Goal: Information Seeking & Learning: Learn about a topic

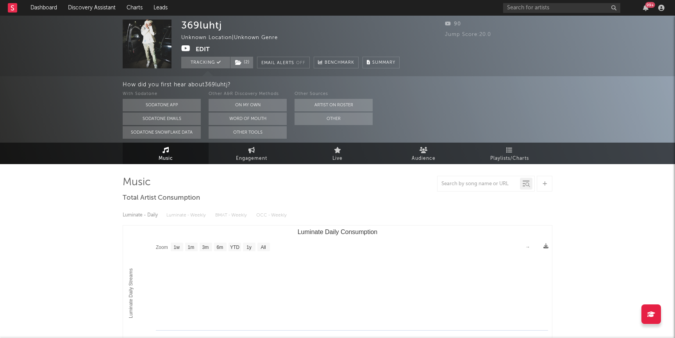
select select "1w"
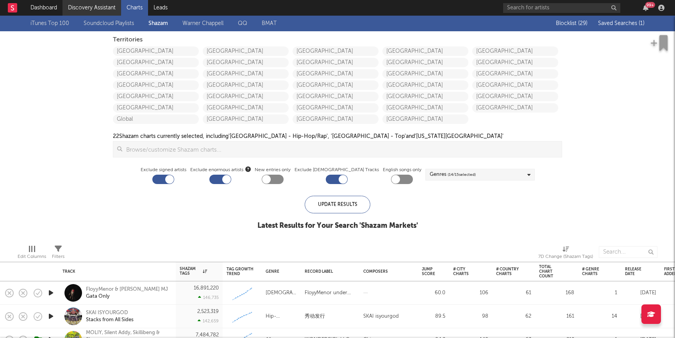
click at [87, 4] on link "Discovery Assistant" at bounding box center [91, 8] width 59 height 16
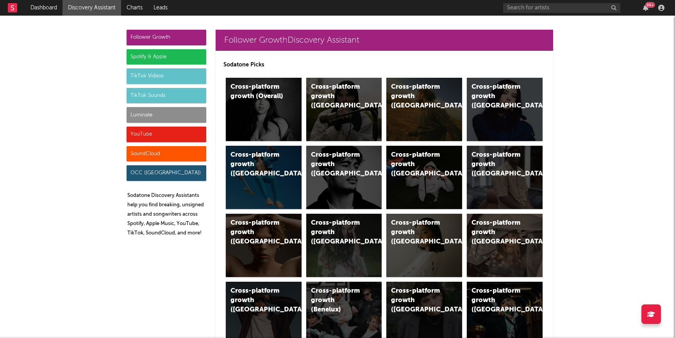
click at [156, 116] on div "Luminate" at bounding box center [167, 115] width 80 height 16
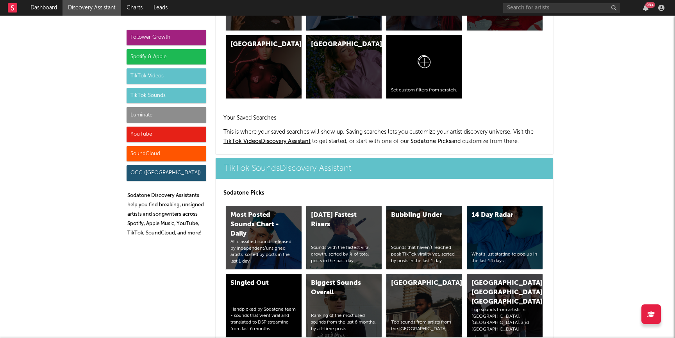
scroll to position [3467, 0]
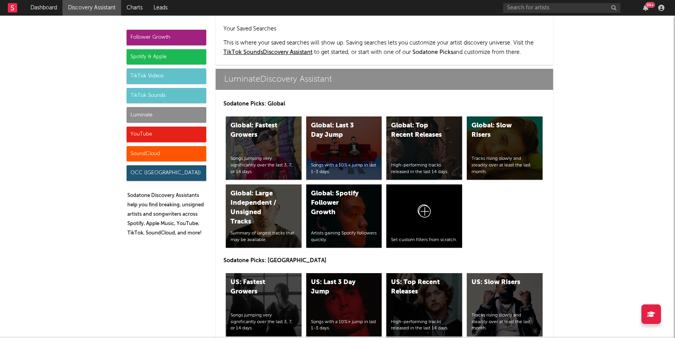
click at [419, 278] on div "US: Top Recent Releases" at bounding box center [417, 287] width 53 height 19
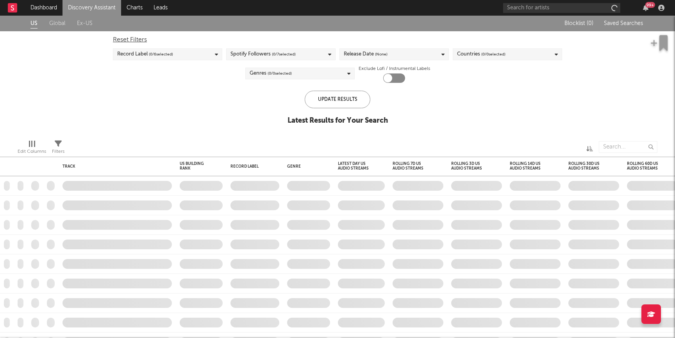
checkbox input "true"
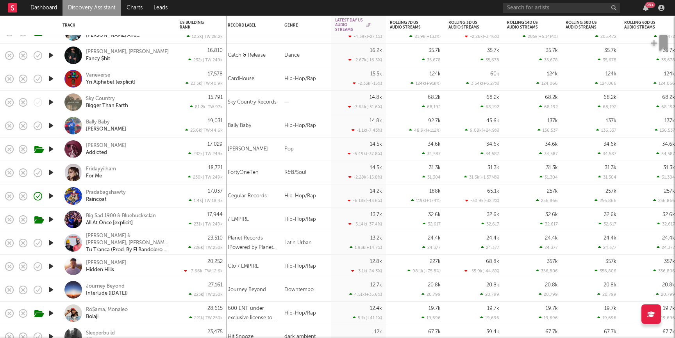
click at [178, 172] on div "18,721 230k | TW: 249k" at bounding box center [201, 172] width 51 height 23
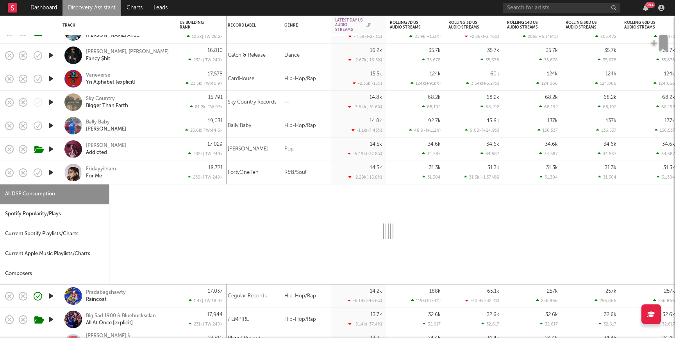
select select "1w"
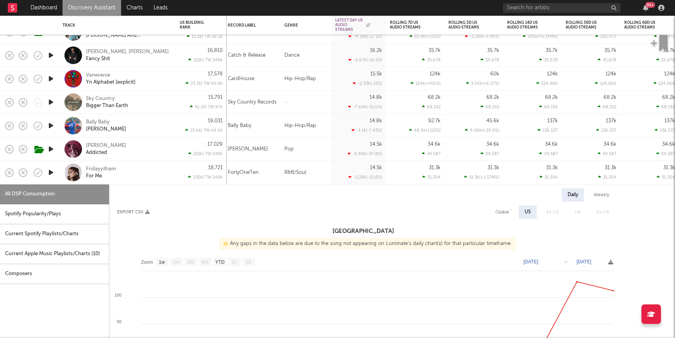
click at [51, 172] on icon "button" at bounding box center [51, 173] width 8 height 10
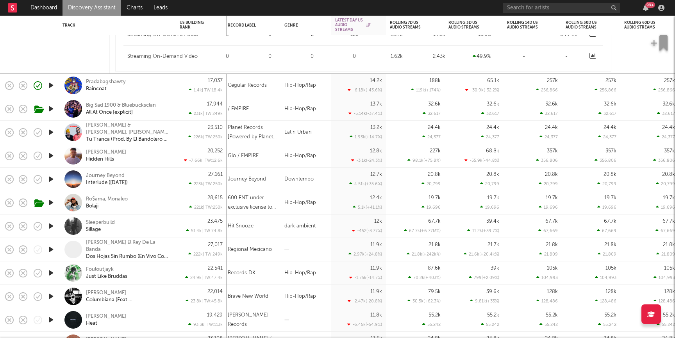
click at [53, 273] on icon "button" at bounding box center [51, 273] width 8 height 10
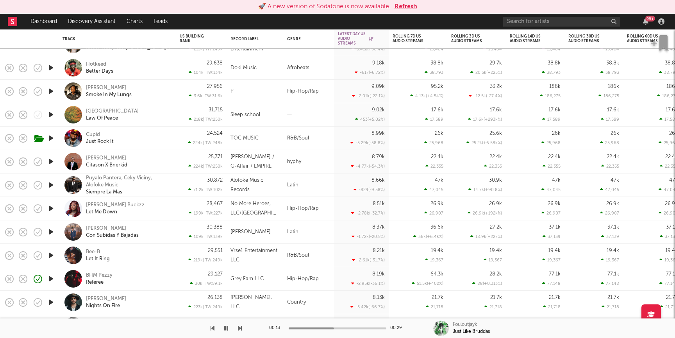
click at [404, 7] on button "Refresh" at bounding box center [405, 6] width 23 height 9
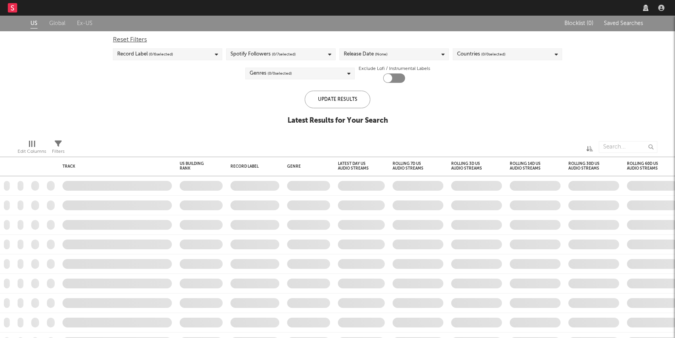
checkbox input "true"
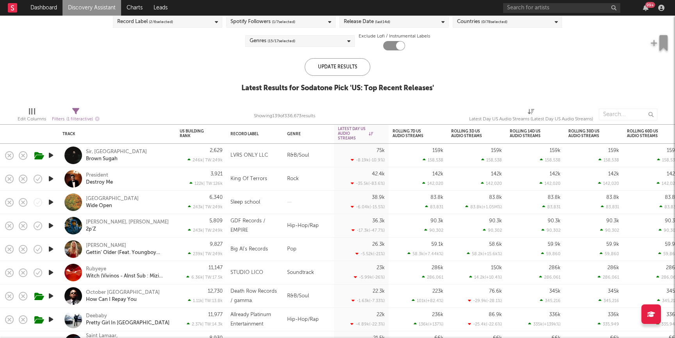
click at [50, 155] on icon "button" at bounding box center [51, 155] width 8 height 10
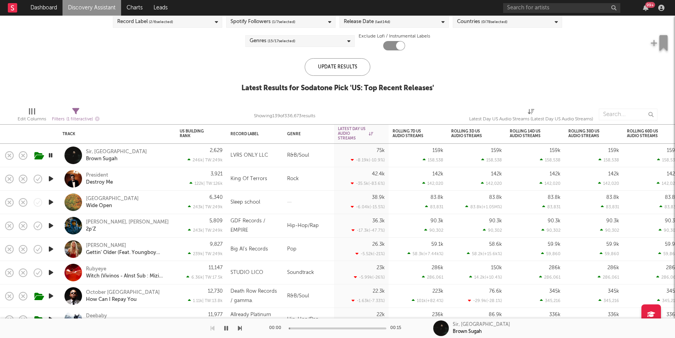
click at [145, 156] on div "Sir, Isaiah Falls Brown Sugah" at bounding box center [128, 155] width 84 height 14
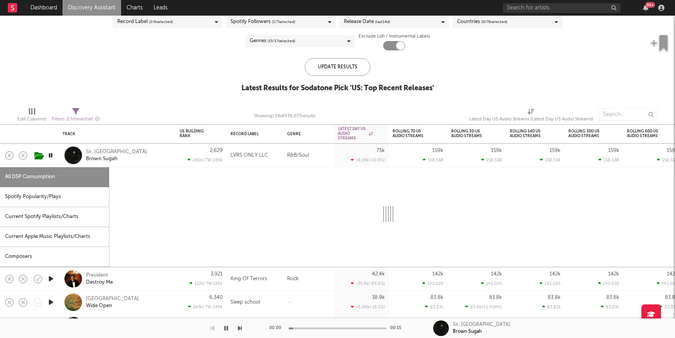
select select "1w"
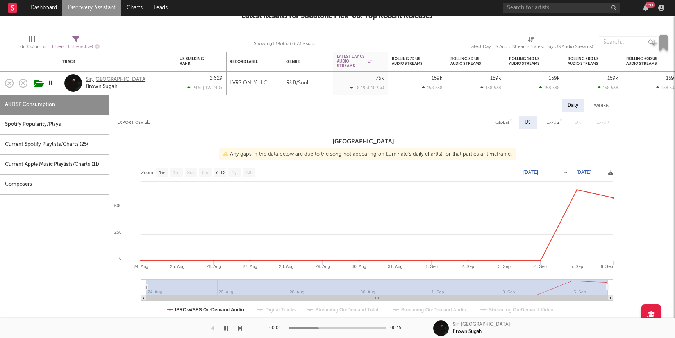
click at [100, 78] on div "Sir, Isaiah Falls" at bounding box center [116, 79] width 61 height 7
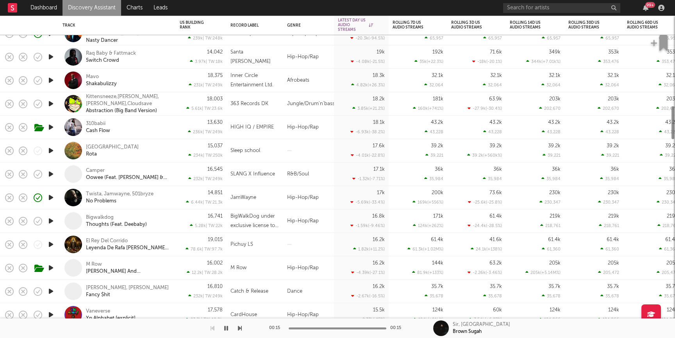
select select "1w"
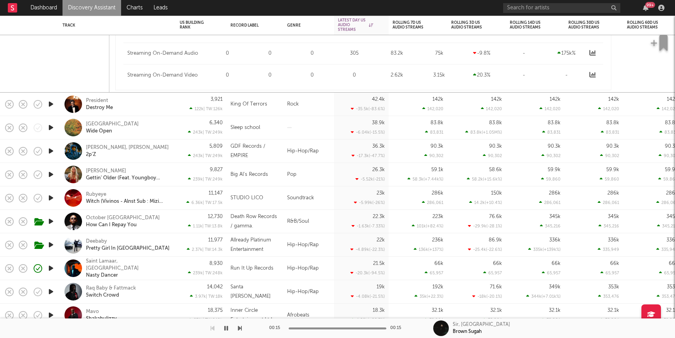
click at [49, 152] on icon "button" at bounding box center [51, 151] width 8 height 10
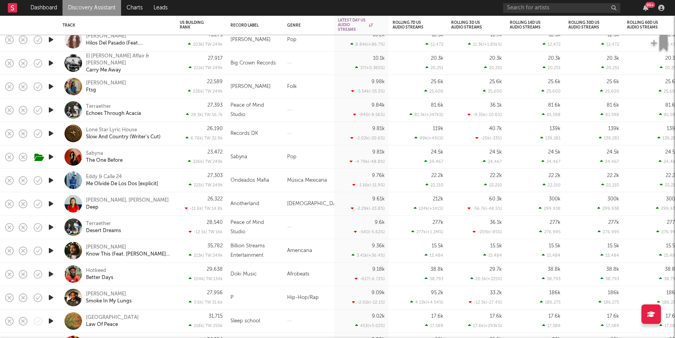
click at [48, 276] on icon "button" at bounding box center [51, 274] width 8 height 10
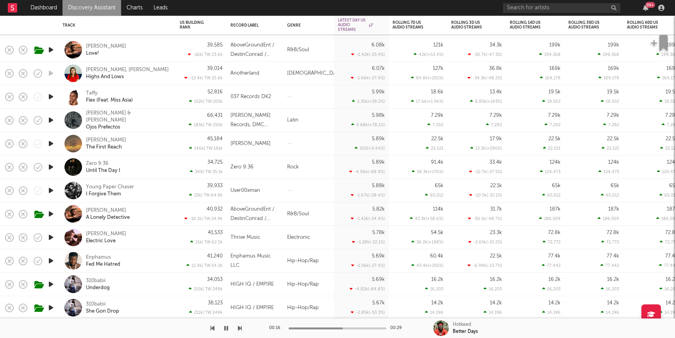
click at [52, 243] on div at bounding box center [51, 237] width 16 height 23
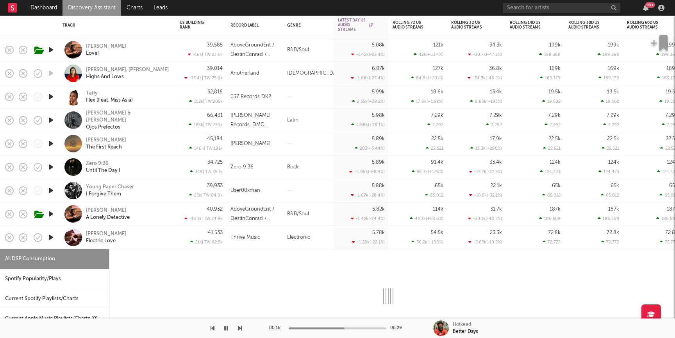
select select "1w"
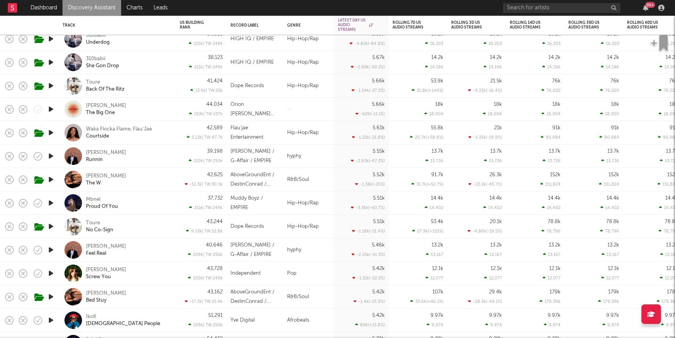
click at [105, 6] on link "Discovery Assistant" at bounding box center [91, 8] width 59 height 16
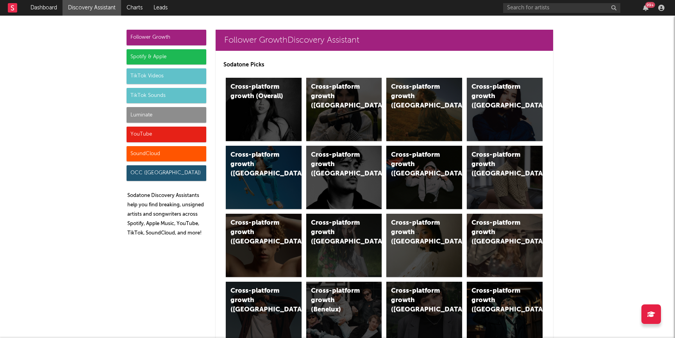
click at [150, 114] on div "Luminate" at bounding box center [167, 115] width 80 height 16
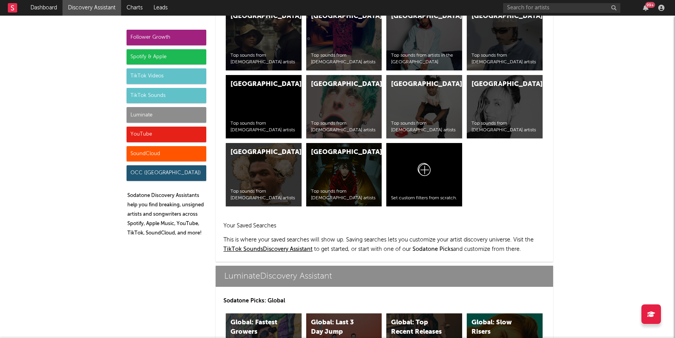
scroll to position [3467, 0]
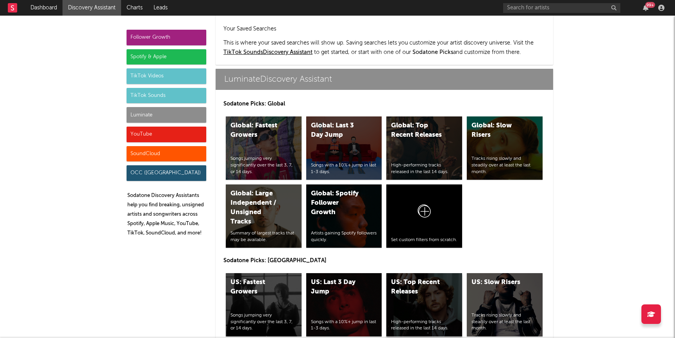
click at [405, 273] on div "US: Top Recent Releases High-performing tracks released in the last 14 days." at bounding box center [424, 304] width 76 height 63
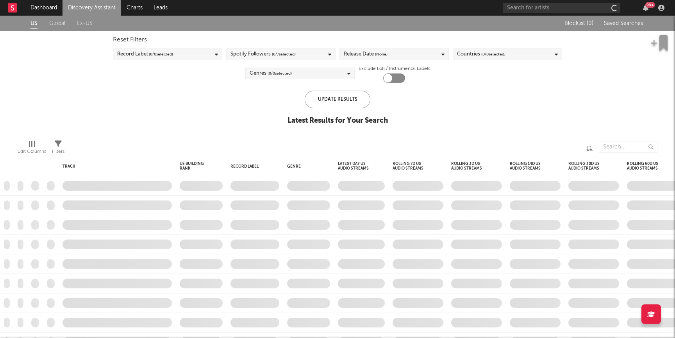
checkbox input "true"
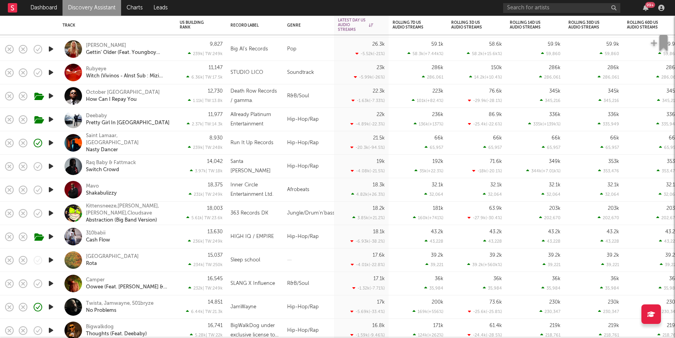
click at [161, 152] on div "Saint Lamaar, Tafia Nasty Dancer" at bounding box center [116, 142] width 109 height 23
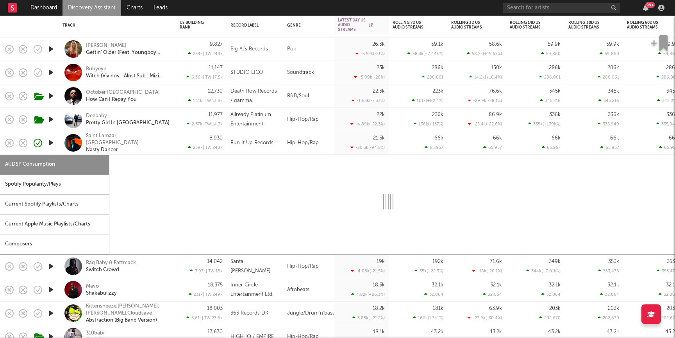
select select "1w"
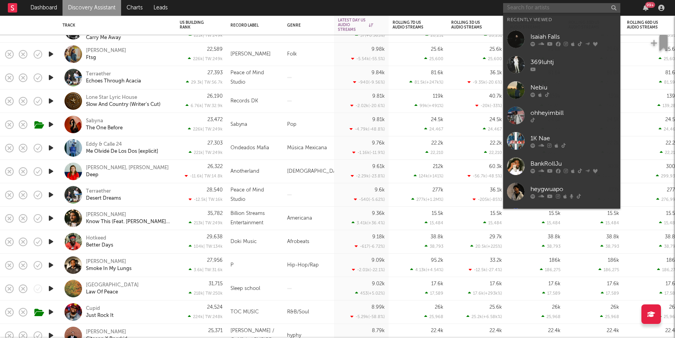
click at [532, 5] on input "text" at bounding box center [561, 8] width 117 height 10
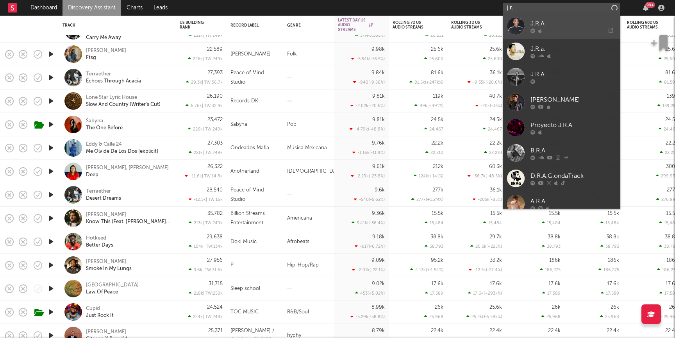
type input "j.r."
click at [535, 17] on link "J.R.A" at bounding box center [561, 25] width 117 height 25
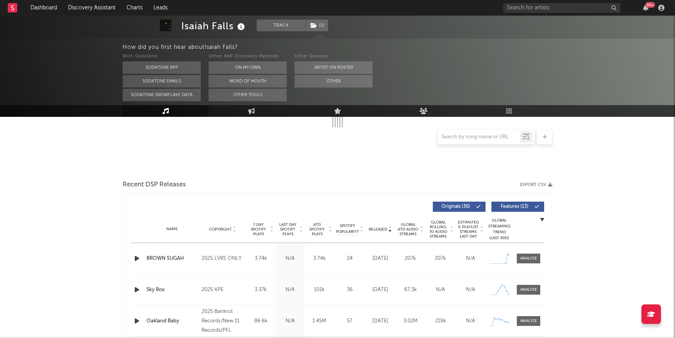
scroll to position [166, 0]
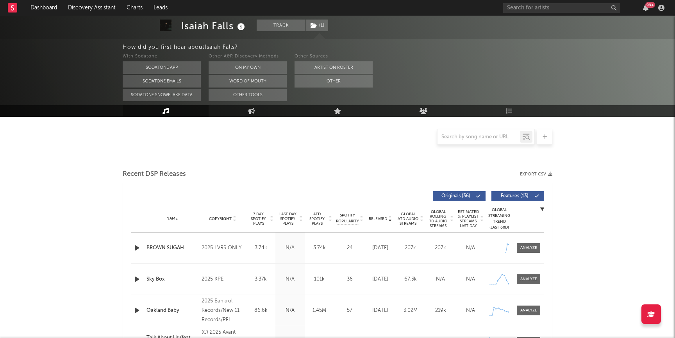
select select "6m"
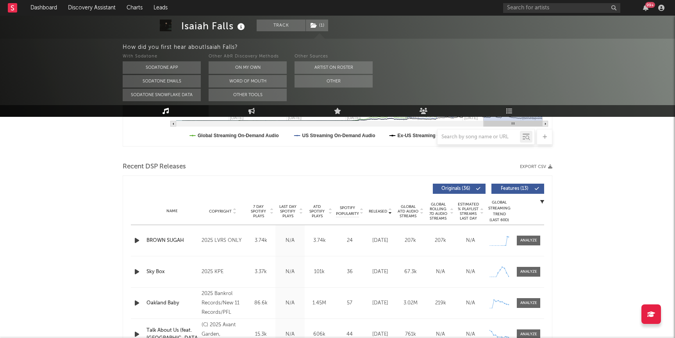
scroll to position [231, 0]
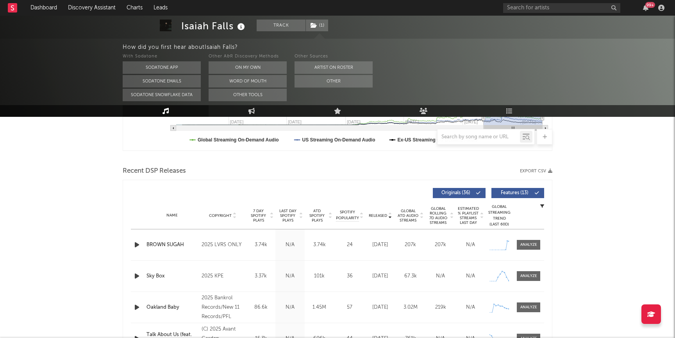
click at [170, 242] on div "BROWN SUGAH" at bounding box center [171, 245] width 51 height 8
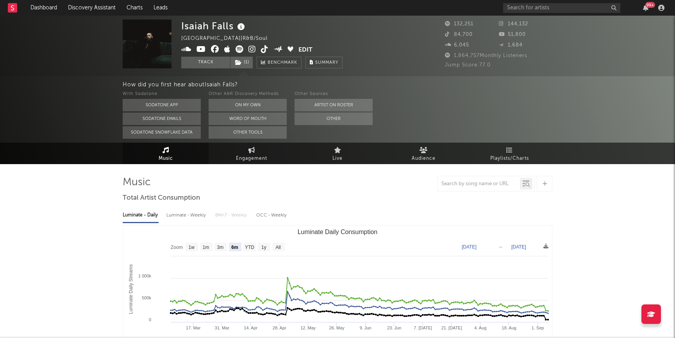
click at [202, 50] on icon at bounding box center [200, 49] width 9 height 8
click at [91, 9] on link "Discovery Assistant" at bounding box center [91, 8] width 59 height 16
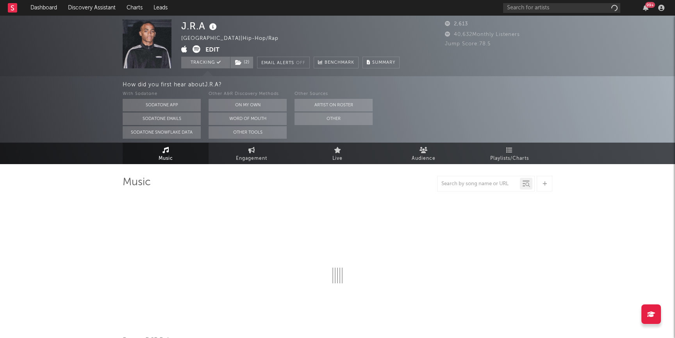
select select "1w"
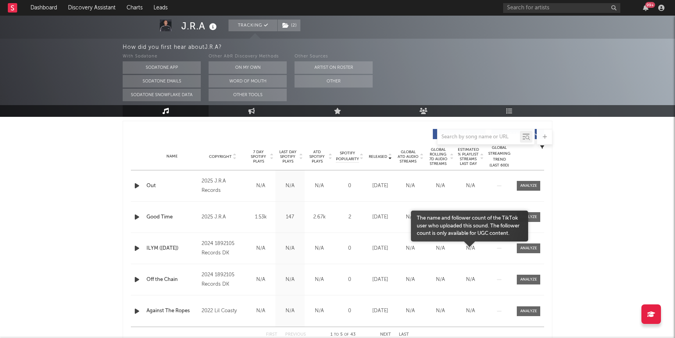
scroll to position [289, 0]
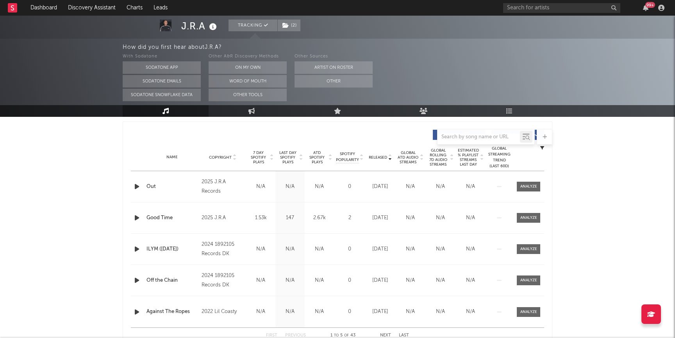
click at [383, 157] on span "Released" at bounding box center [378, 157] width 18 height 5
click at [382, 157] on span "Released" at bounding box center [378, 157] width 18 height 5
click at [255, 159] on span "7 Day Spotify Plays" at bounding box center [258, 157] width 21 height 14
click at [533, 184] on div at bounding box center [528, 187] width 17 height 6
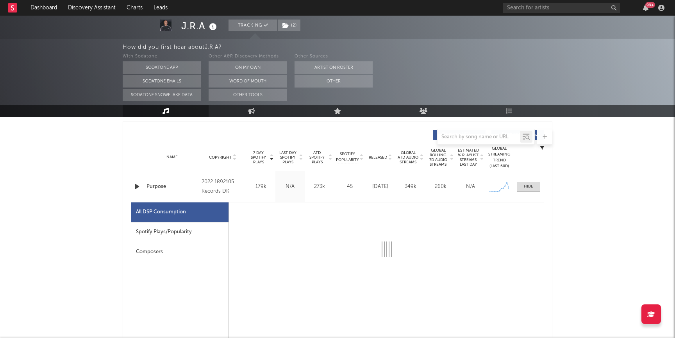
select select "1w"
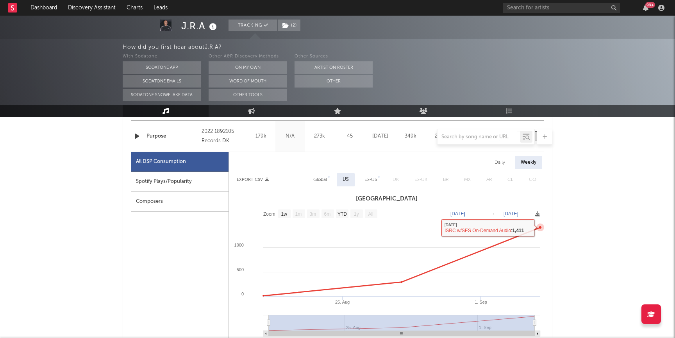
scroll to position [341, 0]
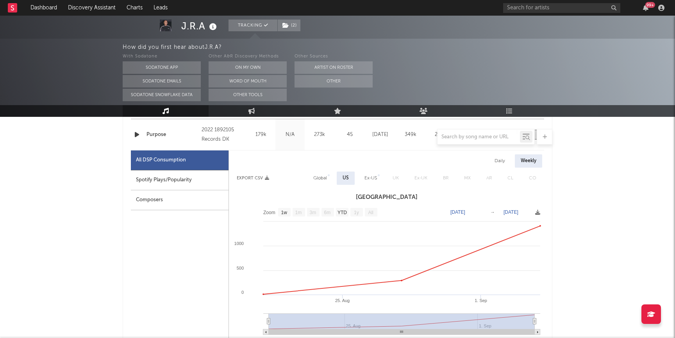
click at [503, 164] on div "Daily" at bounding box center [500, 160] width 22 height 13
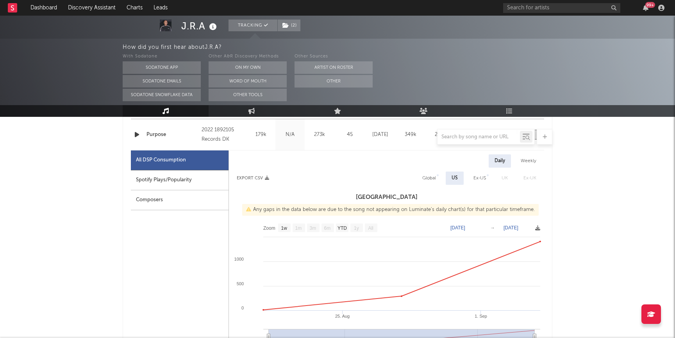
select select "1w"
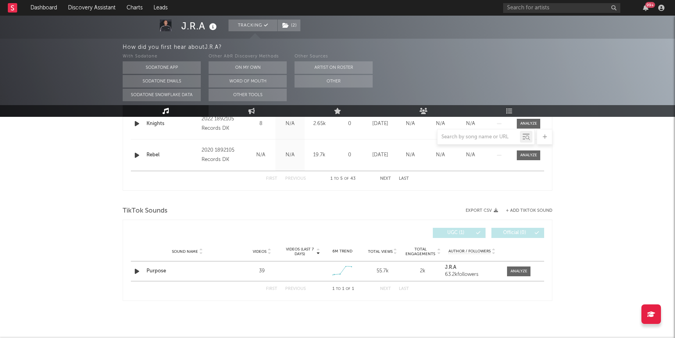
scroll to position [798, 0]
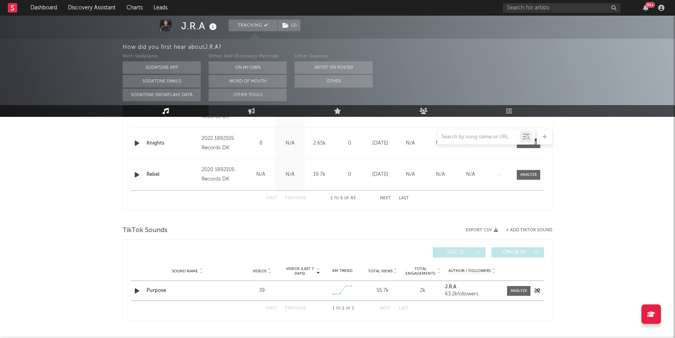
click at [151, 290] on div "Purpose" at bounding box center [187, 291] width 82 height 8
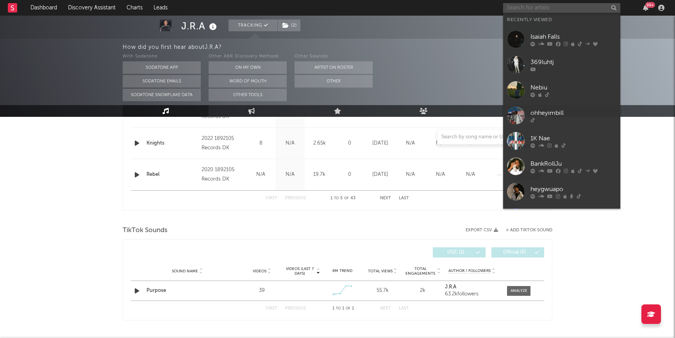
click at [535, 5] on input "text" at bounding box center [561, 8] width 117 height 10
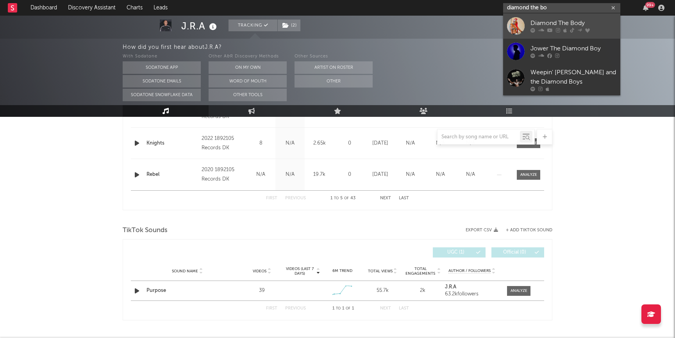
type input "diamond the bo"
click at [543, 25] on div "Diamond The Body" at bounding box center [573, 23] width 86 height 9
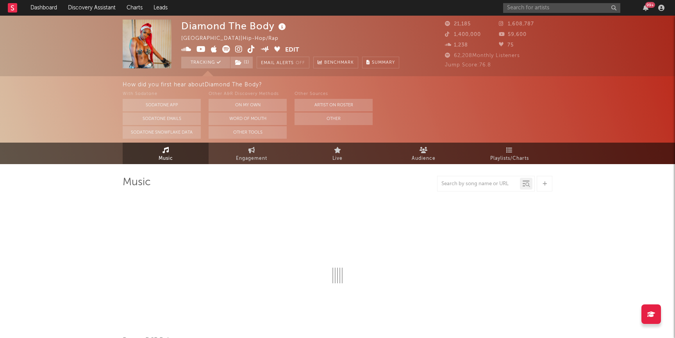
select select "6m"
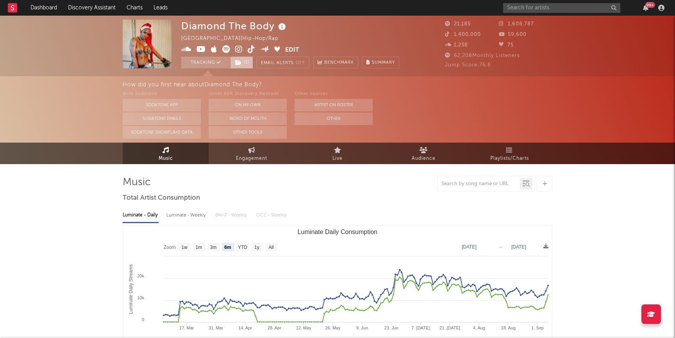
click at [234, 59] on span "( 1 )" at bounding box center [241, 63] width 23 height 12
click at [344, 12] on nav "Dashboard Discovery Assistant Charts Leads 99 +" at bounding box center [337, 8] width 675 height 16
click at [239, 50] on icon at bounding box center [238, 49] width 7 height 8
click at [554, 8] on input "text" at bounding box center [561, 8] width 117 height 10
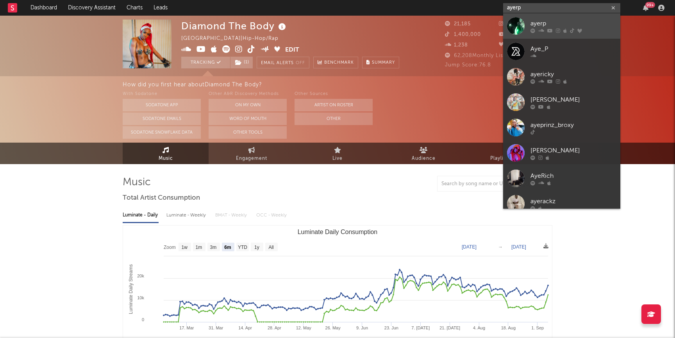
type input "ayerp"
click at [555, 20] on div "ayerp" at bounding box center [573, 23] width 86 height 9
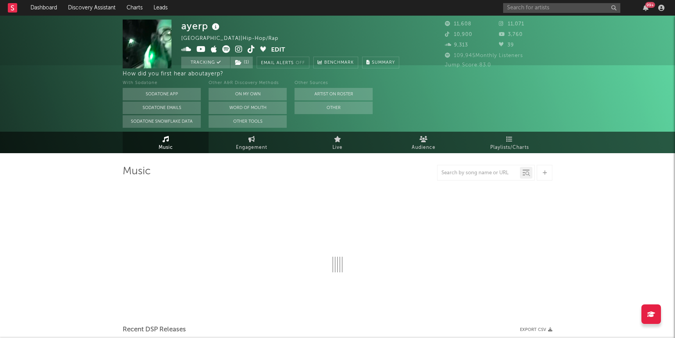
select select "6m"
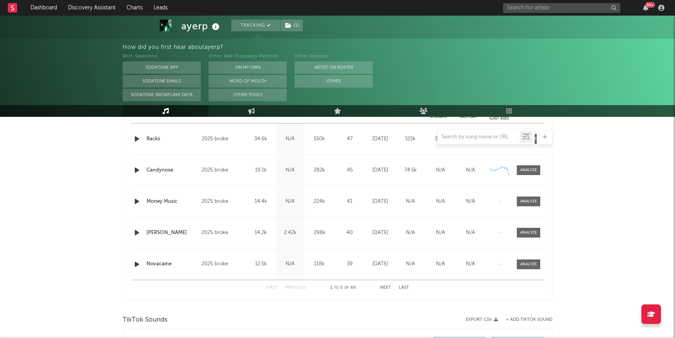
scroll to position [305, 0]
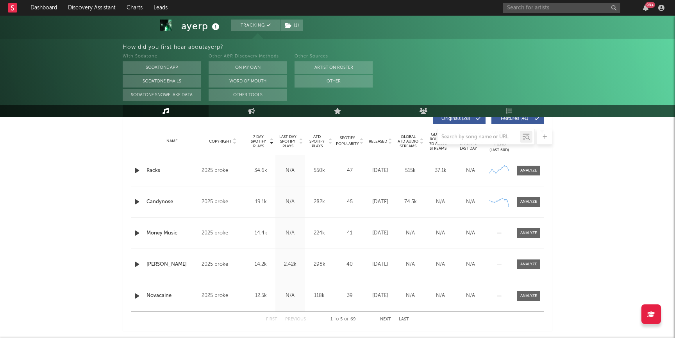
click at [373, 141] on div at bounding box center [338, 137] width 430 height 16
click at [385, 139] on div at bounding box center [338, 137] width 430 height 16
click at [389, 139] on div at bounding box center [338, 137] width 430 height 16
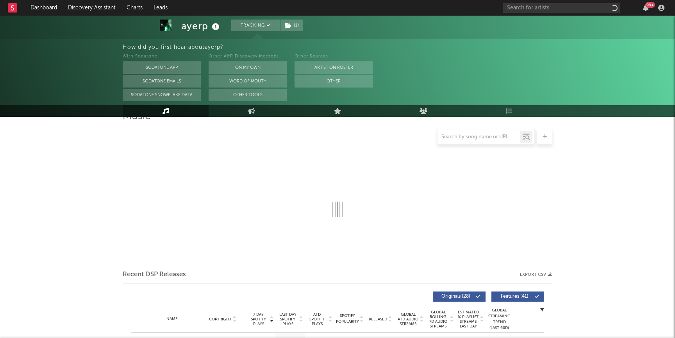
select select "6m"
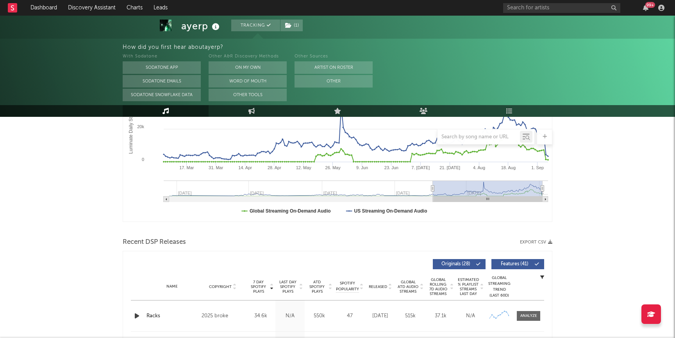
scroll to position [161, 0]
click at [377, 286] on span "Released" at bounding box center [378, 286] width 18 height 5
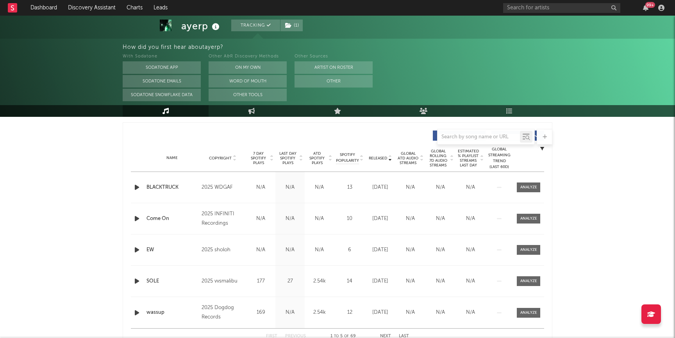
scroll to position [328, 0]
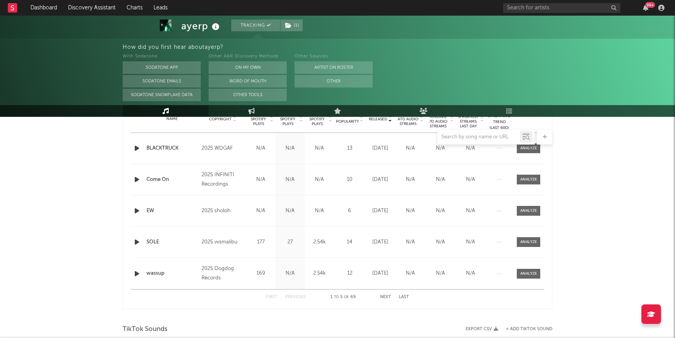
click at [165, 145] on div "BLACKTRUCK" at bounding box center [171, 149] width 51 height 8
click at [382, 297] on button "Next" at bounding box center [385, 297] width 11 height 4
click at [155, 182] on div "came with 150" at bounding box center [171, 180] width 51 height 8
click at [150, 272] on div "Racks" at bounding box center [171, 274] width 51 height 8
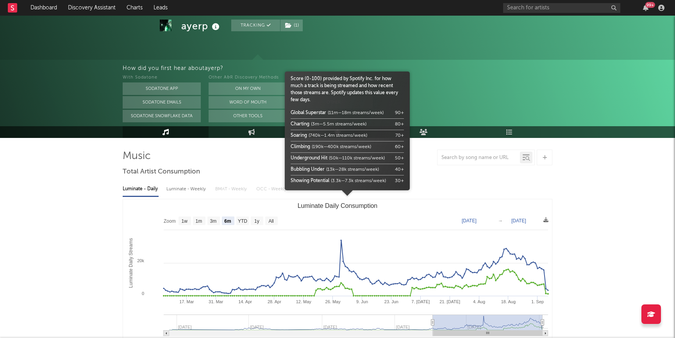
scroll to position [17, 0]
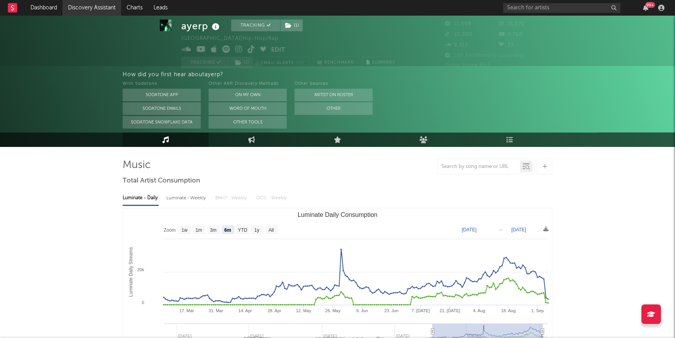
click at [101, 8] on link "Discovery Assistant" at bounding box center [91, 8] width 59 height 16
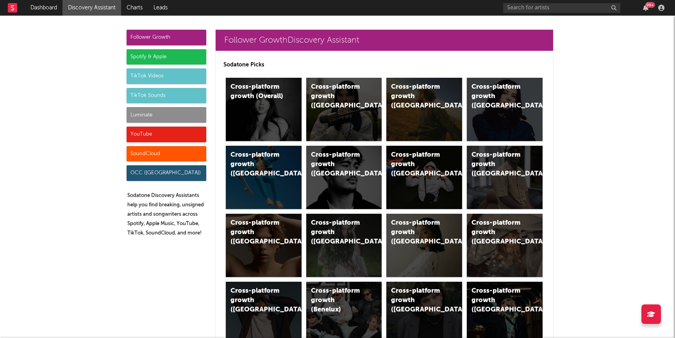
click at [152, 116] on div "Luminate" at bounding box center [167, 115] width 80 height 16
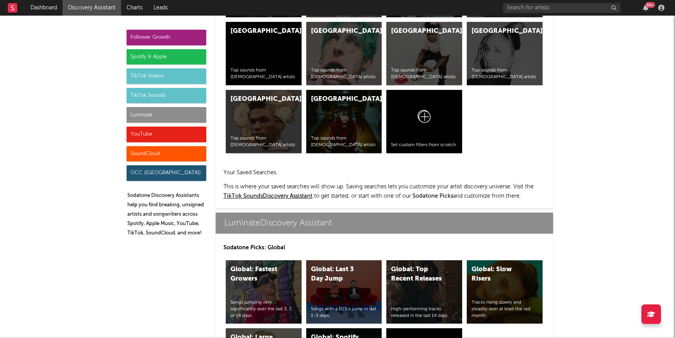
scroll to position [3467, 0]
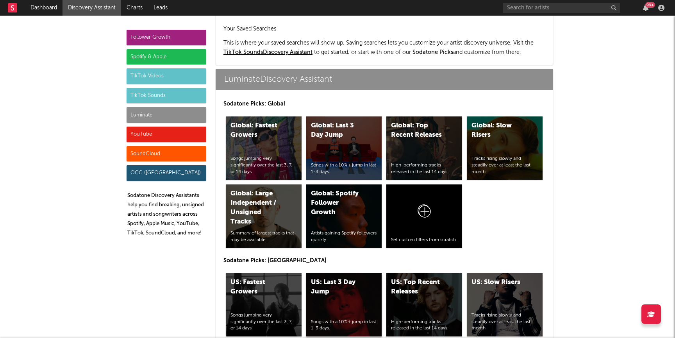
click at [339, 278] on div "US: Last 3 Day Jump" at bounding box center [337, 287] width 53 height 19
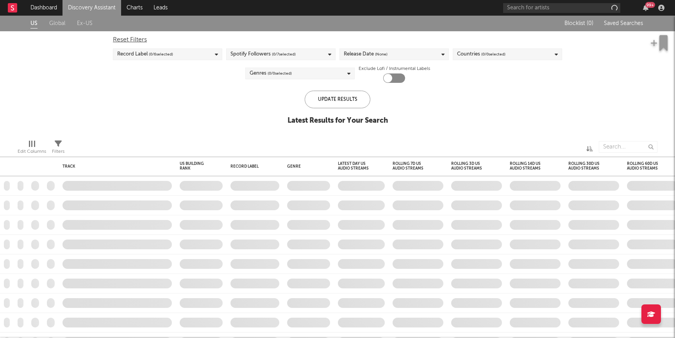
checkbox input "true"
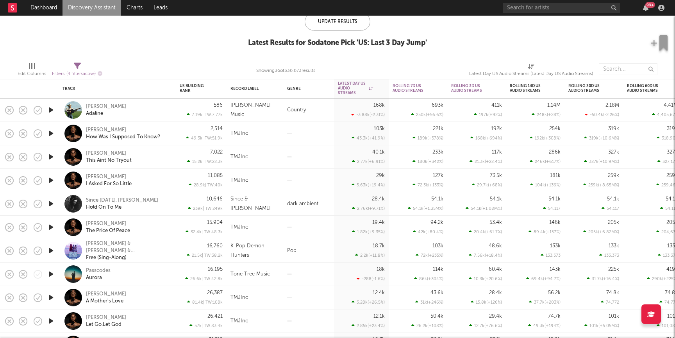
click at [103, 130] on div "Xania Monet" at bounding box center [106, 130] width 40 height 7
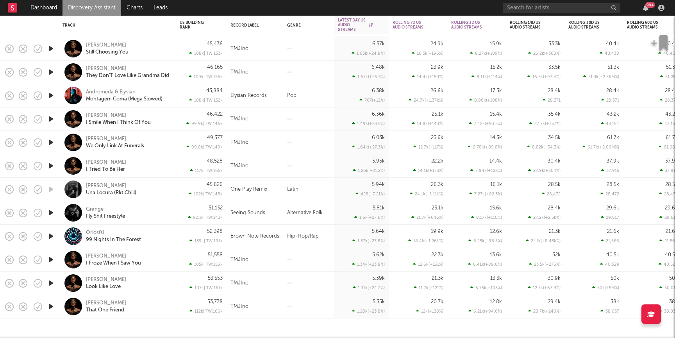
click at [99, 4] on link "Discovery Assistant" at bounding box center [91, 8] width 59 height 16
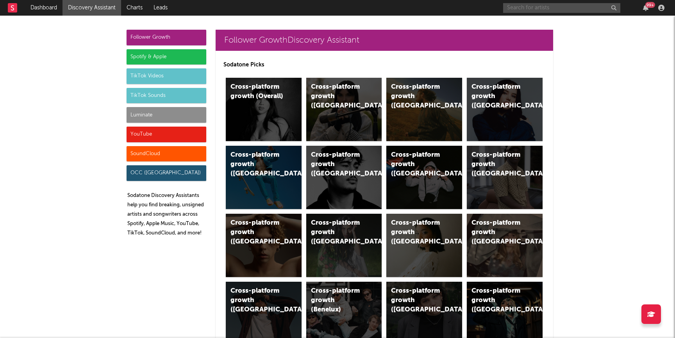
click at [541, 6] on input "text" at bounding box center [561, 8] width 117 height 10
type input "lilmoecloser"
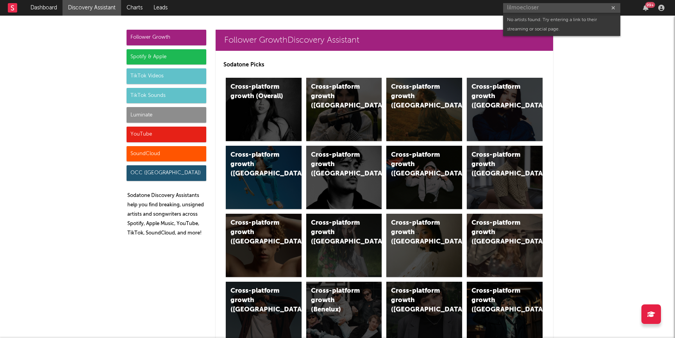
click at [176, 116] on div "Luminate" at bounding box center [167, 115] width 80 height 16
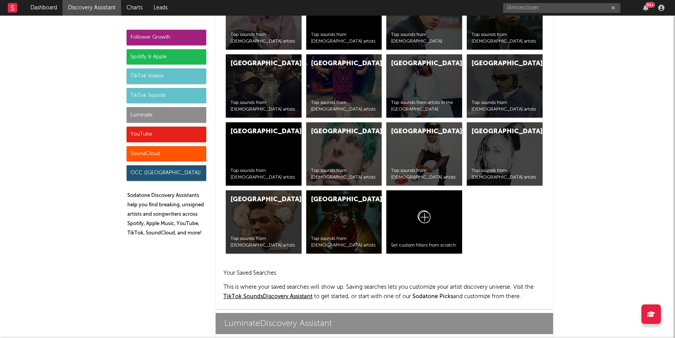
scroll to position [3467, 0]
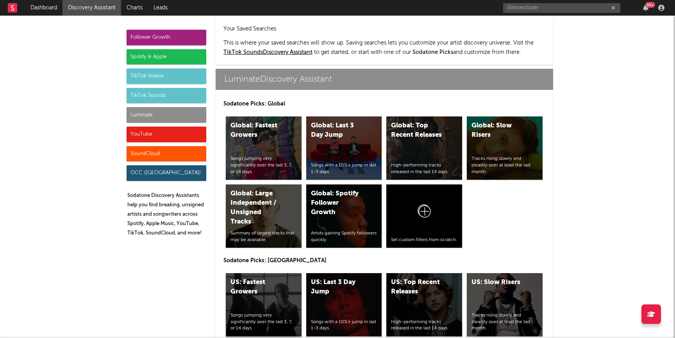
click at [258, 278] on div "US: Fastest Growers" at bounding box center [256, 287] width 53 height 19
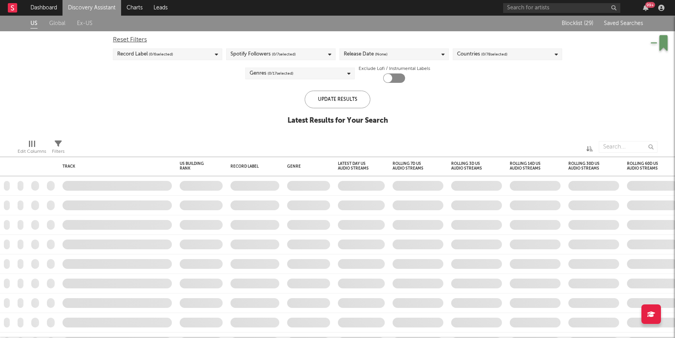
checkbox input "true"
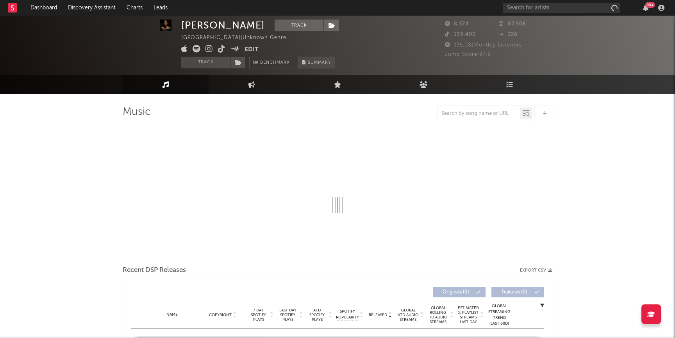
select select "1w"
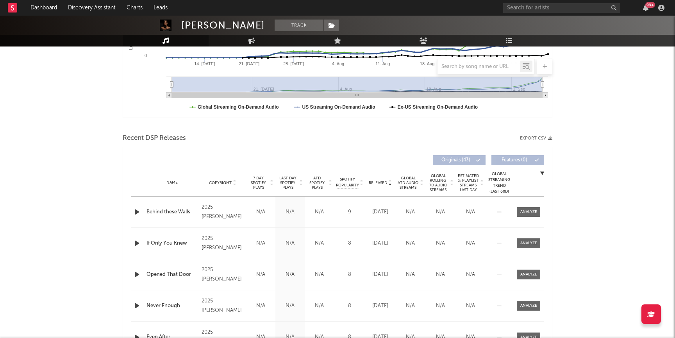
scroll to position [202, 0]
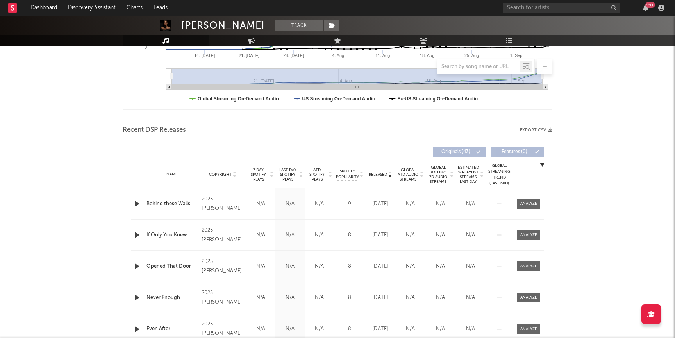
click at [524, 195] on div "Name Behind these Walls Copyright 2025 [PERSON_NAME] Label TMJ RECORDS Album Na…" at bounding box center [337, 203] width 413 height 31
click at [524, 200] on span at bounding box center [528, 204] width 23 height 10
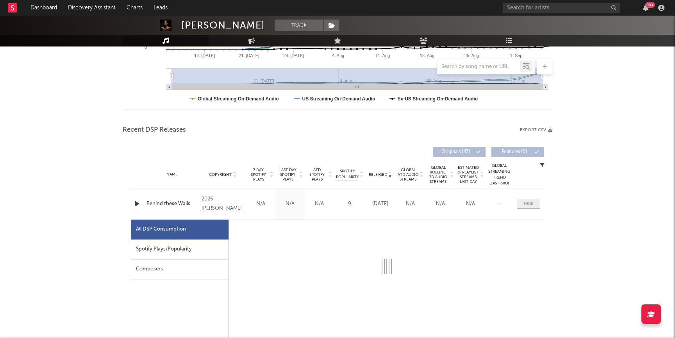
select select "1w"
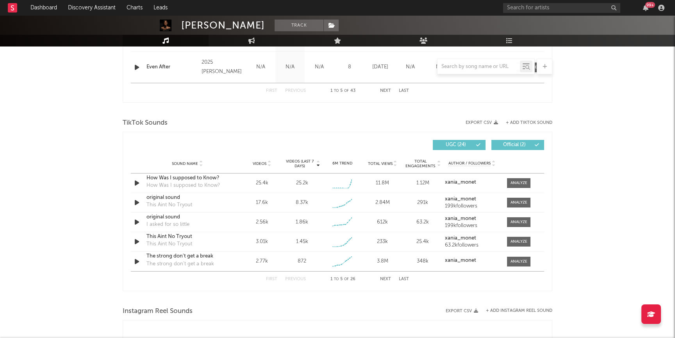
scroll to position [841, 0]
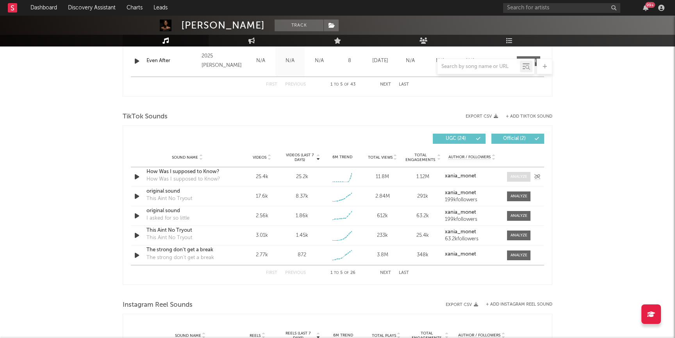
click at [513, 178] on div at bounding box center [518, 177] width 17 height 6
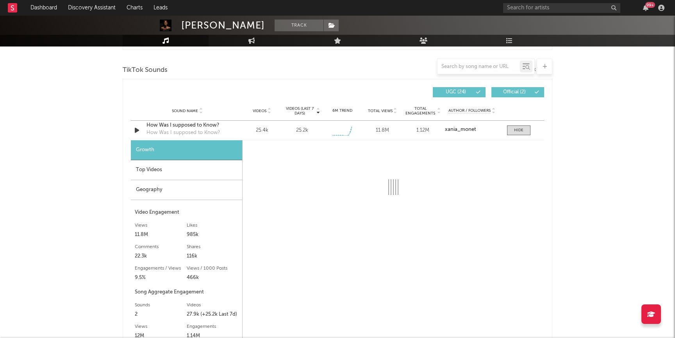
select select "1w"
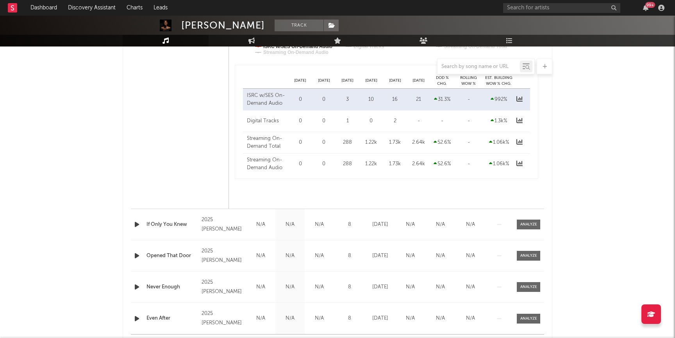
scroll to position [585, 0]
click at [528, 227] on span at bounding box center [528, 224] width 23 height 10
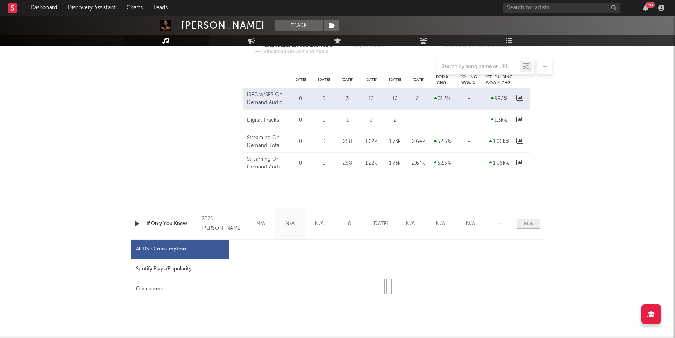
select select "1w"
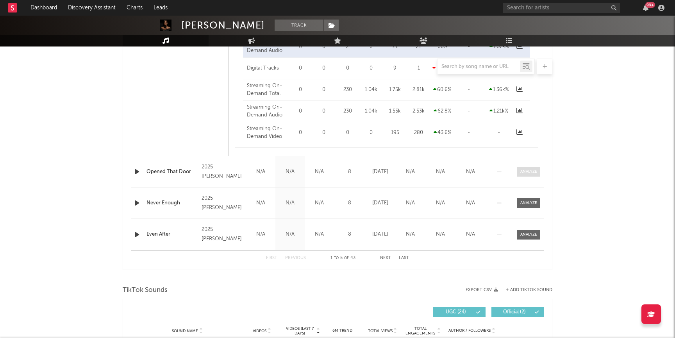
scroll to position [1042, 0]
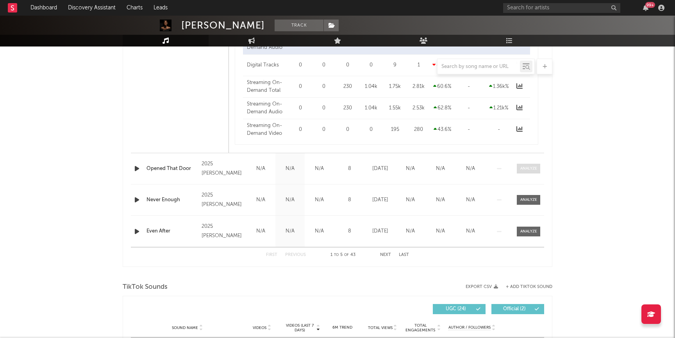
click at [524, 170] on div at bounding box center [528, 169] width 17 height 6
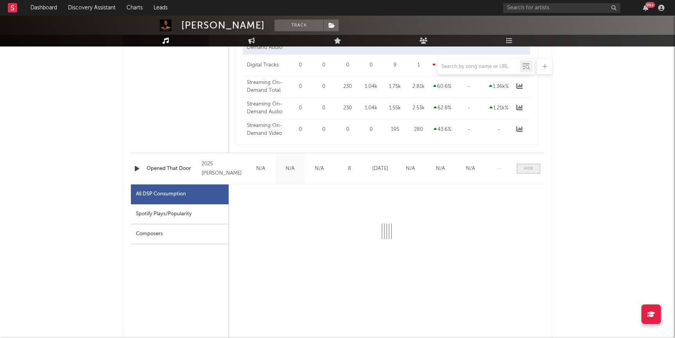
select select "1w"
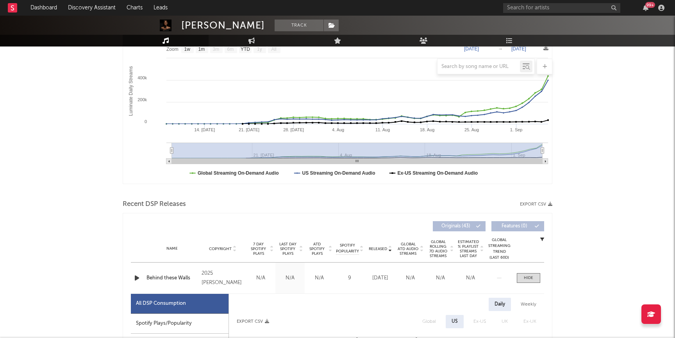
scroll to position [95, 0]
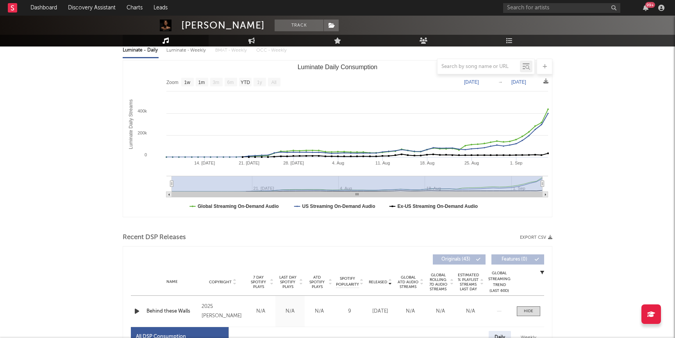
click at [316, 283] on span "ATD Spotify Plays" at bounding box center [317, 282] width 21 height 14
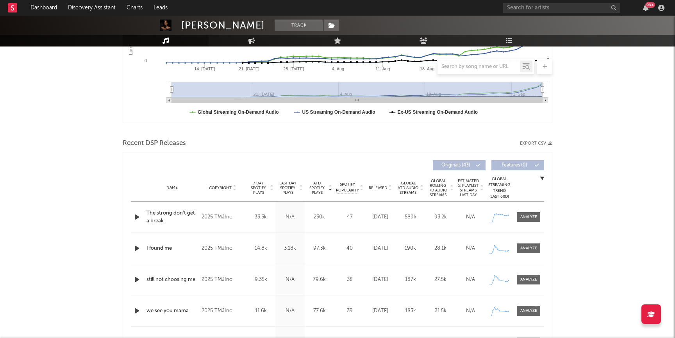
scroll to position [216, 0]
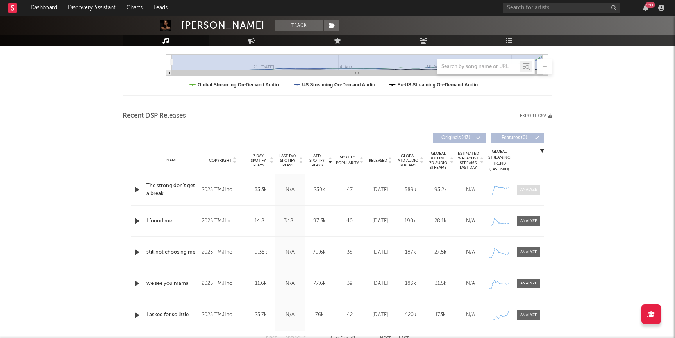
click at [528, 188] on div at bounding box center [528, 190] width 17 height 6
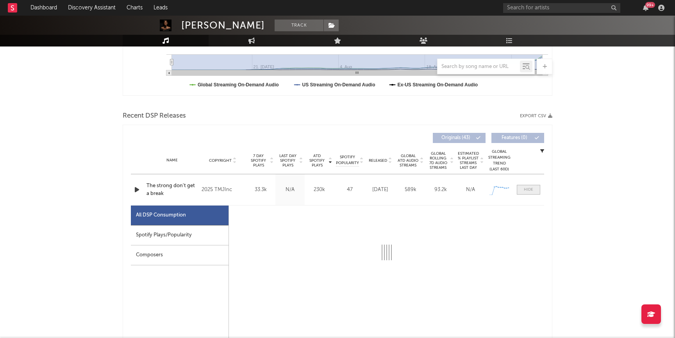
select select "1w"
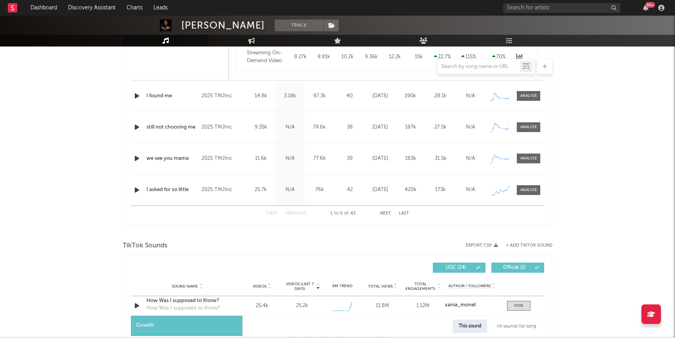
scroll to position [713, 0]
click at [531, 91] on span at bounding box center [528, 96] width 23 height 10
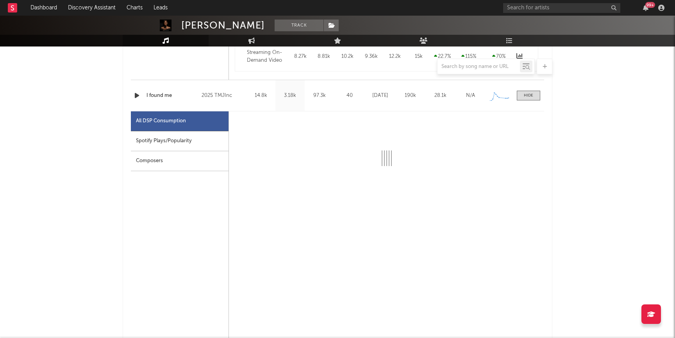
select select "1w"
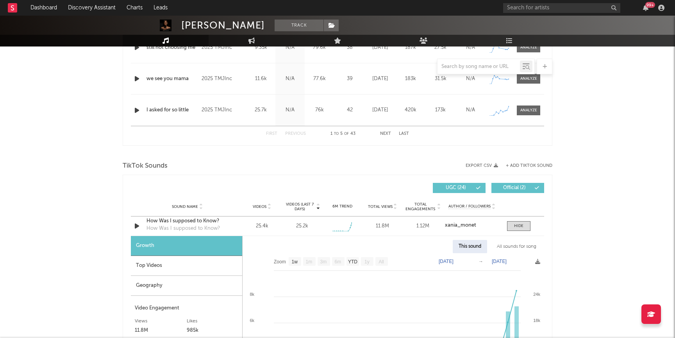
scroll to position [1166, 0]
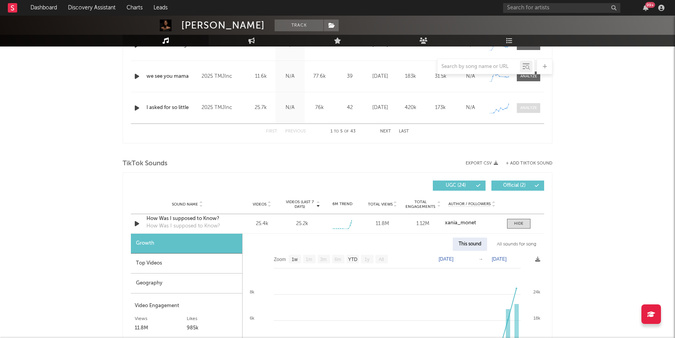
click at [531, 110] on div at bounding box center [528, 108] width 17 height 6
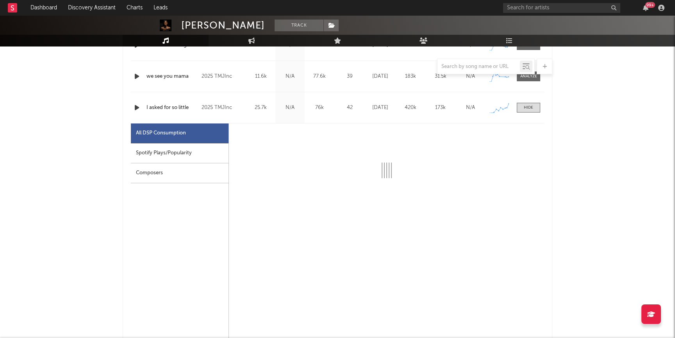
select select "1w"
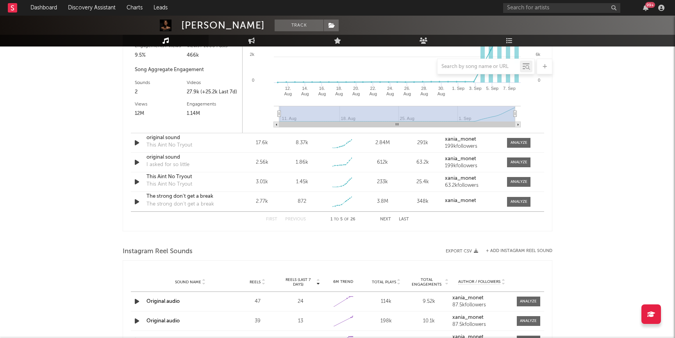
scroll to position [1863, 0]
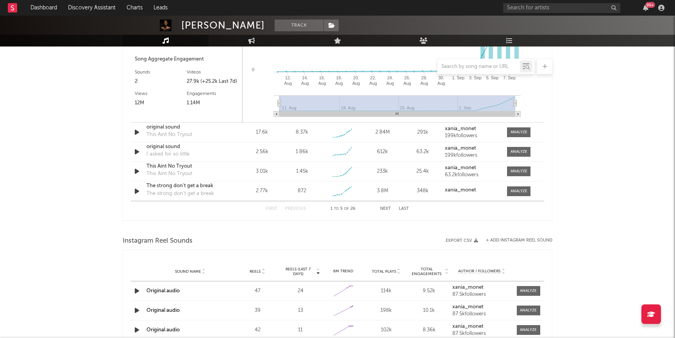
click at [531, 2] on div "99 +" at bounding box center [585, 8] width 164 height 16
click at [534, 11] on input "text" at bounding box center [561, 8] width 117 height 10
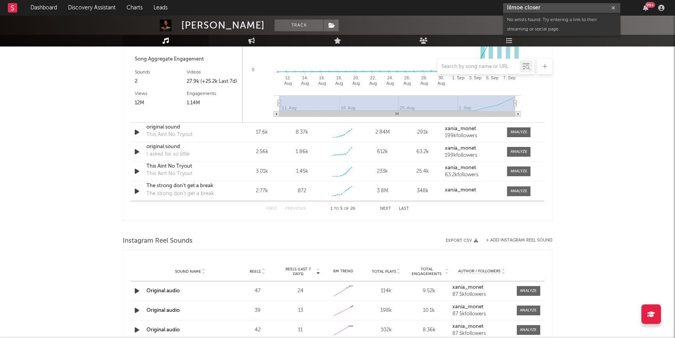
drag, startPoint x: 549, startPoint y: 7, endPoint x: 450, endPoint y: 5, distance: 99.2
click at [452, 5] on nav "Dashboard Discovery Assistant Charts Leads lilmoe closer 99 +" at bounding box center [337, 8] width 675 height 16
paste input "https://www.youtube.com/watch?v=iP4ZIKeC9JM"
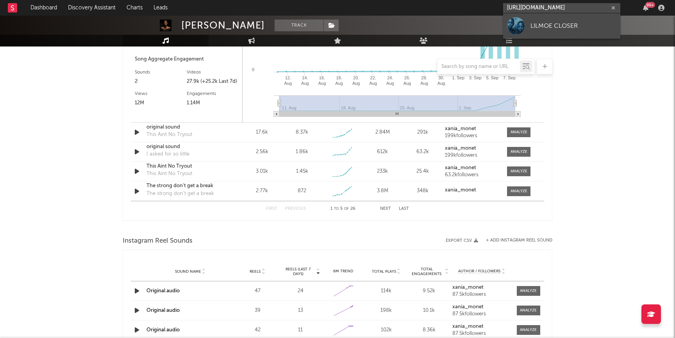
type input "https://www.youtube.com/watch?v=iP4ZIKeC9JM"
click at [552, 28] on div "LILMOE CLOSER" at bounding box center [573, 25] width 86 height 9
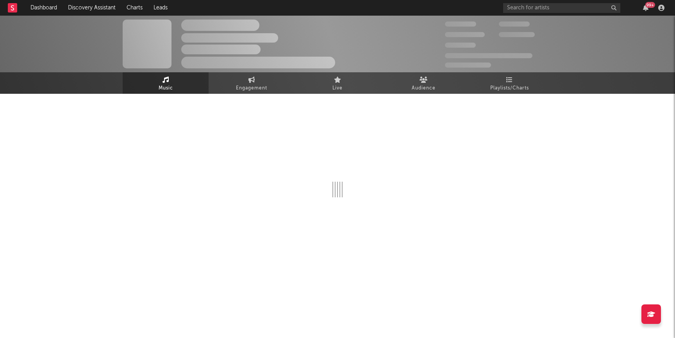
select select "1w"
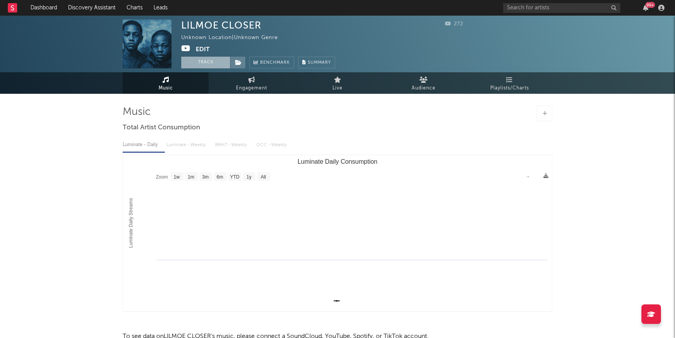
click at [222, 67] on button "Track" at bounding box center [205, 63] width 49 height 12
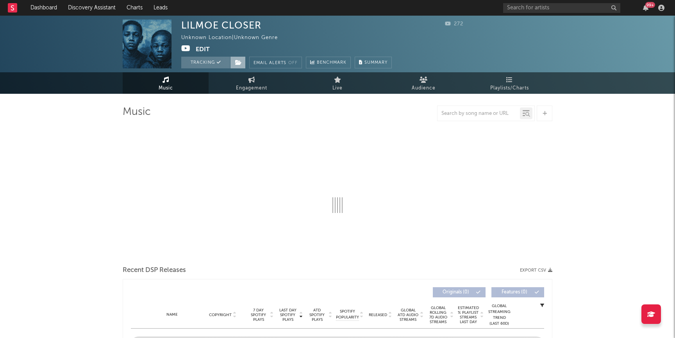
click at [243, 62] on span at bounding box center [238, 63] width 16 height 12
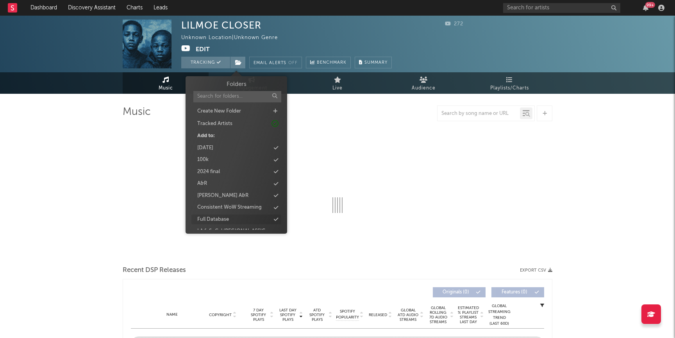
select select "1w"
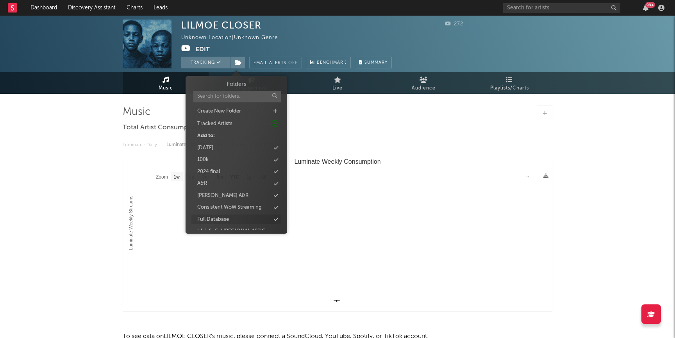
click at [213, 217] on div "Full Database" at bounding box center [213, 220] width 32 height 8
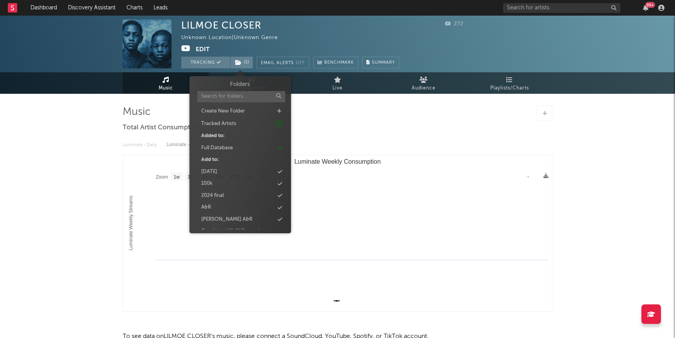
click at [88, 199] on div "LILMOE CLOSER Unknown Location | Unknown Genre Edit Tracking ( 1 ) Email Alerts…" at bounding box center [337, 199] width 675 height 367
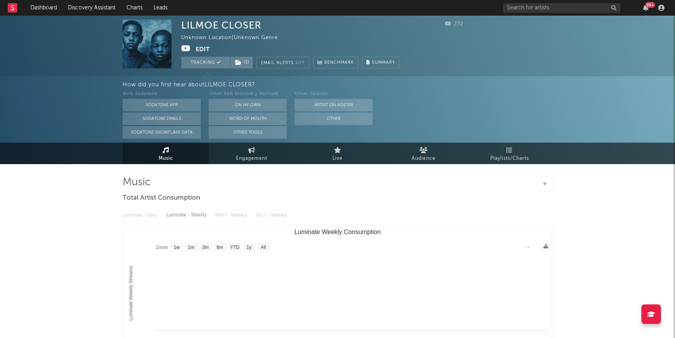
click at [207, 47] on button "Edit" at bounding box center [203, 50] width 14 height 10
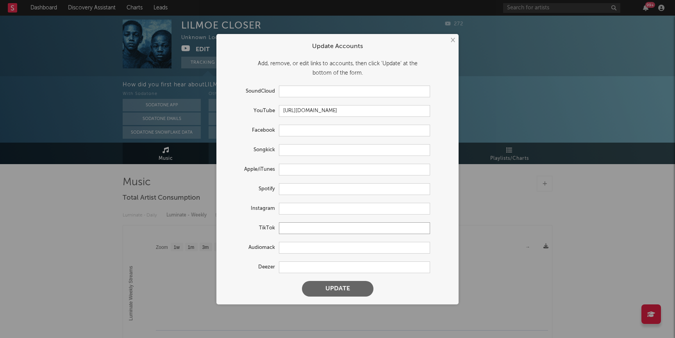
click at [297, 227] on input "text" at bounding box center [354, 228] width 151 height 12
click at [296, 190] on input "text" at bounding box center [354, 189] width 151 height 12
paste input "https://open.spotify.com/artist/6cIsyIWBJamkobGXr8LVJt?si=aPSEC3PZRiWrizYlC9RsHg"
type input "https://open.spotify.com/artist/6cIsyIWBJamkobGXr8LVJt?si=aPSEC3PZRiWrizYlC9RsHg"
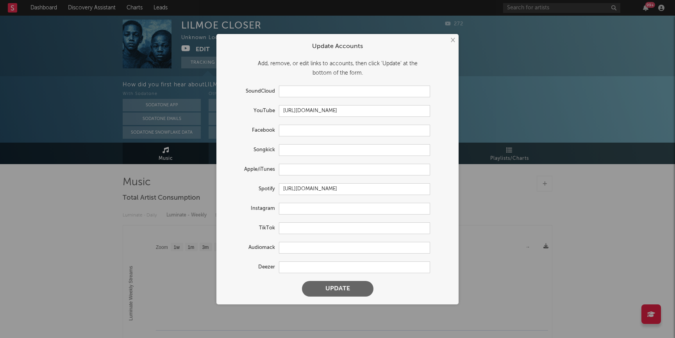
scroll to position [0, 0]
click at [292, 229] on input "text" at bounding box center [354, 228] width 151 height 12
paste input "https://www.tiktok.com/@lilmoecloser"
type input "https://www.tiktok.com/@lilmoecloser"
click at [322, 282] on button "Update" at bounding box center [337, 289] width 71 height 16
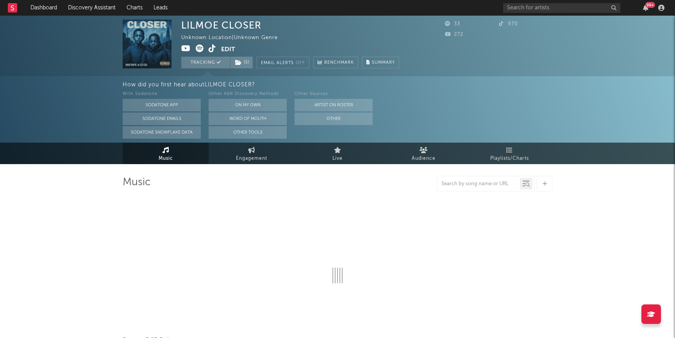
select select "1w"
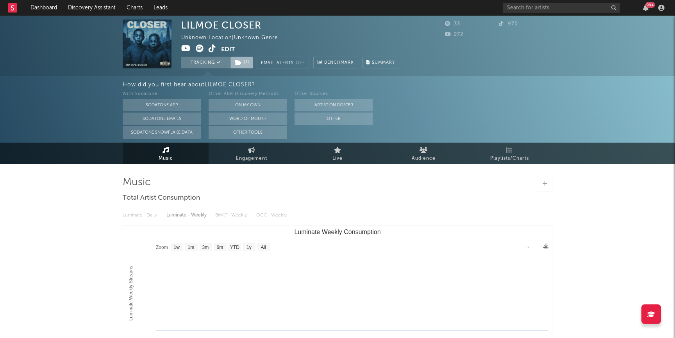
click at [242, 64] on span "( 1 )" at bounding box center [241, 63] width 23 height 12
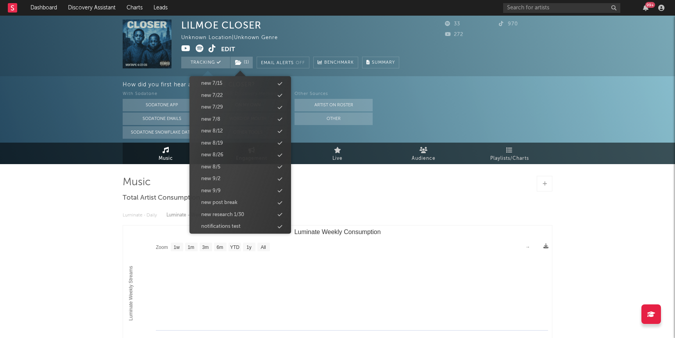
scroll to position [783, 0]
click at [226, 175] on div "new 9/9" at bounding box center [240, 175] width 90 height 10
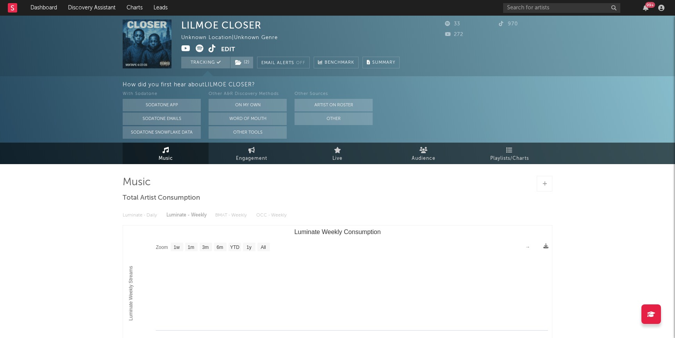
click at [66, 243] on div "LILMOE CLOSER Unknown Location | Unknown Genre Edit Tracking ( 2 ) Email Alerts…" at bounding box center [337, 234] width 675 height 437
click at [91, 4] on link "Discovery Assistant" at bounding box center [91, 8] width 59 height 16
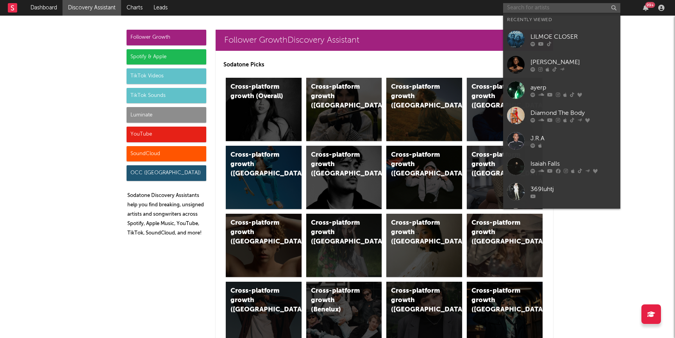
click at [537, 12] on input "text" at bounding box center [561, 8] width 117 height 10
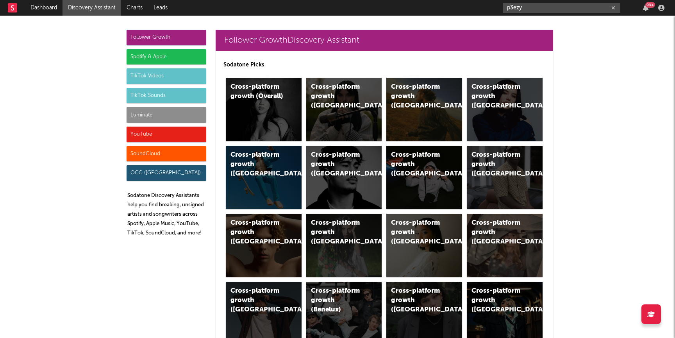
drag, startPoint x: 539, startPoint y: 7, endPoint x: 453, endPoint y: 7, distance: 85.9
click at [453, 7] on nav "Dashboard Discovery Assistant Charts Leads p3ezy 99 +" at bounding box center [337, 8] width 675 height 16
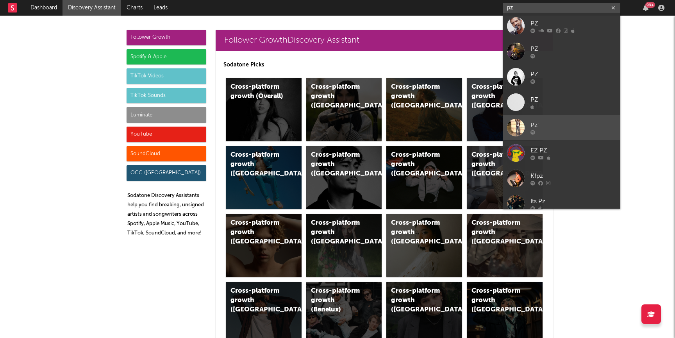
type input "pz"
click at [565, 126] on div "Pz'" at bounding box center [573, 124] width 86 height 9
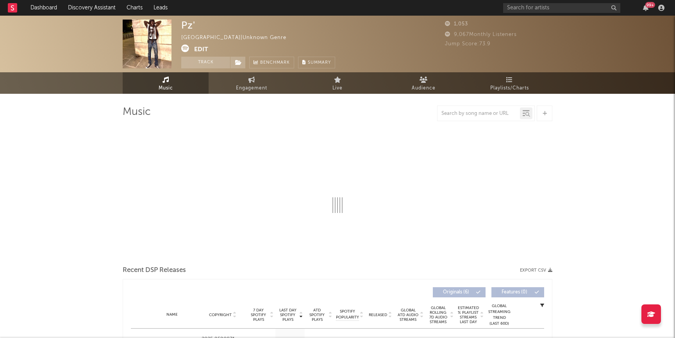
select select "1w"
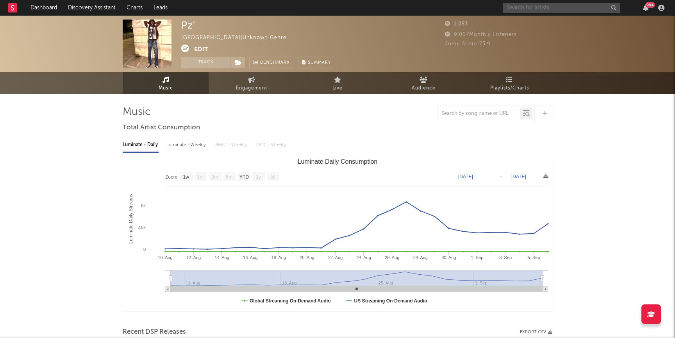
click at [530, 5] on input "text" at bounding box center [561, 8] width 117 height 10
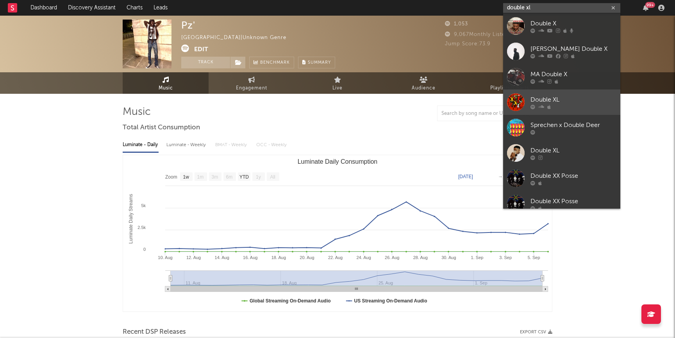
type input "double xl"
click at [563, 112] on link "Double XL" at bounding box center [561, 101] width 117 height 25
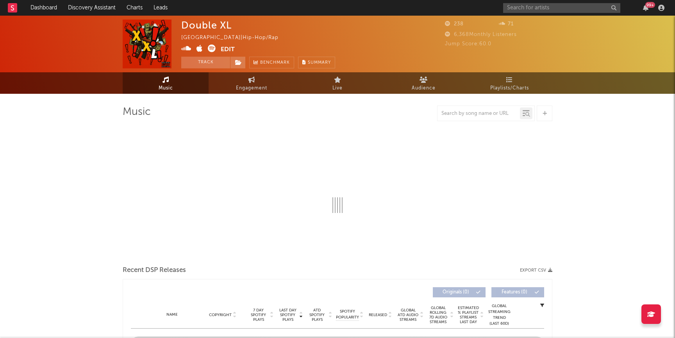
select select "1w"
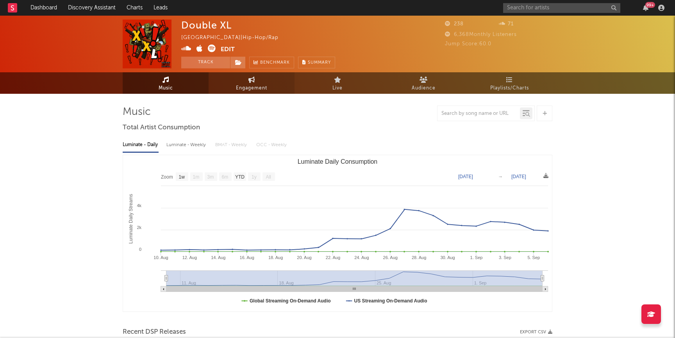
click at [242, 76] on link "Engagement" at bounding box center [252, 82] width 86 height 21
select select "1w"
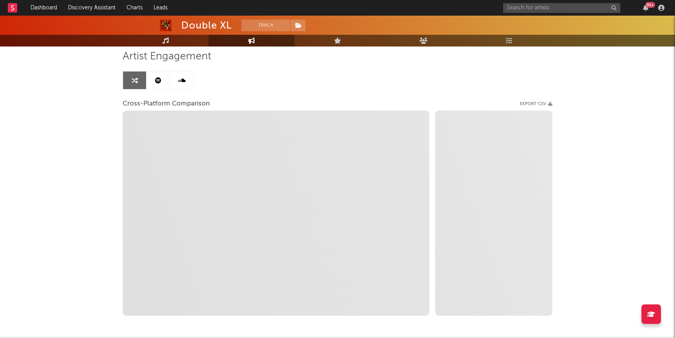
scroll to position [88, 0]
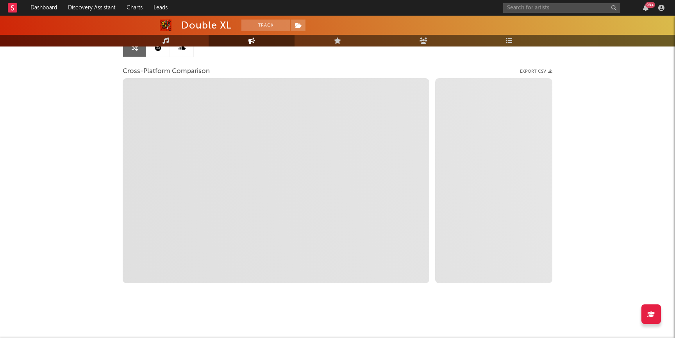
select select "1m"
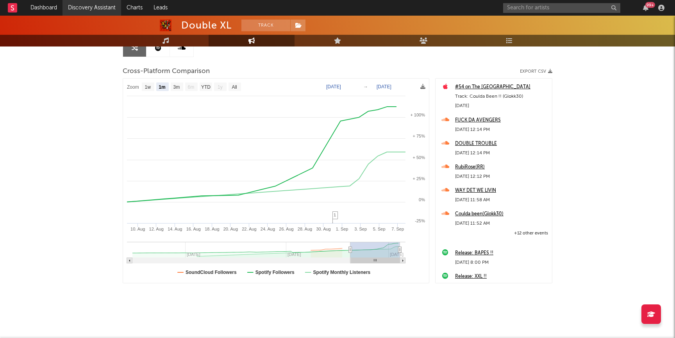
click at [104, 7] on link "Discovery Assistant" at bounding box center [91, 8] width 59 height 16
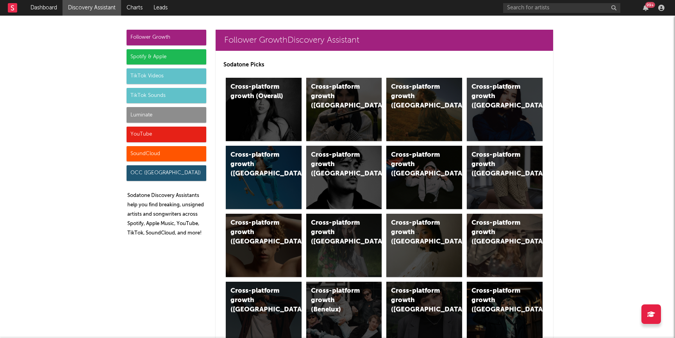
click at [144, 115] on div "Luminate" at bounding box center [167, 115] width 80 height 16
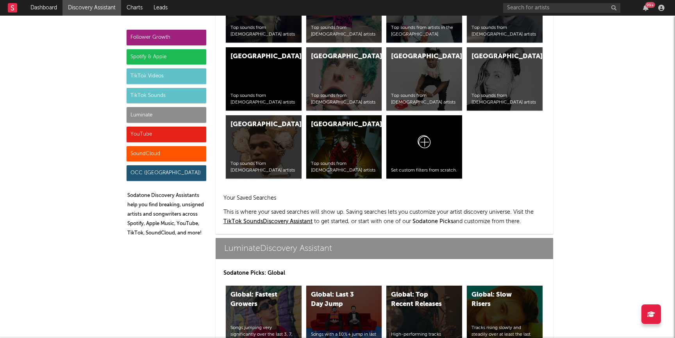
scroll to position [3467, 0]
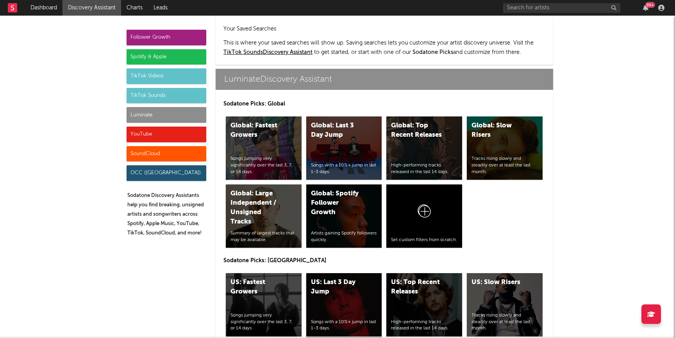
click at [326, 278] on div "US: Last 3 Day Jump" at bounding box center [337, 287] width 53 height 19
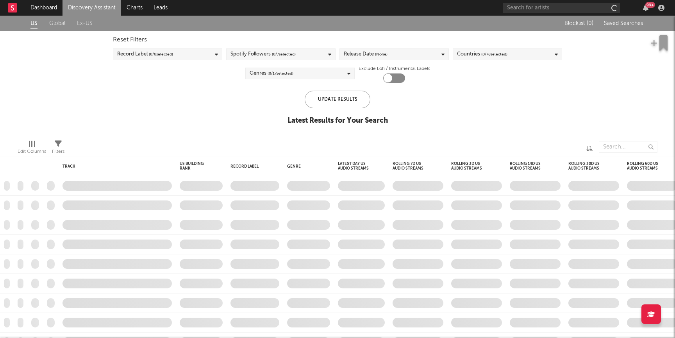
checkbox input "true"
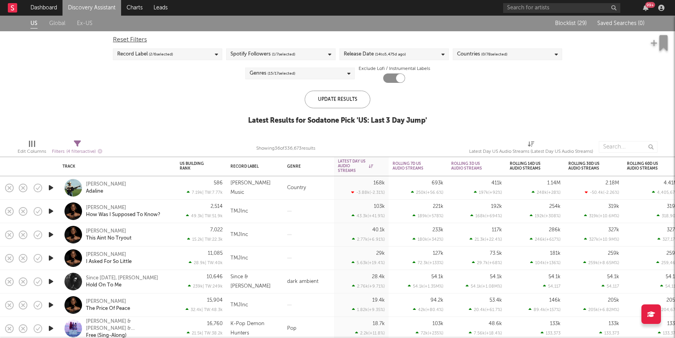
click at [93, 9] on link "Discovery Assistant" at bounding box center [91, 8] width 59 height 16
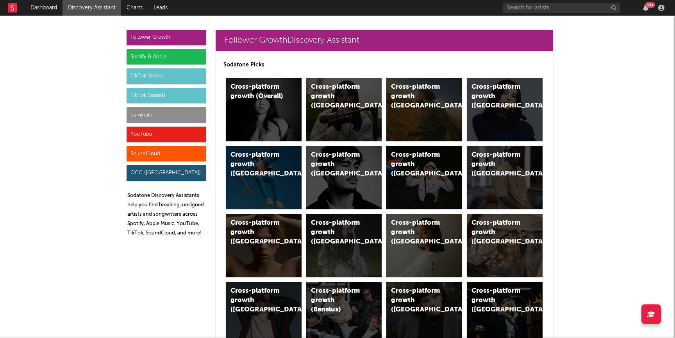
click at [144, 116] on div "Luminate" at bounding box center [167, 115] width 80 height 16
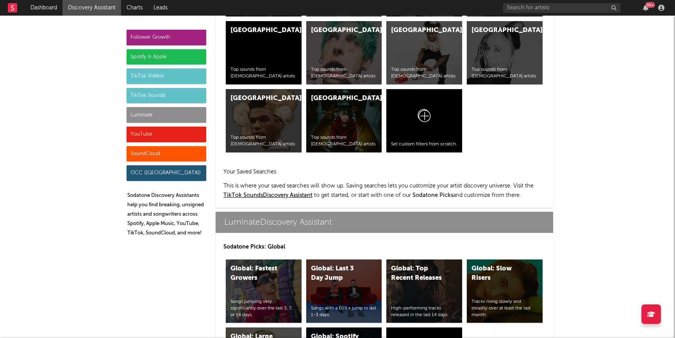
scroll to position [3467, 0]
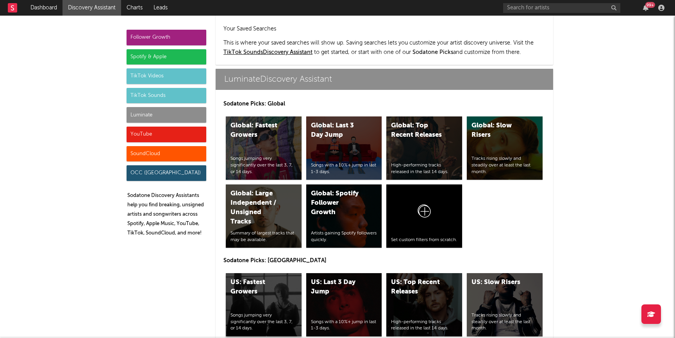
click at [262, 273] on div "US: Fastest Growers Songs jumping very significantly over the last 3, 7, or 14 …" at bounding box center [264, 304] width 76 height 63
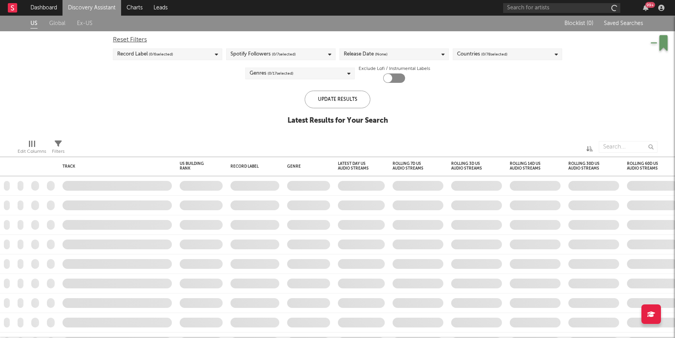
checkbox input "true"
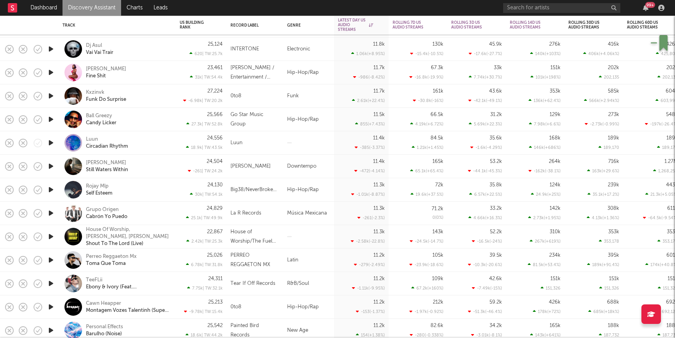
click at [56, 194] on div at bounding box center [51, 189] width 16 height 23
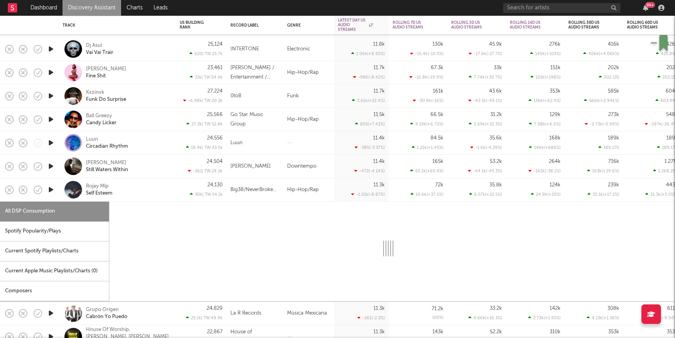
click at [52, 192] on icon "button" at bounding box center [51, 190] width 8 height 10
select select "6m"
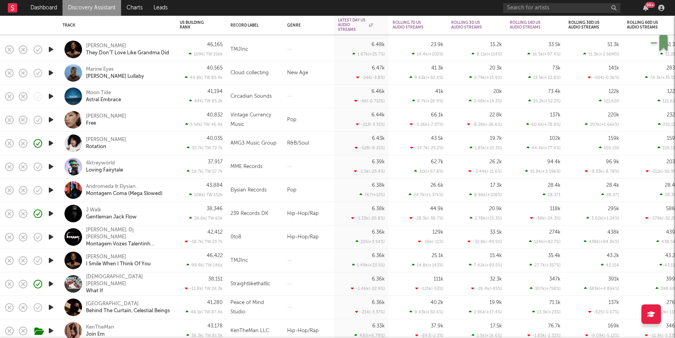
click at [139, 285] on div "Isaiah Wood What If" at bounding box center [128, 283] width 84 height 21
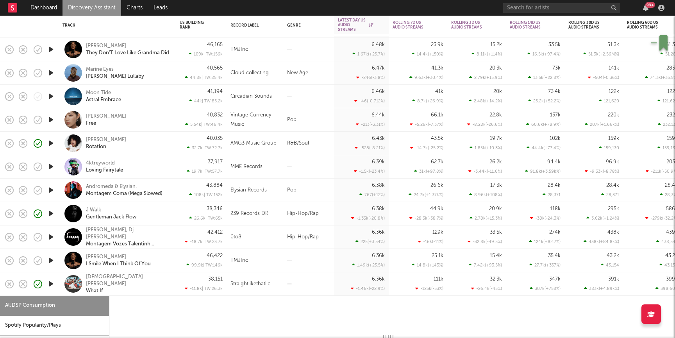
select select "1w"
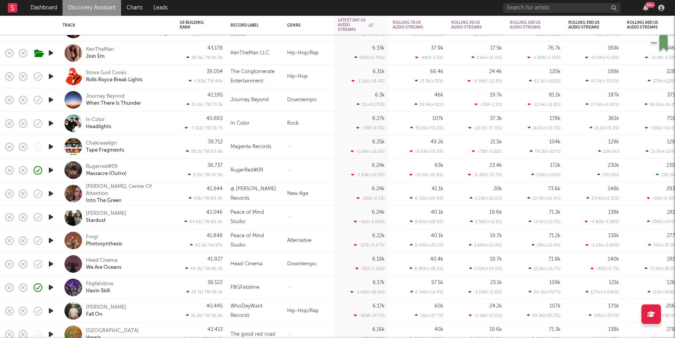
click at [187, 165] on div "38,737 9.2k | TW: 47.9k" at bounding box center [201, 170] width 43 height 23
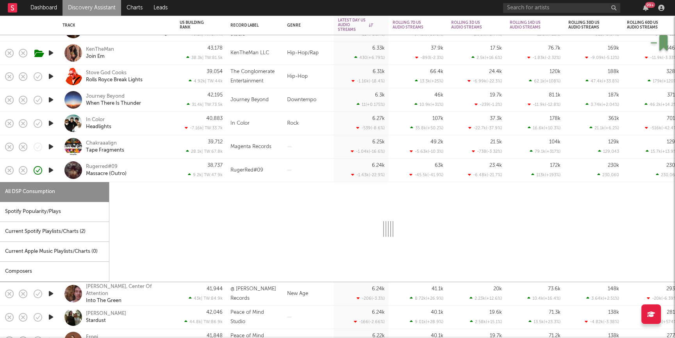
select select "1w"
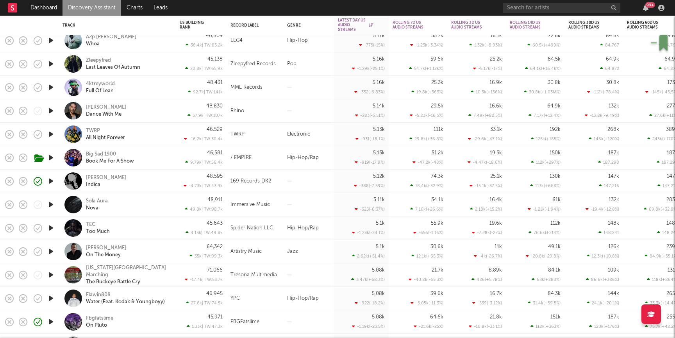
click at [139, 188] on div "Kai Raxx Indica" at bounding box center [116, 181] width 109 height 23
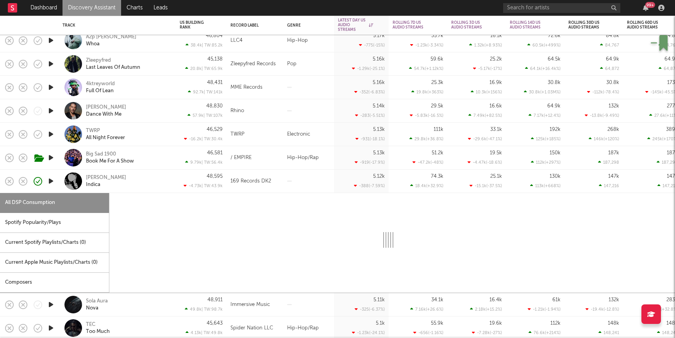
select select "1w"
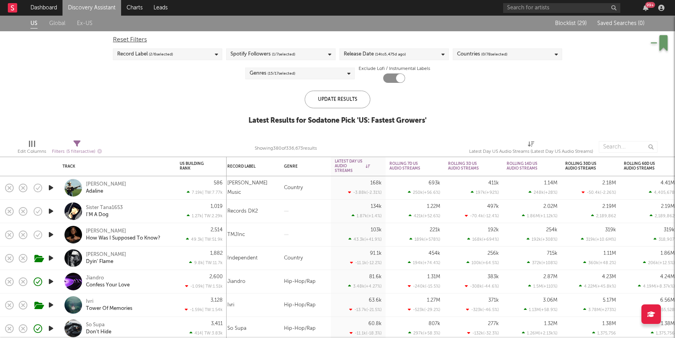
click at [95, 12] on link "Discovery Assistant" at bounding box center [91, 8] width 59 height 16
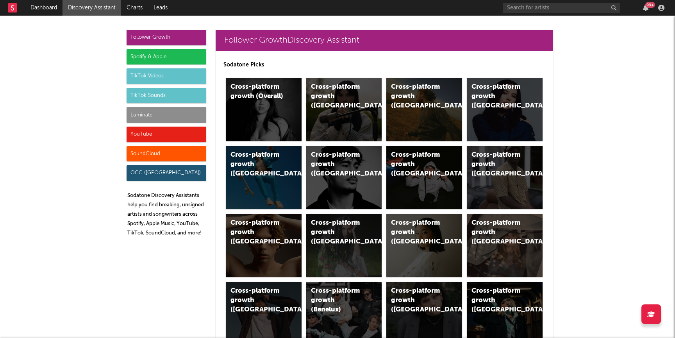
click at [195, 118] on div "Luminate" at bounding box center [167, 115] width 80 height 16
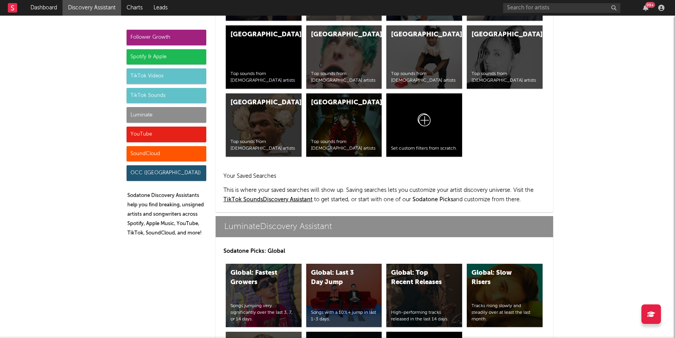
scroll to position [3467, 0]
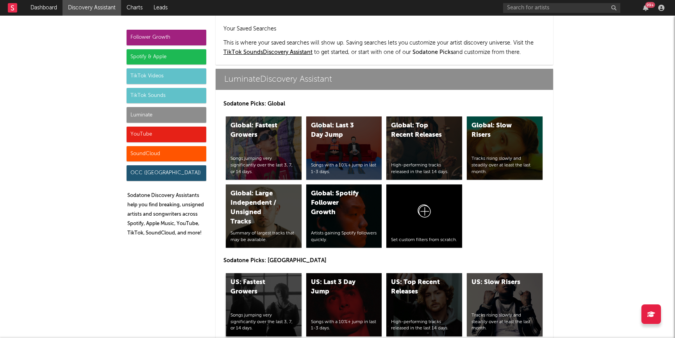
click at [266, 278] on div "US: Fastest Growers" at bounding box center [256, 287] width 53 height 19
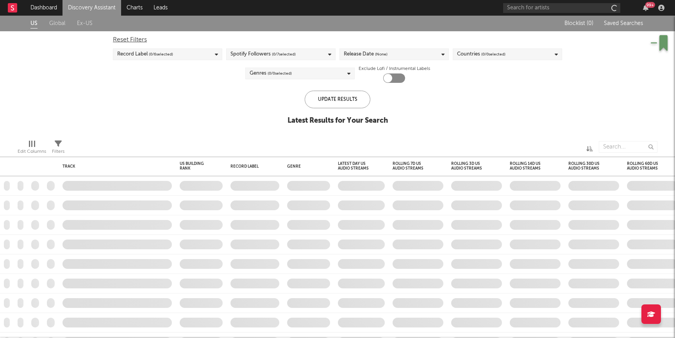
checkbox input "true"
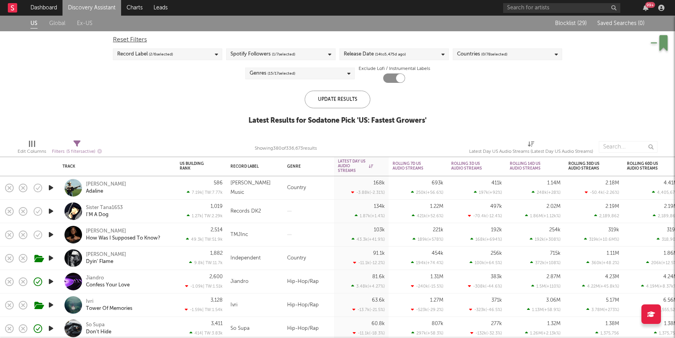
click at [84, 12] on link "Discovery Assistant" at bounding box center [91, 8] width 59 height 16
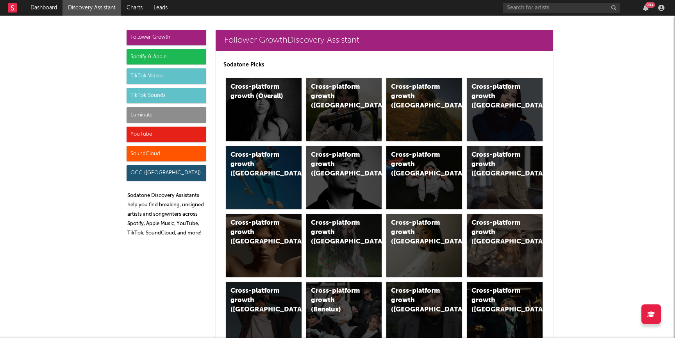
click at [173, 118] on div "Luminate" at bounding box center [167, 115] width 80 height 16
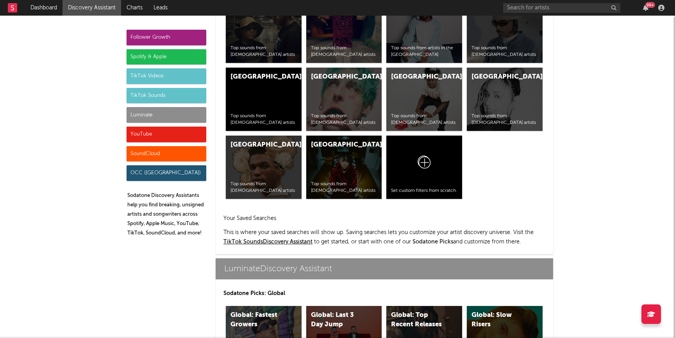
scroll to position [3467, 0]
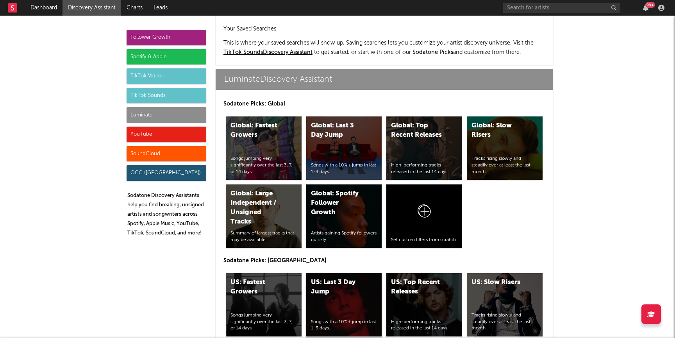
click at [344, 278] on div "US: Last 3 Day Jump" at bounding box center [337, 287] width 53 height 19
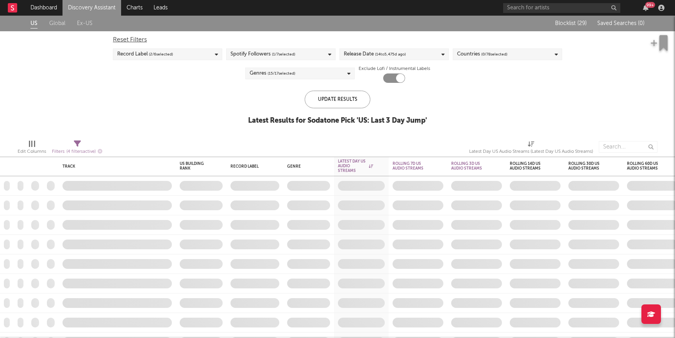
checkbox input "true"
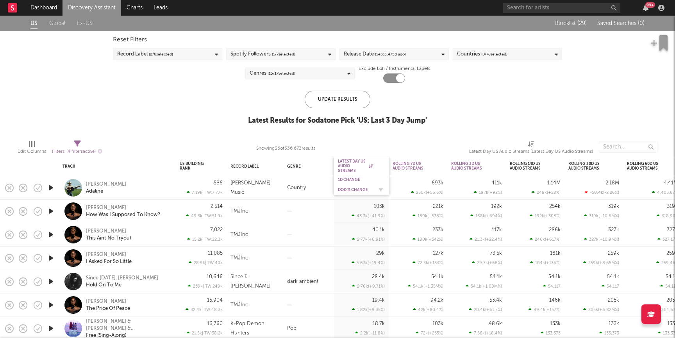
click at [352, 191] on div "DoD % Change" at bounding box center [355, 189] width 35 height 5
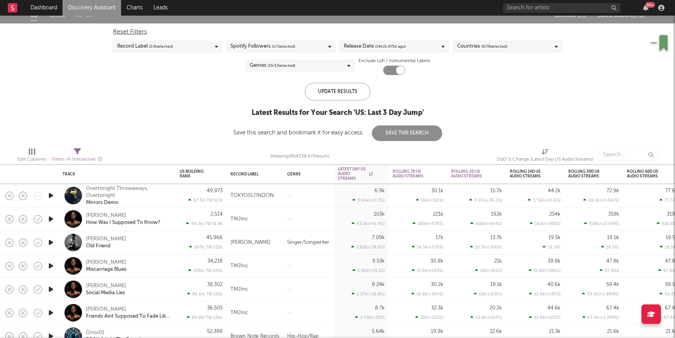
click at [86, 9] on link "Discovery Assistant" at bounding box center [91, 8] width 59 height 16
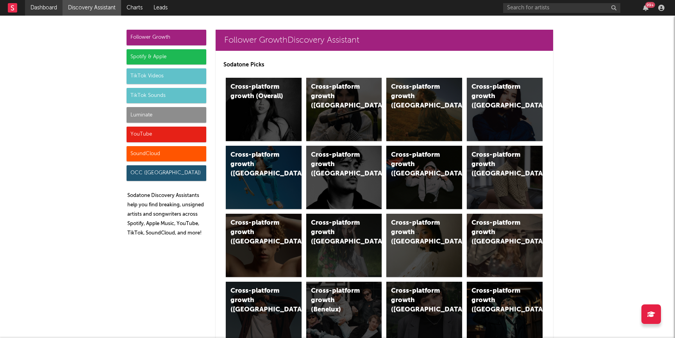
click at [42, 8] on link "Dashboard" at bounding box center [43, 8] width 37 height 16
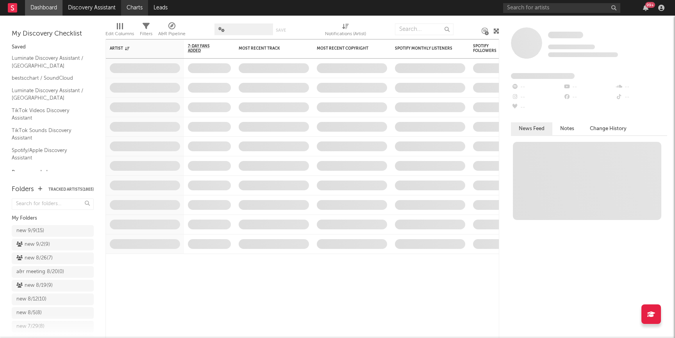
click at [146, 5] on link "Charts" at bounding box center [134, 8] width 27 height 16
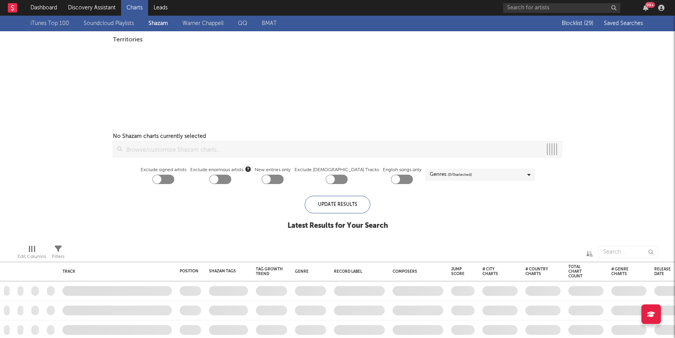
checkbox input "true"
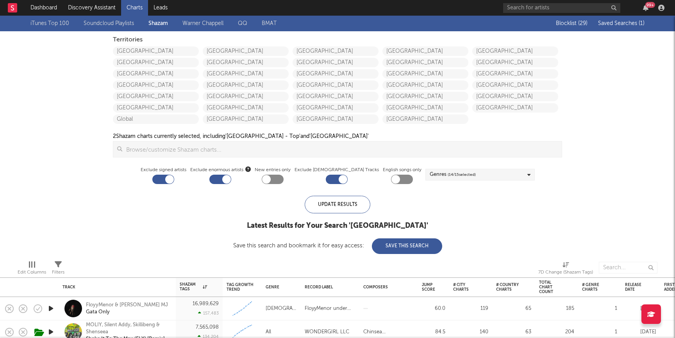
click at [628, 23] on span "Saved Searches ( 1 )" at bounding box center [621, 23] width 46 height 5
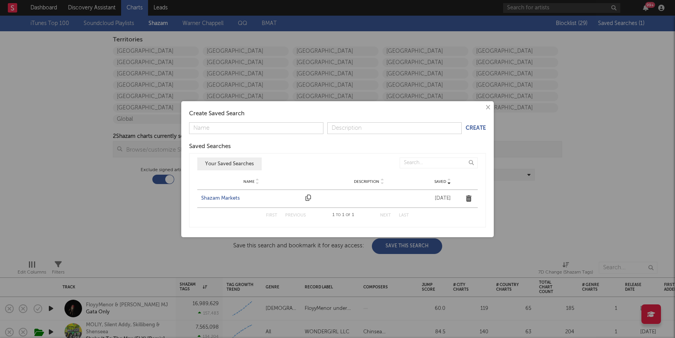
click at [218, 197] on div "Shazam Markets" at bounding box center [251, 199] width 100 height 8
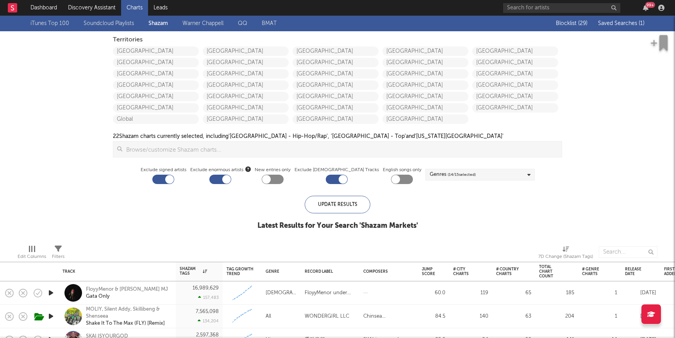
click at [608, 22] on span "Saved Searches ( 1 )" at bounding box center [621, 23] width 46 height 5
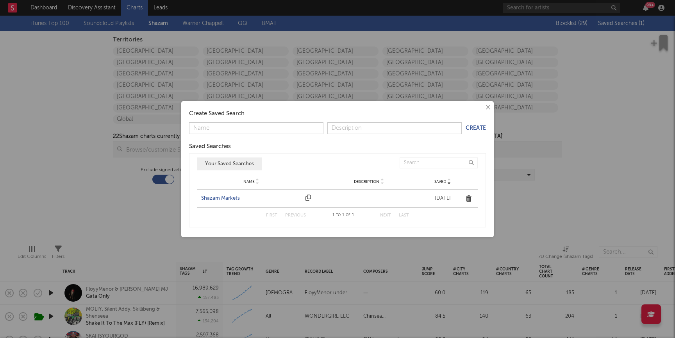
click at [224, 198] on div "Shazam Markets" at bounding box center [251, 199] width 100 height 8
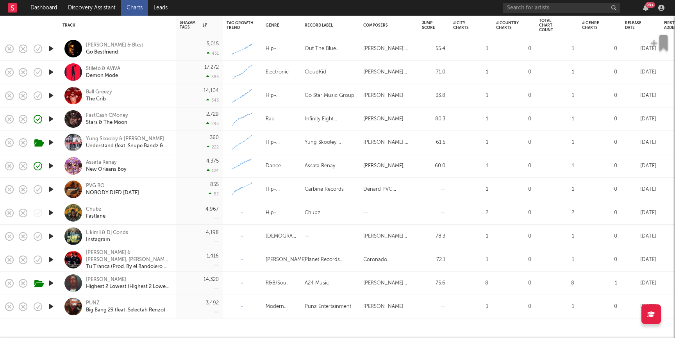
click at [51, 307] on icon "button" at bounding box center [51, 307] width 8 height 10
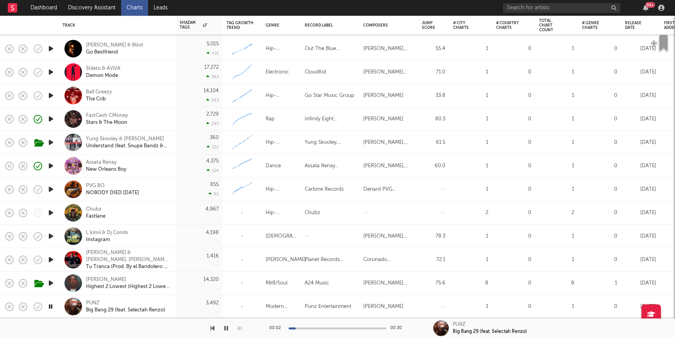
click at [52, 281] on icon "button" at bounding box center [51, 283] width 8 height 10
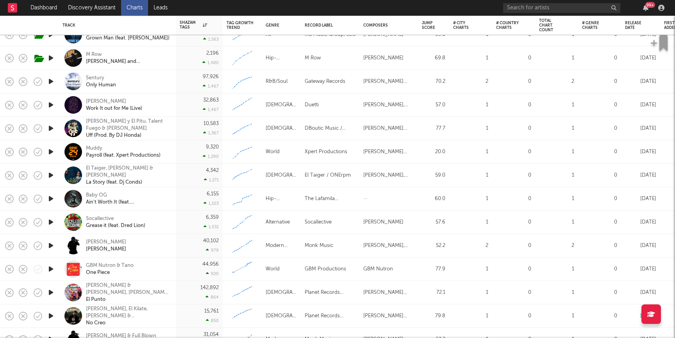
click at [50, 152] on icon "button" at bounding box center [51, 152] width 8 height 10
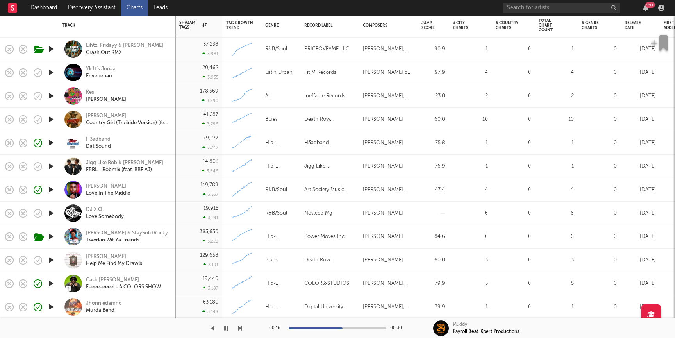
click at [52, 190] on icon "button" at bounding box center [51, 190] width 8 height 10
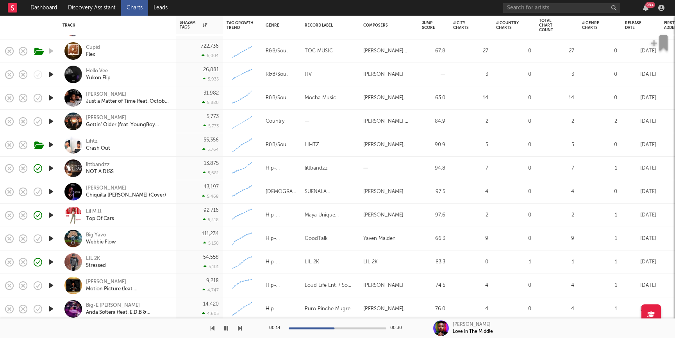
click at [101, 166] on div "littbandzz" at bounding box center [100, 164] width 28 height 7
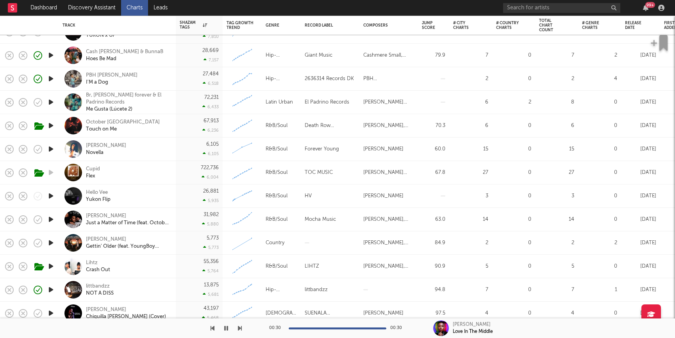
click at [49, 148] on icon "button" at bounding box center [51, 149] width 8 height 10
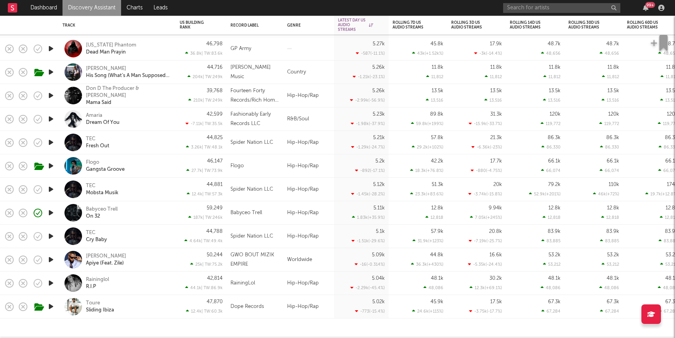
click at [127, 283] on div "Raininglol R.I.P" at bounding box center [128, 283] width 84 height 14
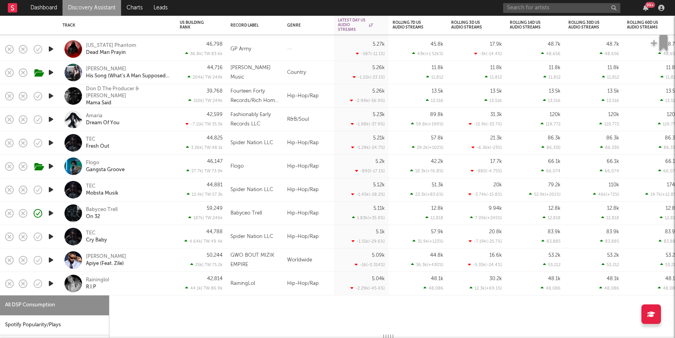
select select "1w"
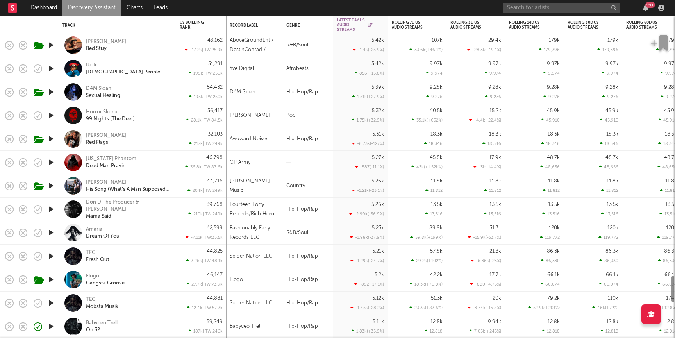
select select "1w"
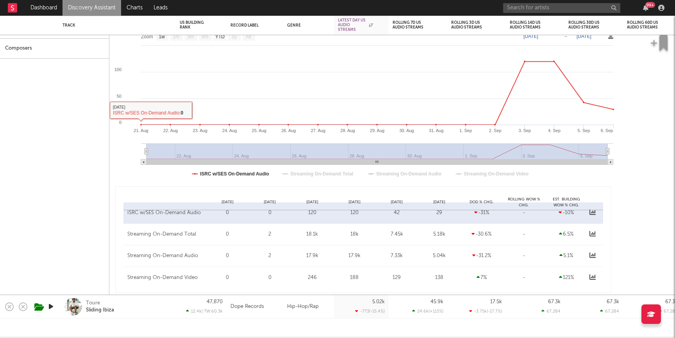
click at [110, 7] on link "Discovery Assistant" at bounding box center [91, 8] width 59 height 16
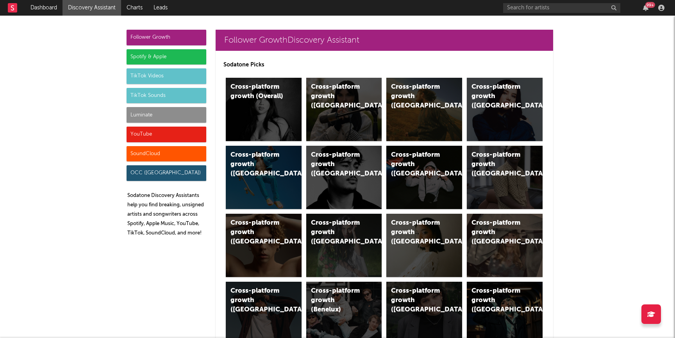
click at [182, 115] on div "Luminate" at bounding box center [167, 115] width 80 height 16
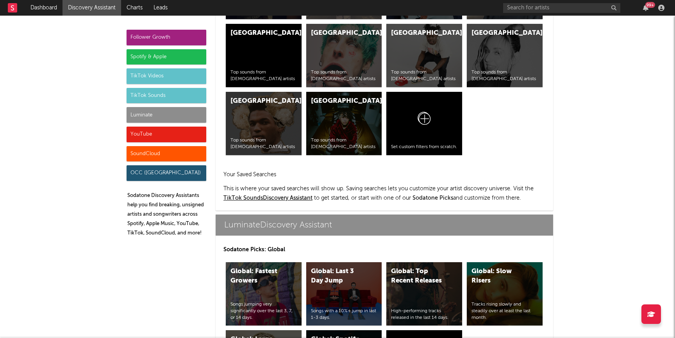
scroll to position [3467, 0]
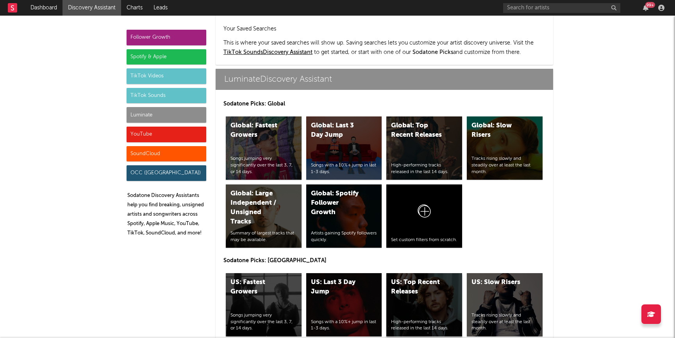
click at [432, 273] on div "US: Top Recent Releases High-performing tracks released in the last 14 days." at bounding box center [424, 304] width 76 height 63
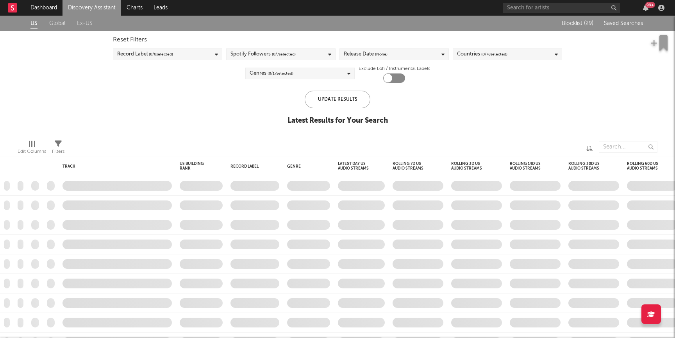
checkbox input "true"
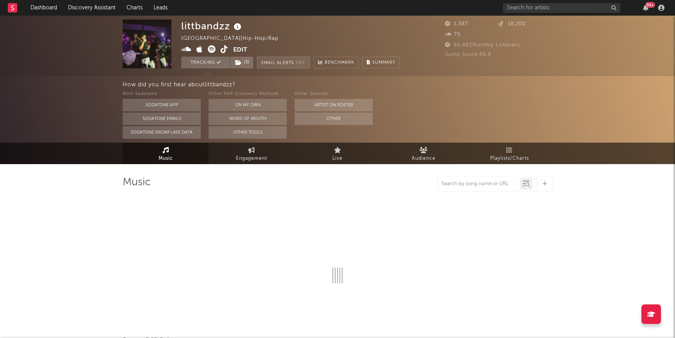
select select "1w"
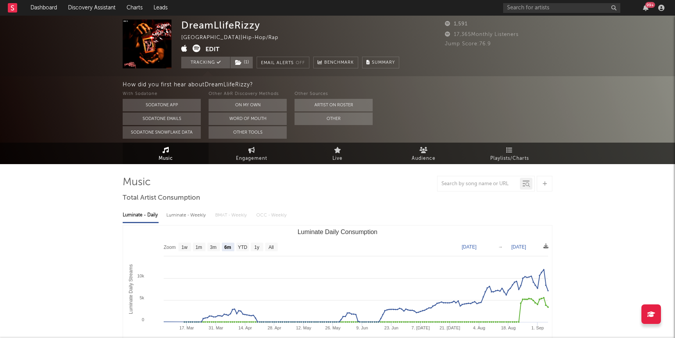
select select "6m"
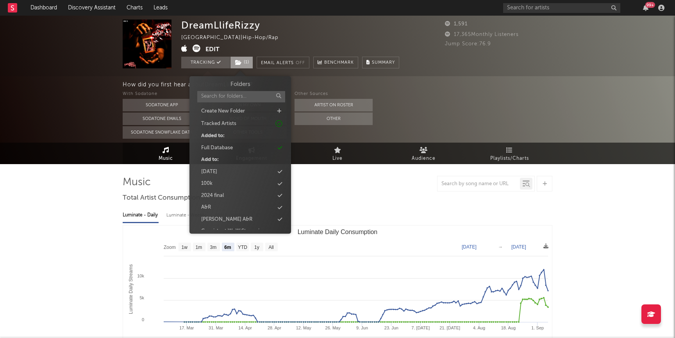
click at [237, 63] on icon at bounding box center [238, 62] width 7 height 5
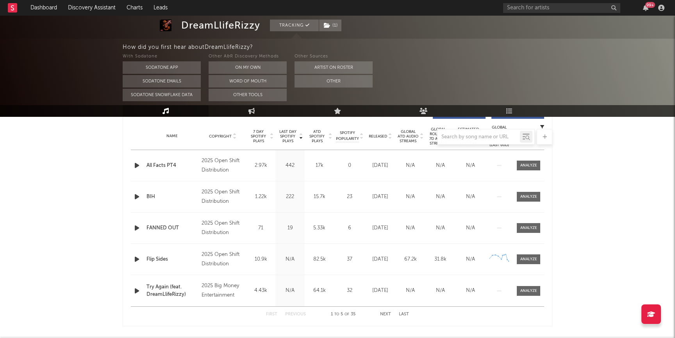
scroll to position [329, 0]
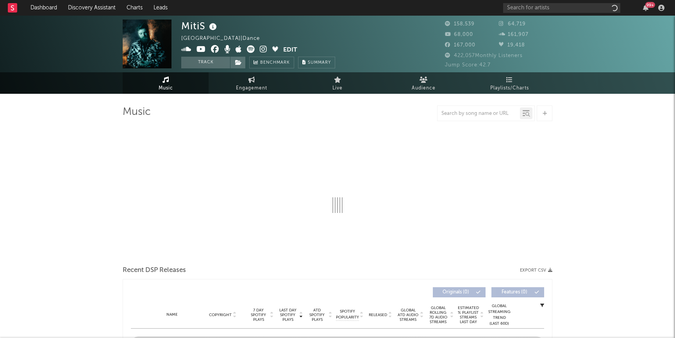
select select "6m"
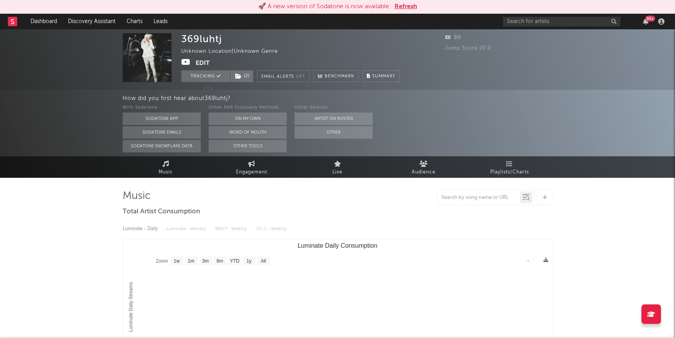
select select "1w"
click at [399, 6] on button "Refresh" at bounding box center [405, 6] width 23 height 9
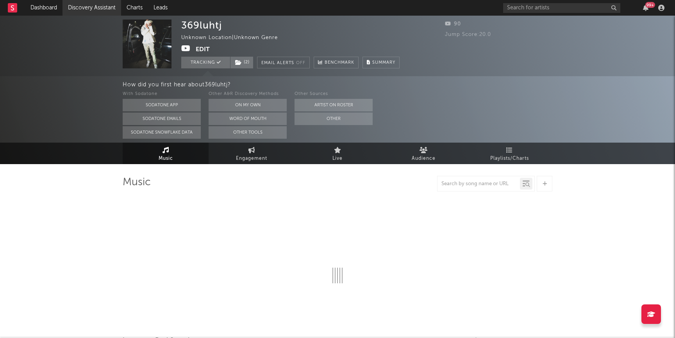
click at [91, 10] on link "Discovery Assistant" at bounding box center [91, 8] width 59 height 16
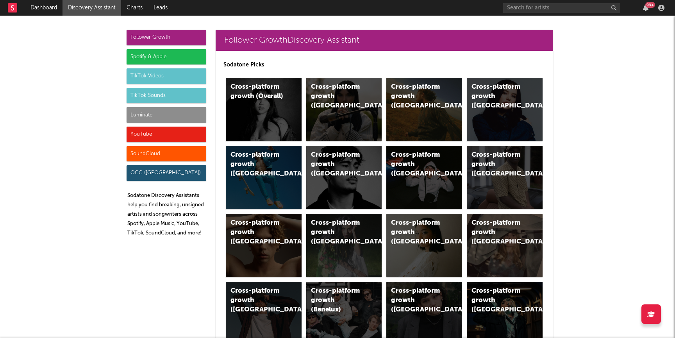
click at [155, 118] on div "Luminate" at bounding box center [167, 115] width 80 height 16
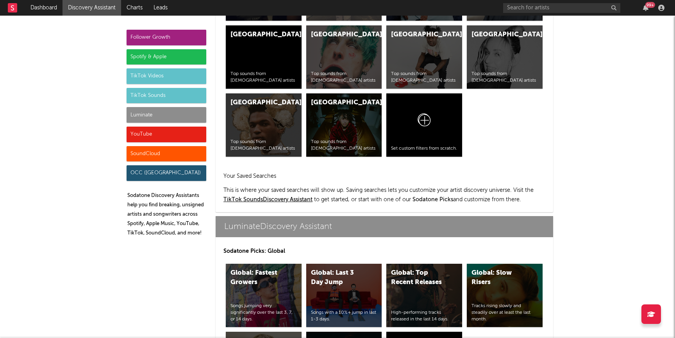
scroll to position [3467, 0]
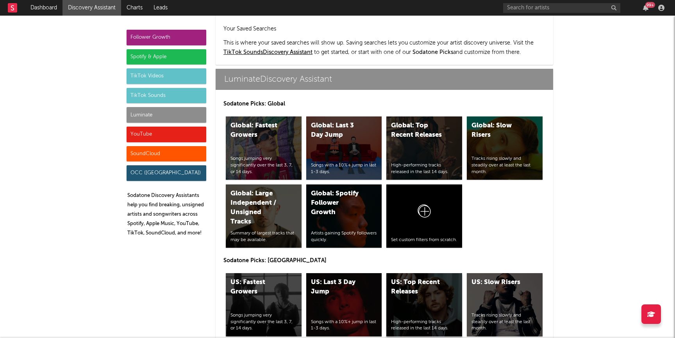
click at [415, 273] on div "US: Top Recent Releases High-performing tracks released in the last 14 days." at bounding box center [424, 304] width 76 height 63
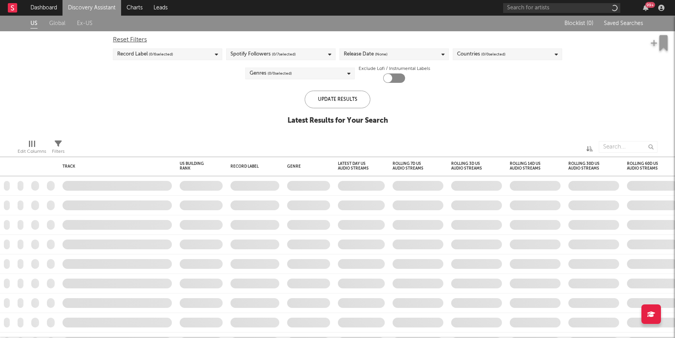
checkbox input "true"
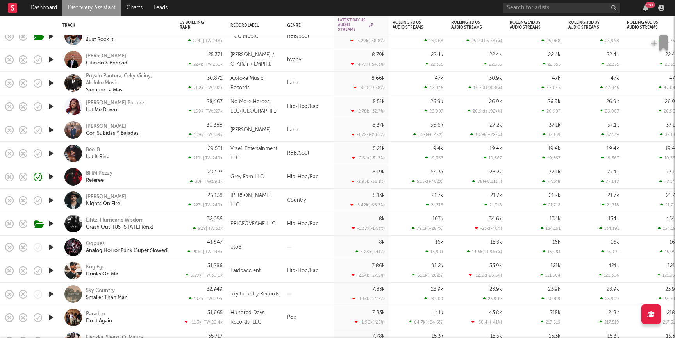
click at [54, 153] on icon "button" at bounding box center [51, 153] width 8 height 10
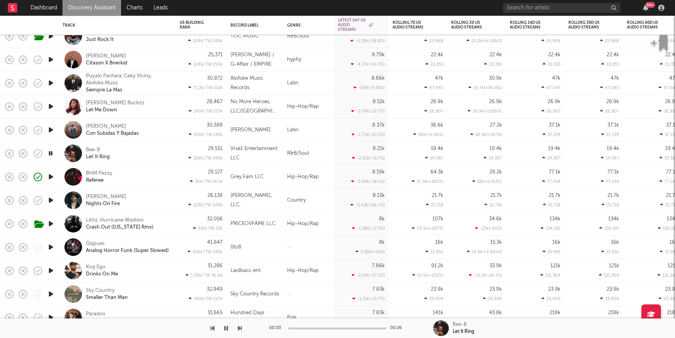
click at [134, 155] on div "Bee-B Let It Ring" at bounding box center [128, 153] width 84 height 14
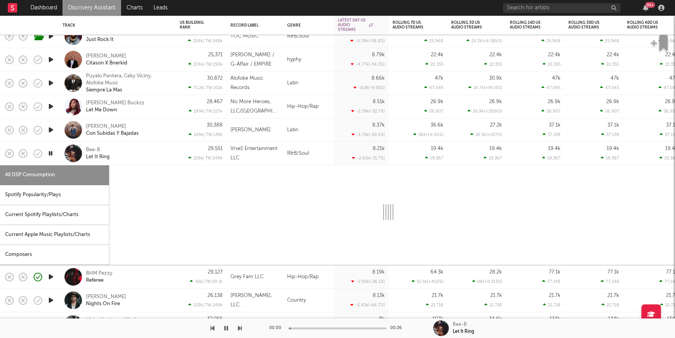
select select "1w"
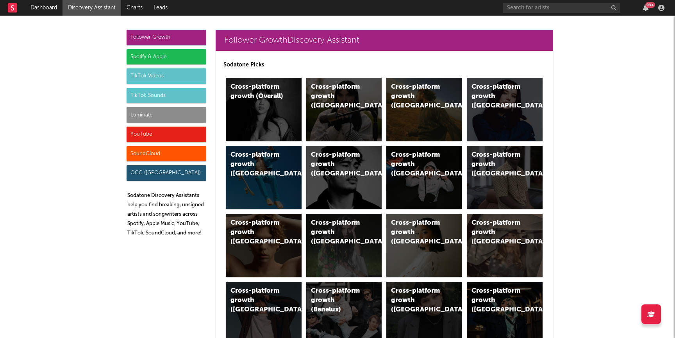
click at [191, 107] on div "Luminate" at bounding box center [167, 115] width 80 height 16
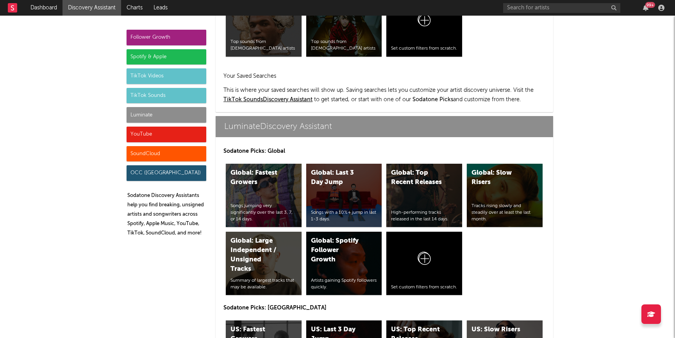
scroll to position [3467, 0]
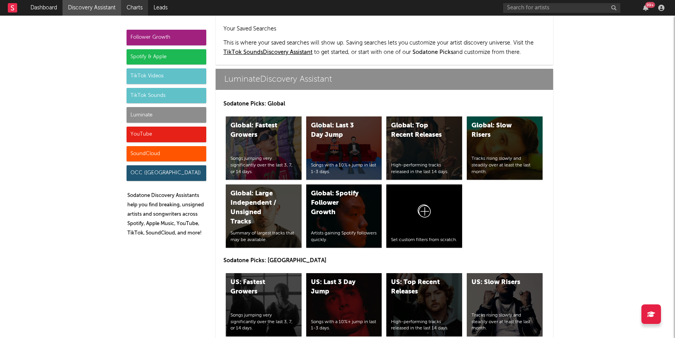
click at [137, 11] on link "Charts" at bounding box center [134, 8] width 27 height 16
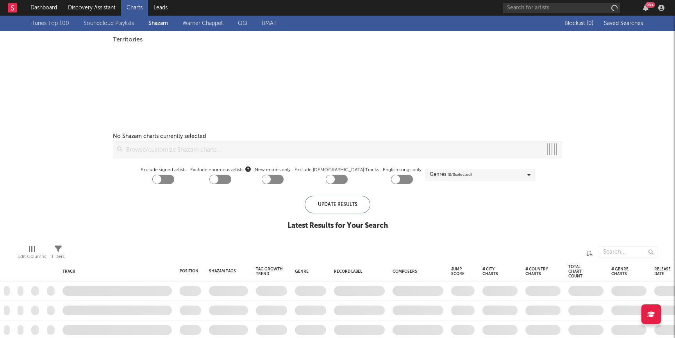
checkbox input "true"
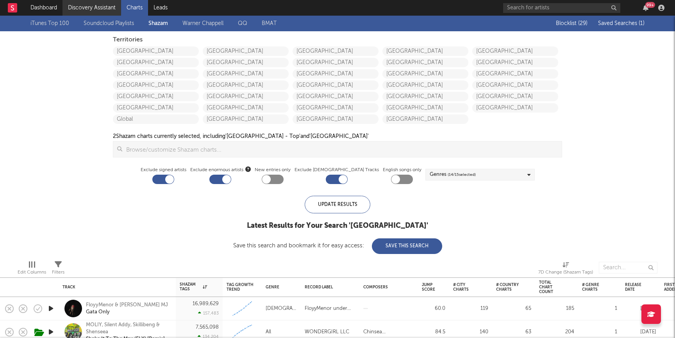
click at [100, 6] on link "Discovery Assistant" at bounding box center [91, 8] width 59 height 16
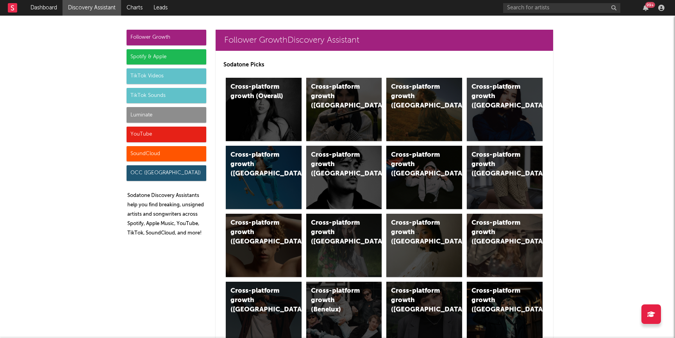
click at [149, 116] on div "Luminate" at bounding box center [167, 115] width 80 height 16
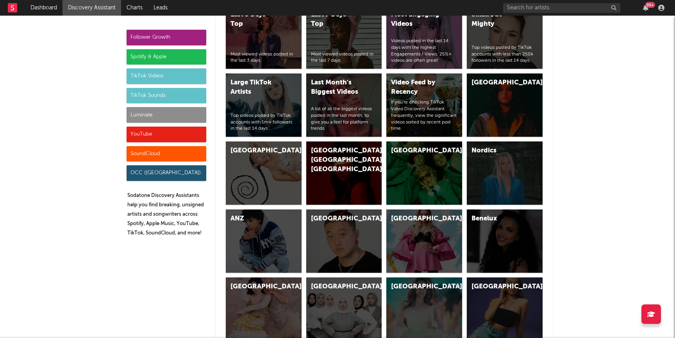
scroll to position [3467, 0]
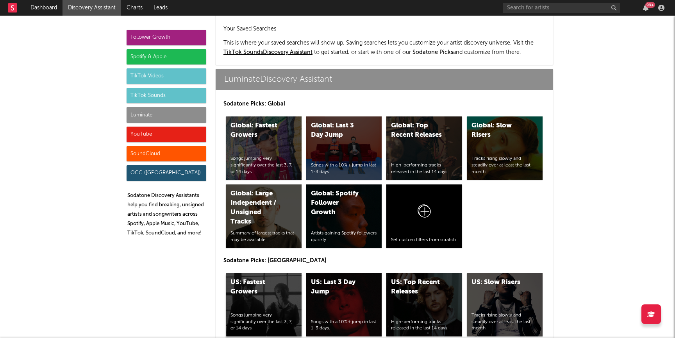
click at [283, 278] on div "US: Fastest Growers" at bounding box center [256, 287] width 53 height 19
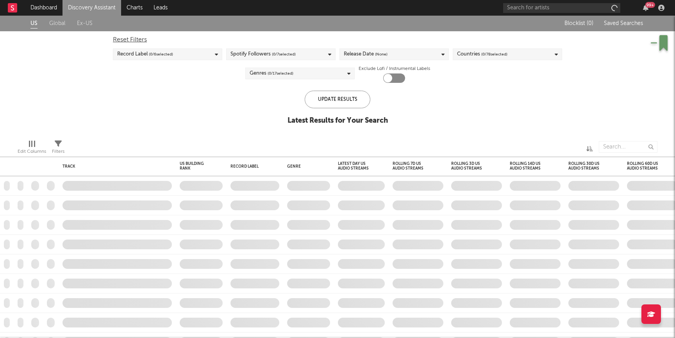
checkbox input "true"
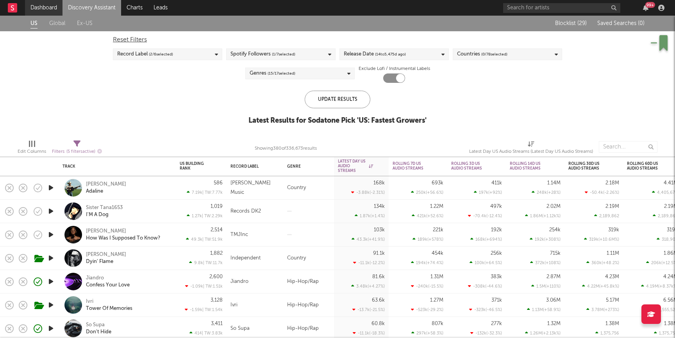
click at [43, 8] on link "Dashboard" at bounding box center [43, 8] width 37 height 16
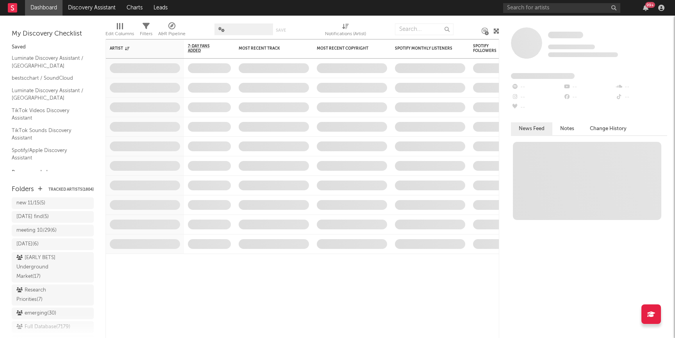
scroll to position [723, 0]
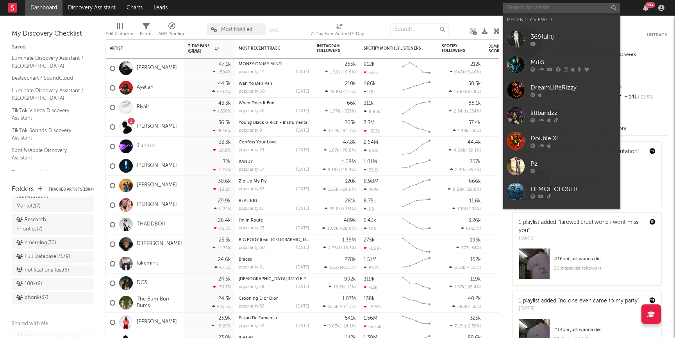
click at [553, 6] on input "text" at bounding box center [561, 8] width 117 height 10
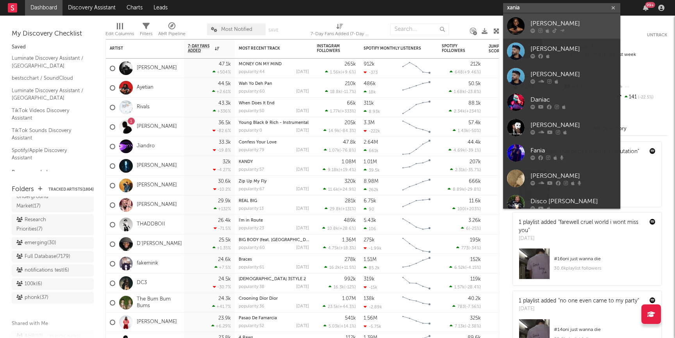
type input "xania"
click at [554, 23] on div "Xania Monet" at bounding box center [573, 23] width 86 height 9
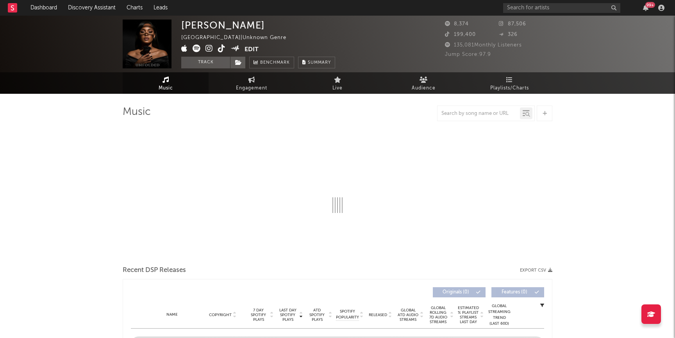
select select "1w"
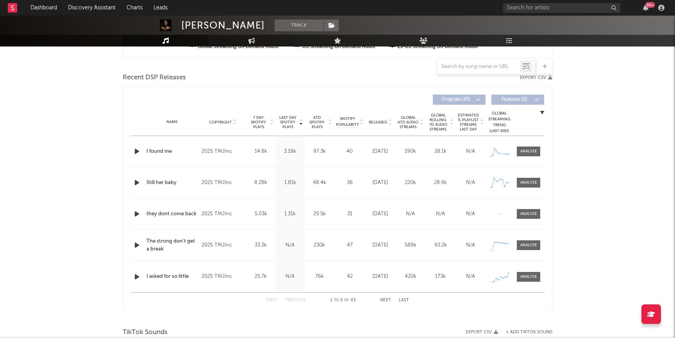
scroll to position [253, 0]
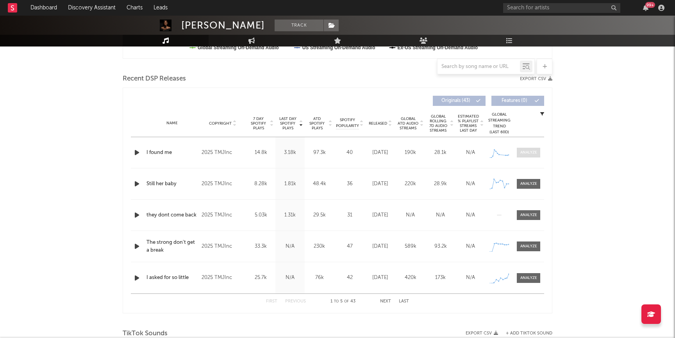
click at [532, 153] on div at bounding box center [528, 153] width 17 height 6
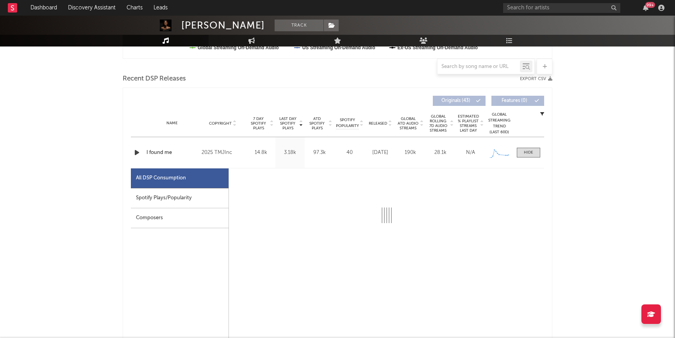
select select "1w"
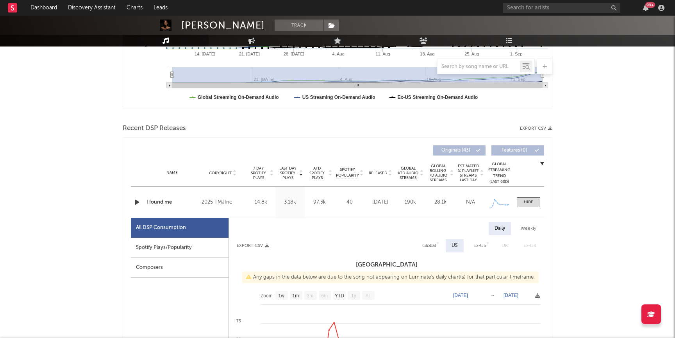
scroll to position [209, 0]
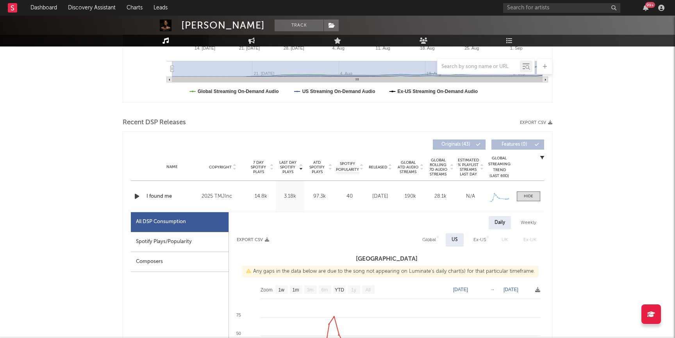
click at [379, 166] on span "Released" at bounding box center [378, 167] width 18 height 5
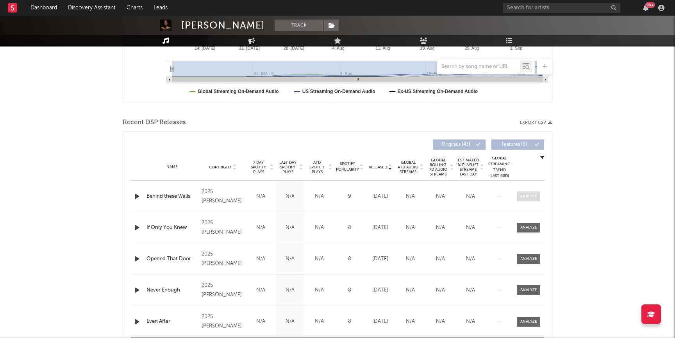
click at [526, 195] on div at bounding box center [528, 196] width 17 height 6
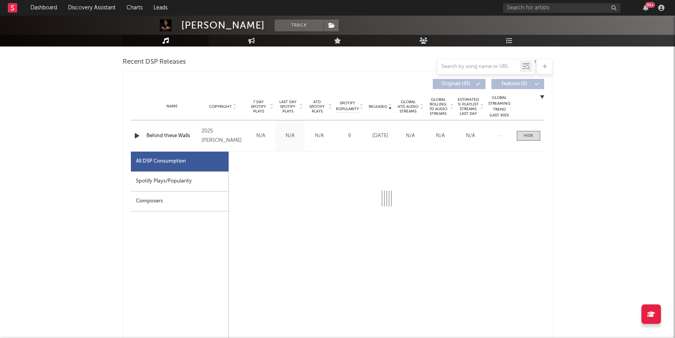
scroll to position [277, 0]
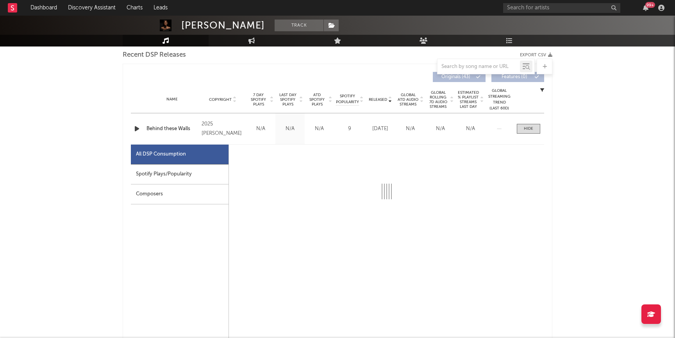
select select "1w"
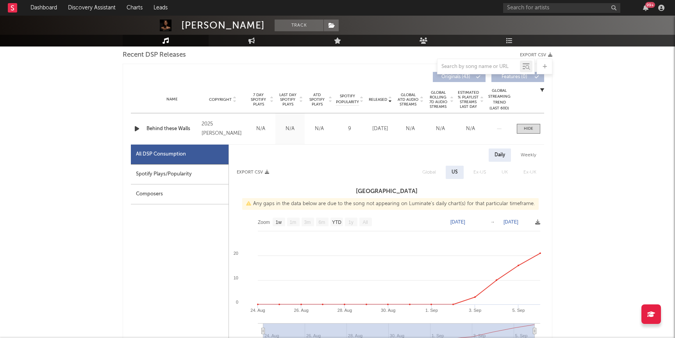
scroll to position [41, 0]
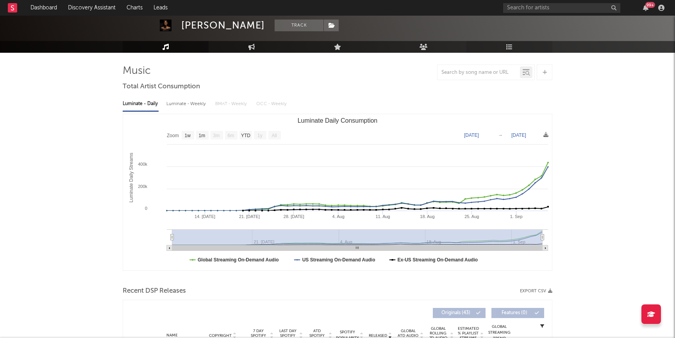
click at [509, 49] on icon at bounding box center [509, 47] width 7 height 6
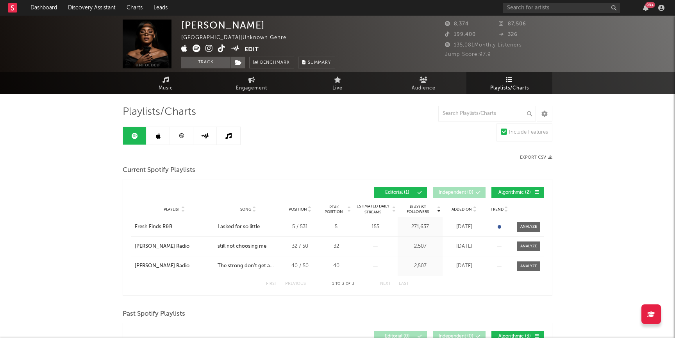
click at [174, 137] on link at bounding box center [181, 136] width 23 height 18
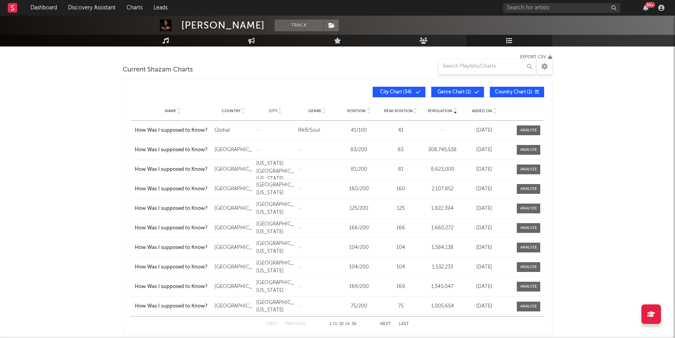
scroll to position [99, 0]
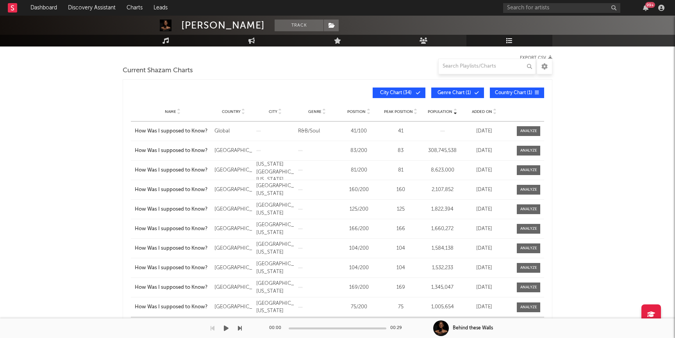
click at [384, 323] on div "00:00 00:29" at bounding box center [337, 328] width 137 height 20
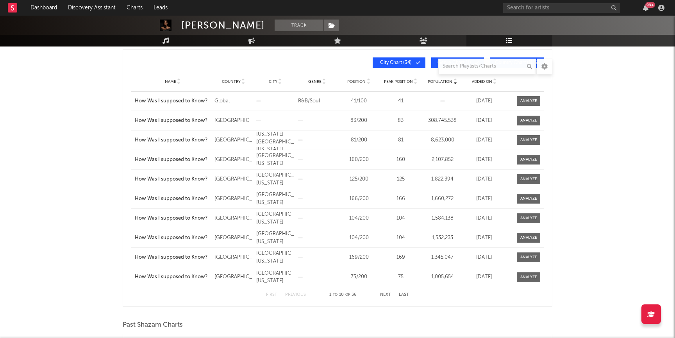
scroll to position [134, 0]
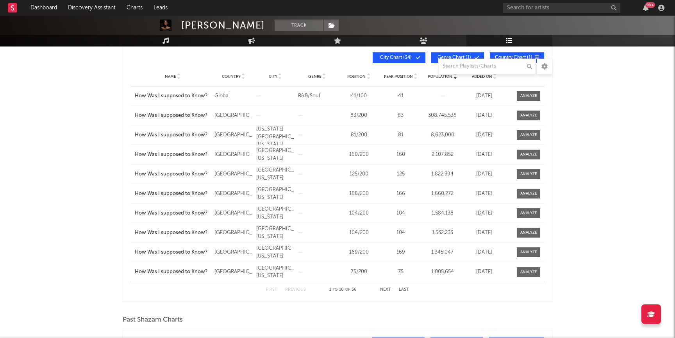
click at [384, 287] on button "Next" at bounding box center [385, 289] width 11 height 4
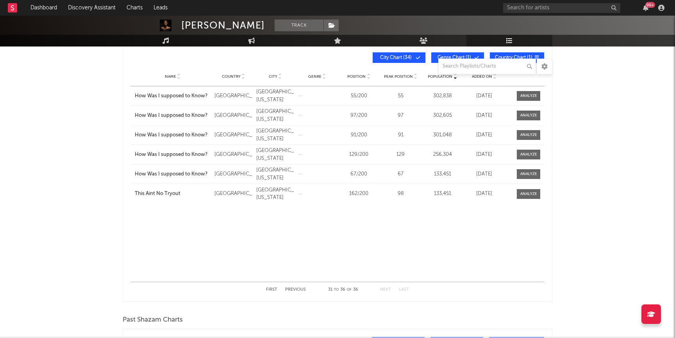
click at [303, 287] on button "Previous" at bounding box center [295, 289] width 21 height 4
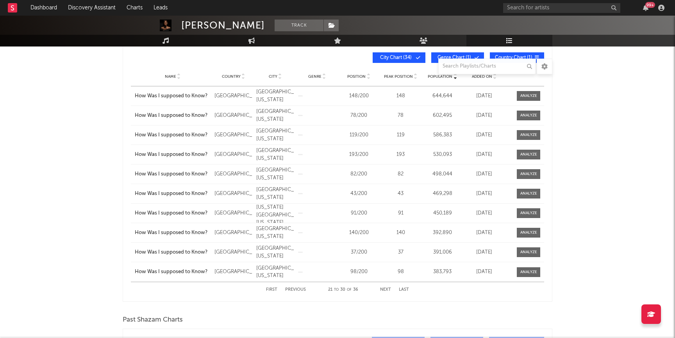
click at [303, 287] on button "Previous" at bounding box center [295, 289] width 21 height 4
click at [153, 43] on link "Music" at bounding box center [166, 41] width 86 height 12
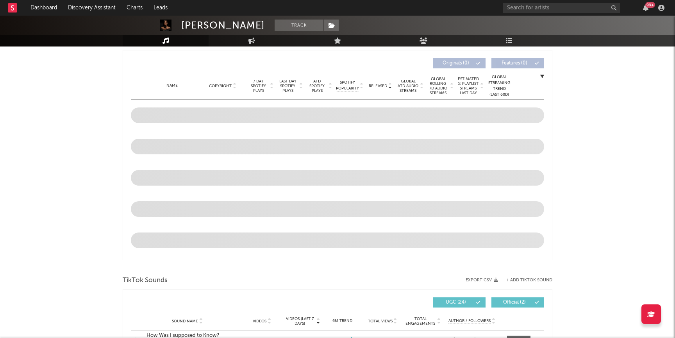
select select "1w"
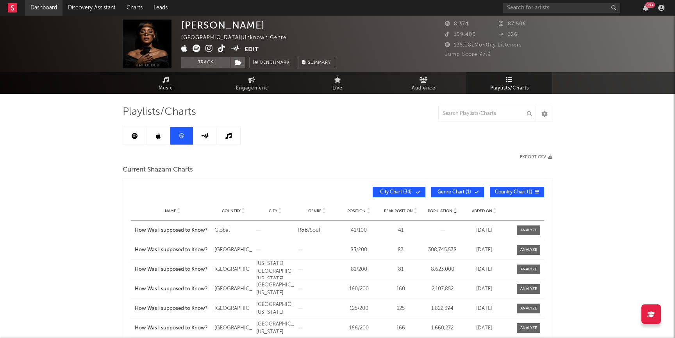
click at [59, 6] on link "Dashboard" at bounding box center [43, 8] width 37 height 16
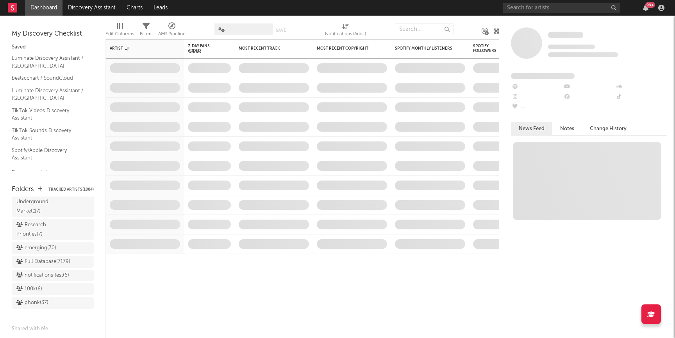
scroll to position [717, 0]
click at [39, 221] on div "Research Priorities ( 7 )" at bounding box center [43, 230] width 55 height 19
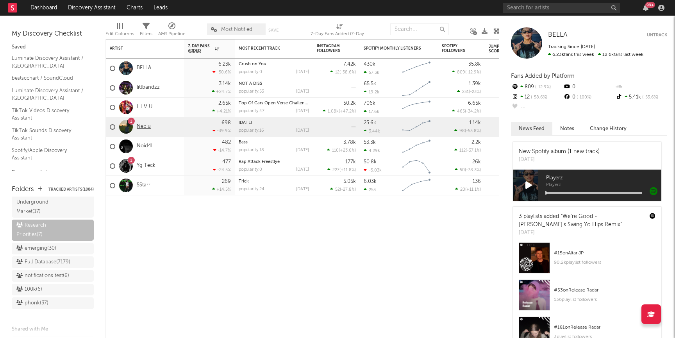
click at [141, 128] on link "Nebiu" at bounding box center [144, 126] width 14 height 7
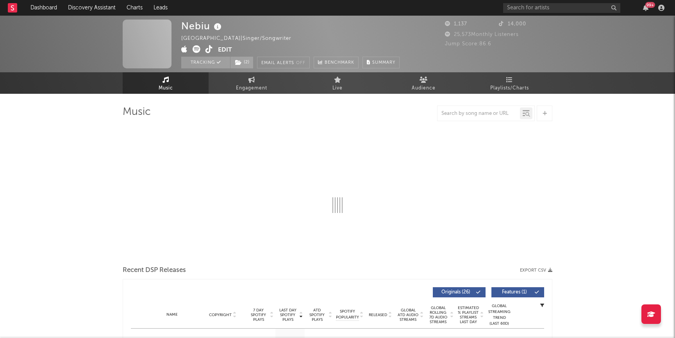
select select "1w"
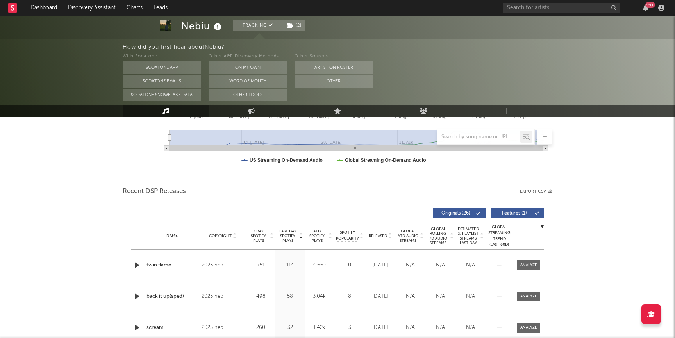
scroll to position [211, 0]
click at [376, 236] on span "Released" at bounding box center [378, 235] width 18 height 5
click at [527, 268] on span at bounding box center [528, 265] width 23 height 10
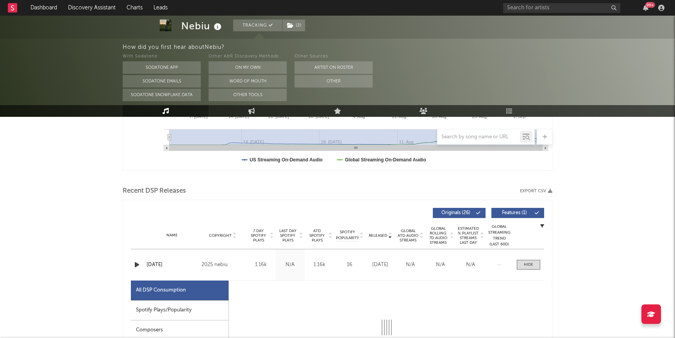
select select "1w"
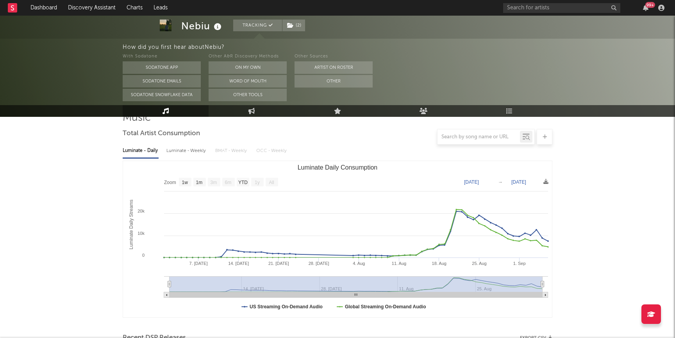
scroll to position [0, 0]
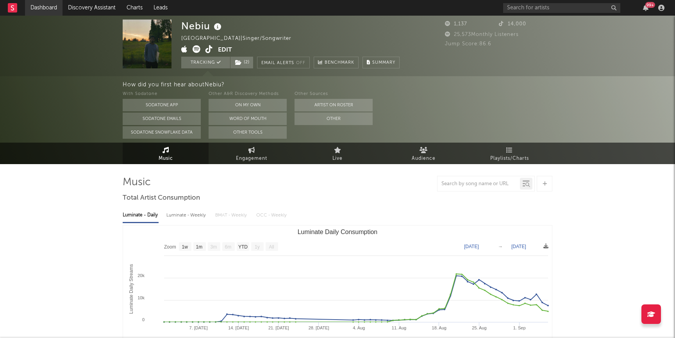
click at [41, 8] on link "Dashboard" at bounding box center [43, 8] width 37 height 16
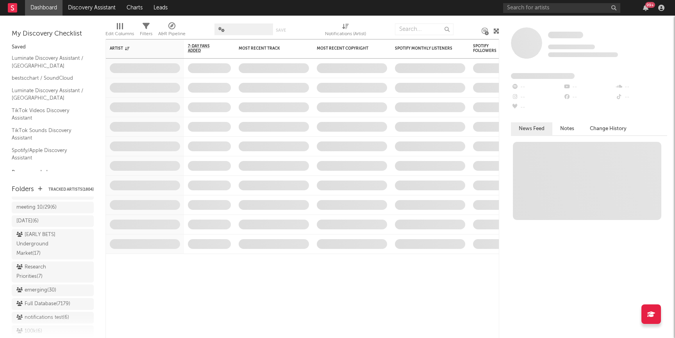
scroll to position [690, 0]
click at [50, 249] on div "Research Priorities ( 7 )" at bounding box center [43, 257] width 55 height 19
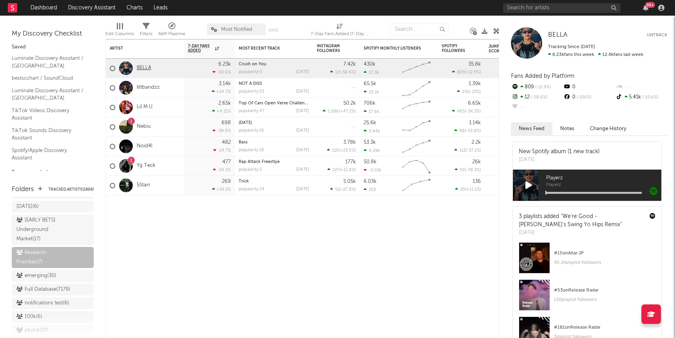
click at [145, 67] on link "BELLA" at bounding box center [144, 68] width 14 height 7
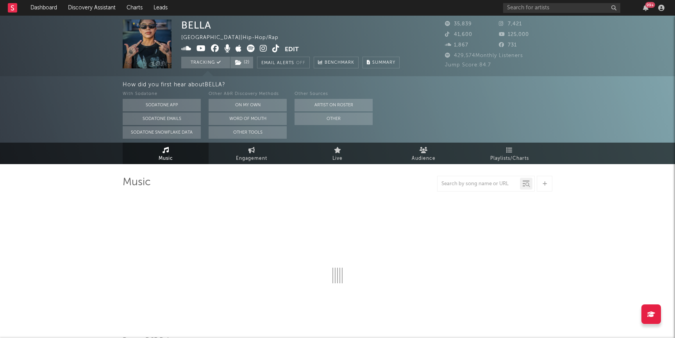
select select "6m"
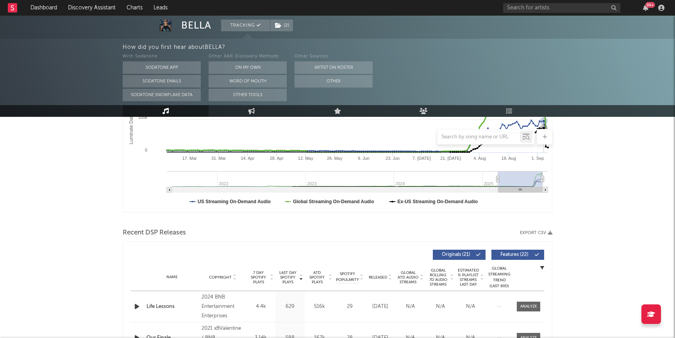
scroll to position [203, 0]
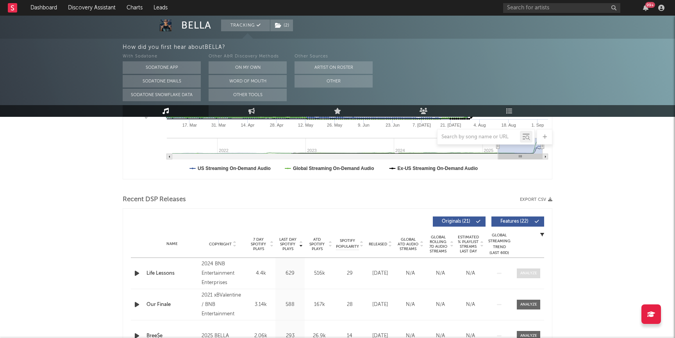
click at [530, 277] on span at bounding box center [528, 273] width 23 height 10
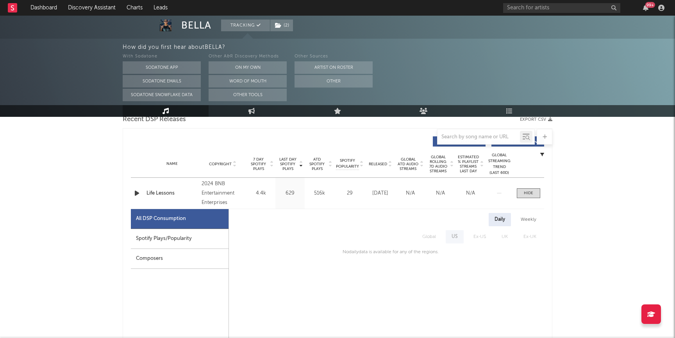
scroll to position [289, 0]
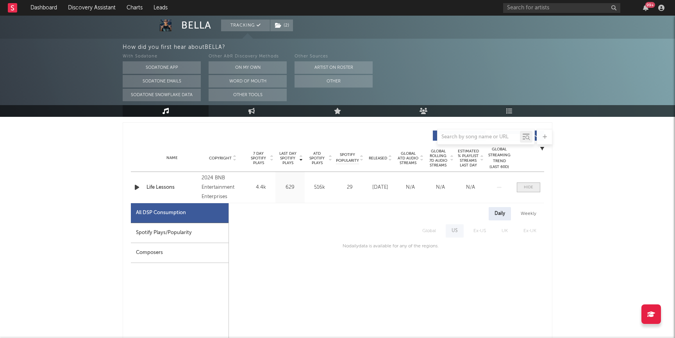
click at [525, 189] on div at bounding box center [528, 187] width 9 height 6
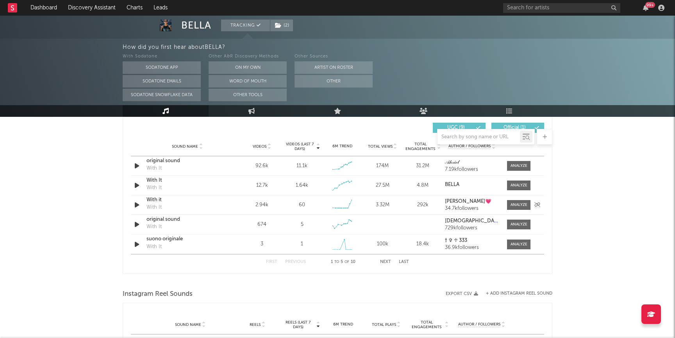
scroll to position [557, 0]
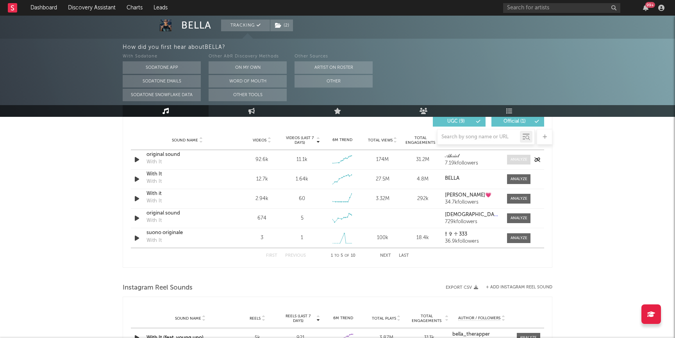
click at [522, 157] on div at bounding box center [518, 160] width 17 height 6
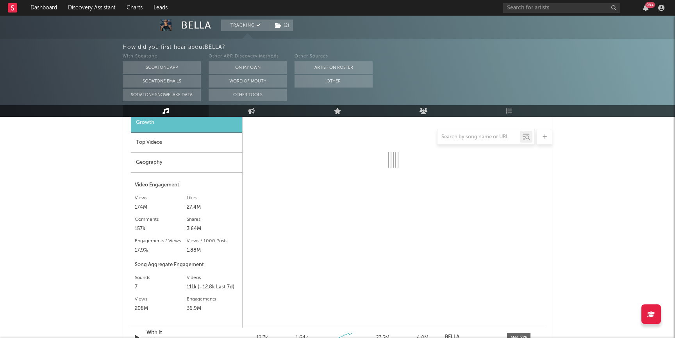
scroll to position [612, 0]
select select "6m"
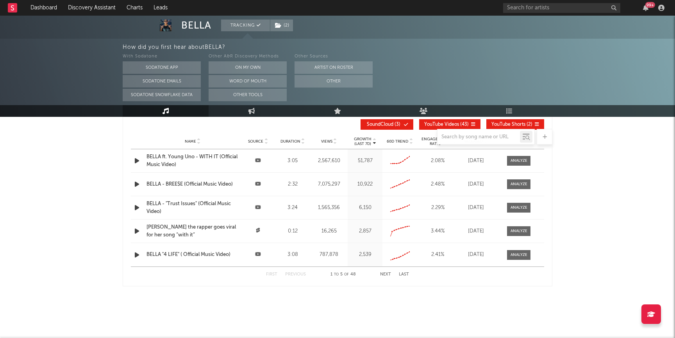
scroll to position [1137, 0]
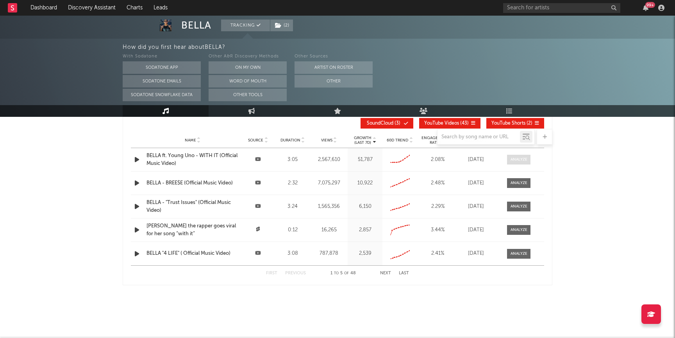
click at [525, 159] on div at bounding box center [518, 160] width 17 height 6
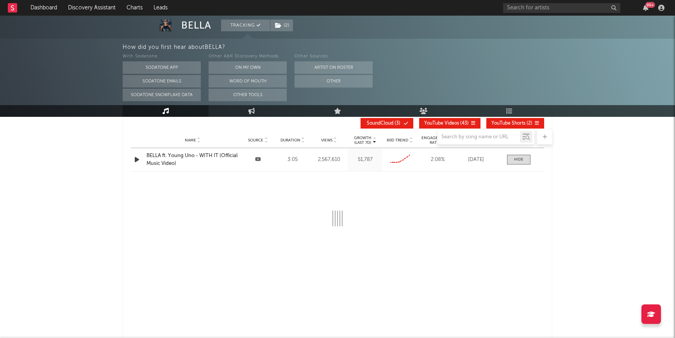
select select "6m"
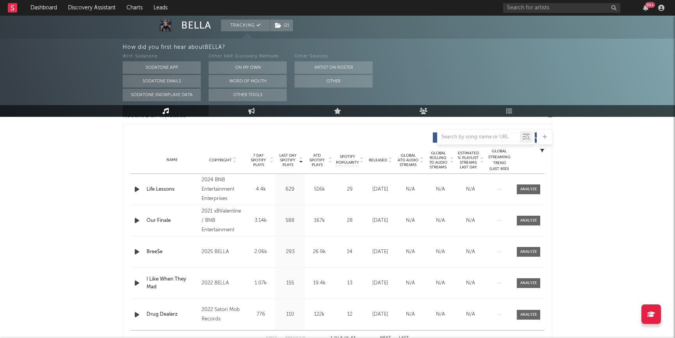
scroll to position [290, 0]
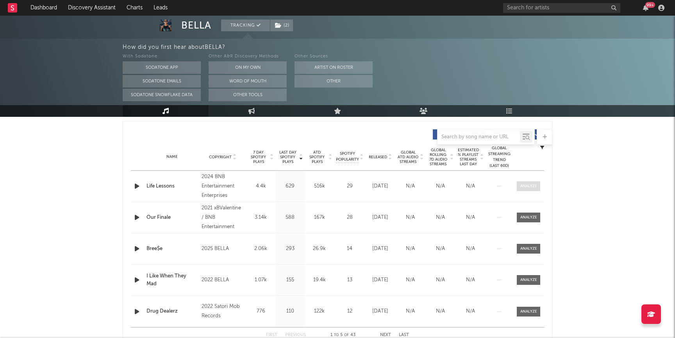
click at [530, 186] on div at bounding box center [528, 186] width 17 height 6
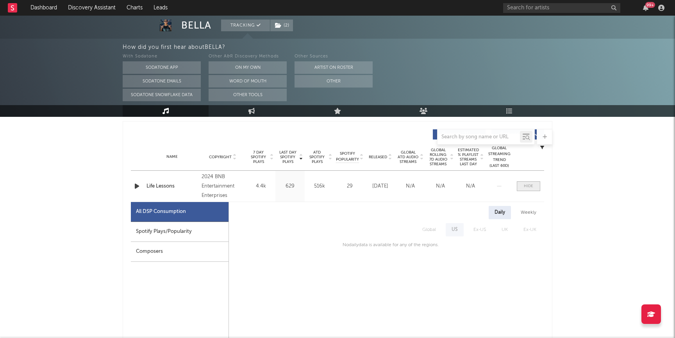
click at [528, 187] on div at bounding box center [528, 186] width 9 height 6
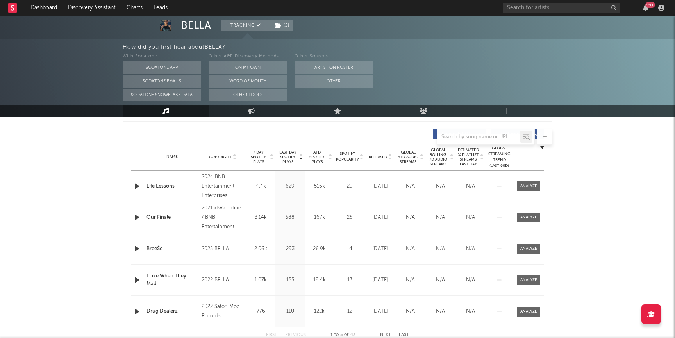
click at [261, 161] on span "7 Day Spotify Plays" at bounding box center [258, 157] width 21 height 14
click at [536, 179] on div "Name With It Copyright 2024 BELLA Label BELLA Album Names West Coast Composer N…" at bounding box center [337, 186] width 413 height 31
click at [536, 181] on span at bounding box center [528, 186] width 23 height 10
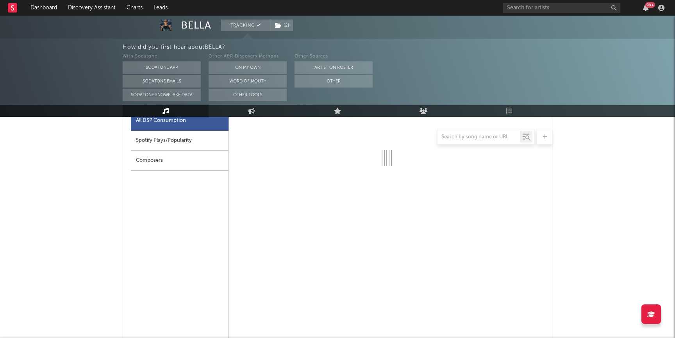
scroll to position [361, 0]
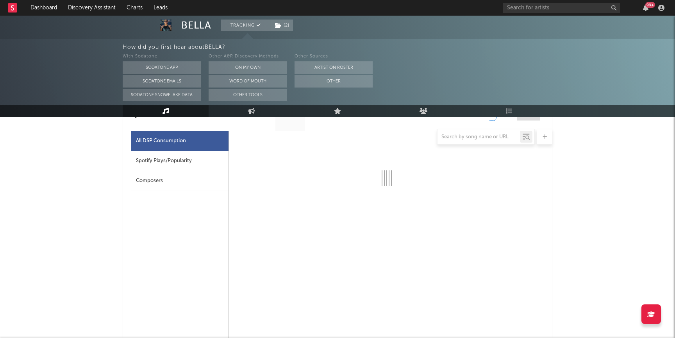
select select "6m"
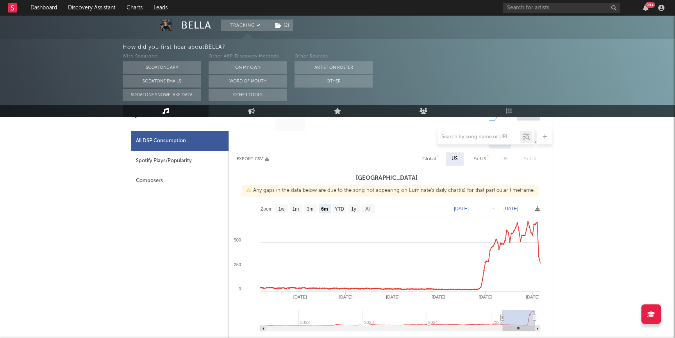
scroll to position [361, 0]
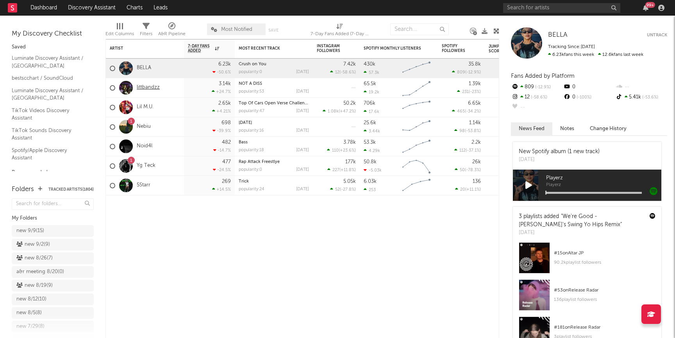
click at [142, 85] on link "littbandzz" at bounding box center [148, 87] width 23 height 7
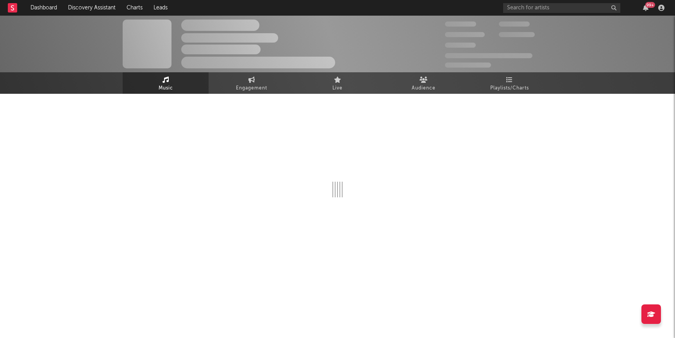
select select "1w"
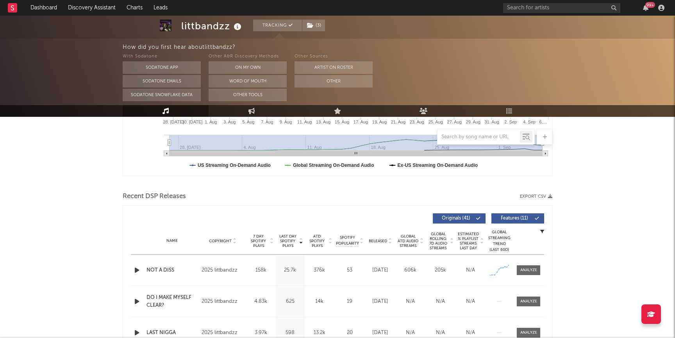
scroll to position [207, 0]
click at [523, 266] on div at bounding box center [528, 269] width 17 height 6
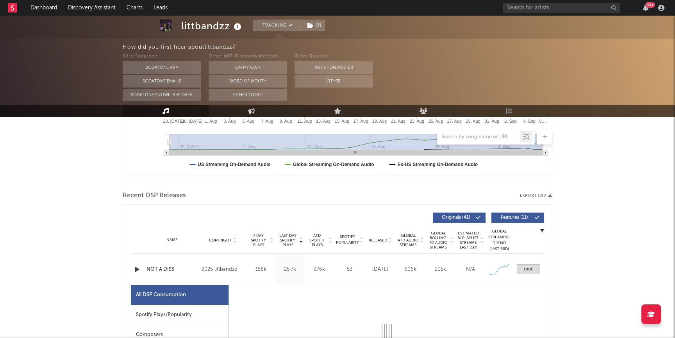
select select "1w"
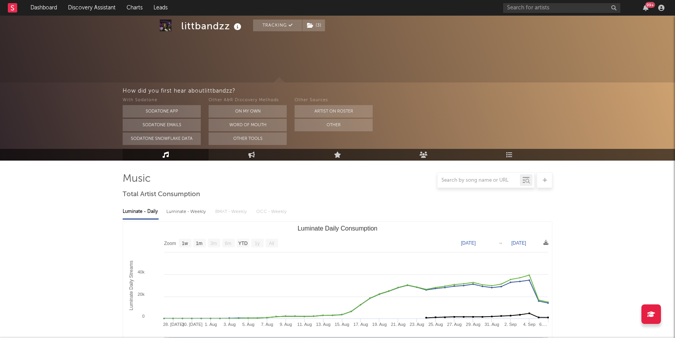
scroll to position [0, 0]
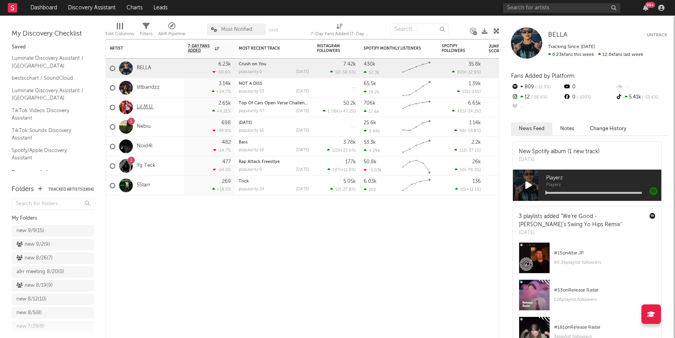
click at [143, 107] on link "Lil M.U." at bounding box center [145, 107] width 17 height 7
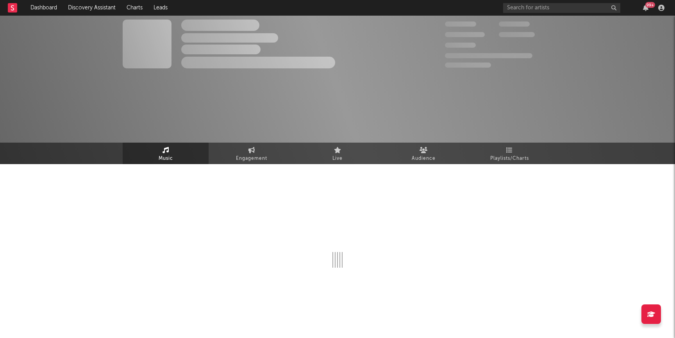
select select "1w"
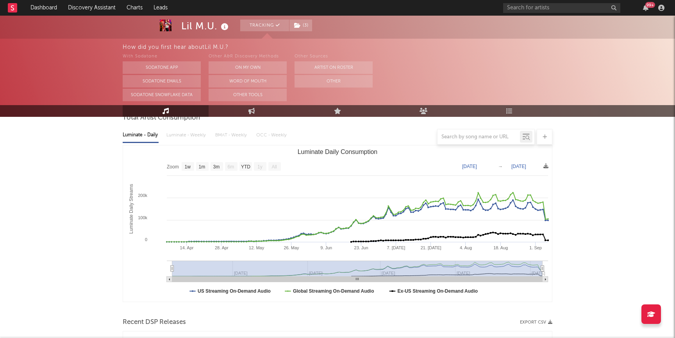
scroll to position [79, 0]
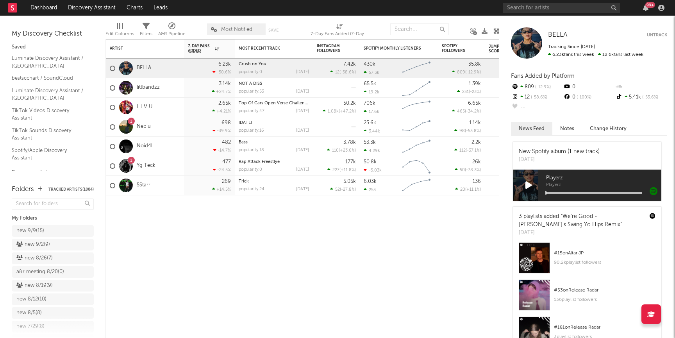
click at [143, 148] on link "Noid4l" at bounding box center [145, 146] width 16 height 7
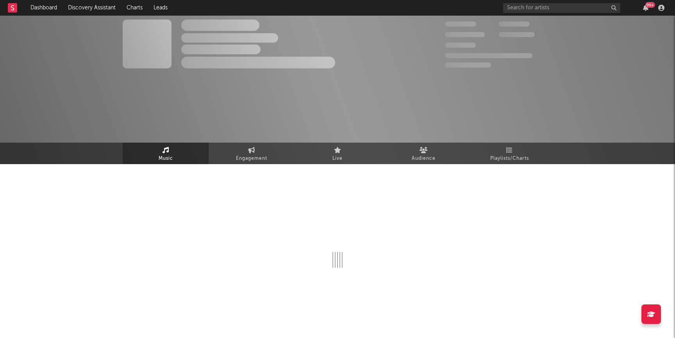
select select "6m"
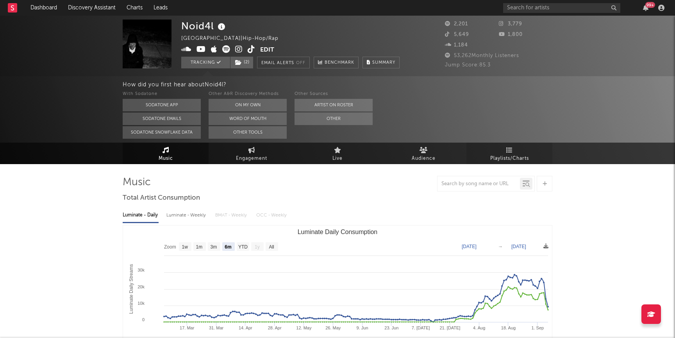
click at [502, 150] on link "Playlists/Charts" at bounding box center [509, 153] width 86 height 21
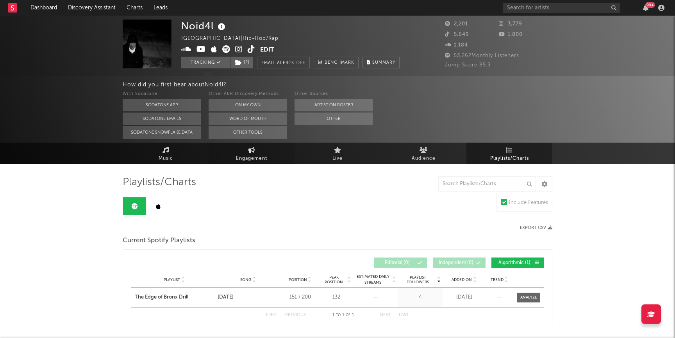
click at [257, 148] on link "Engagement" at bounding box center [252, 153] width 86 height 21
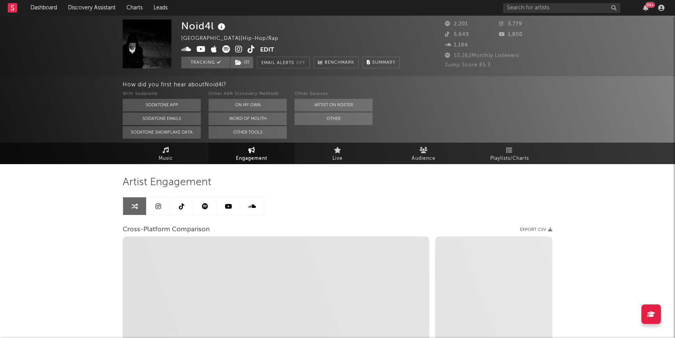
select select "1w"
select select "1m"
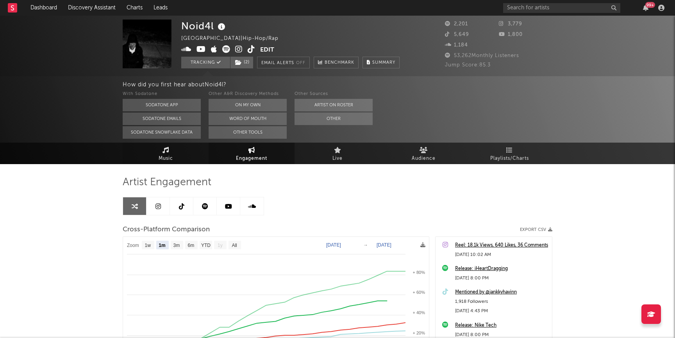
click at [160, 148] on link "Music" at bounding box center [166, 153] width 86 height 21
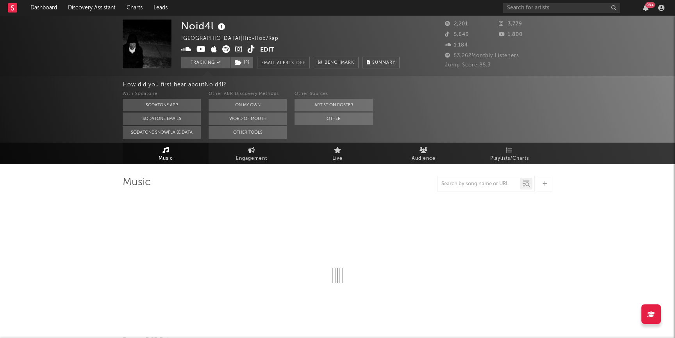
select select "6m"
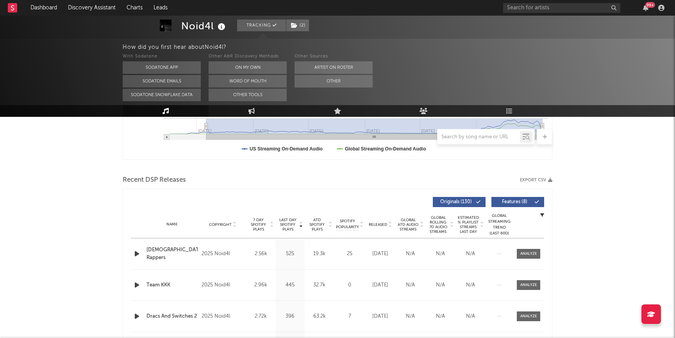
scroll to position [229, 0]
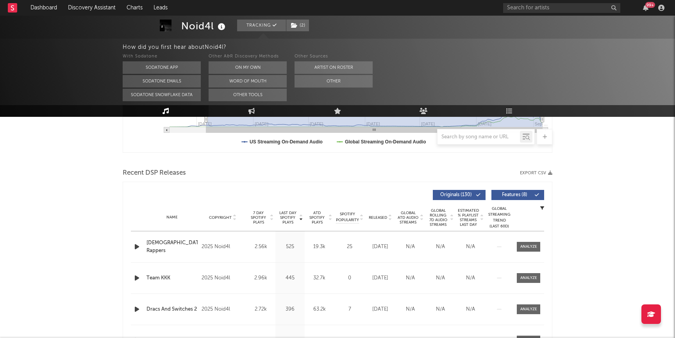
click at [383, 218] on span "Released" at bounding box center [378, 217] width 18 height 5
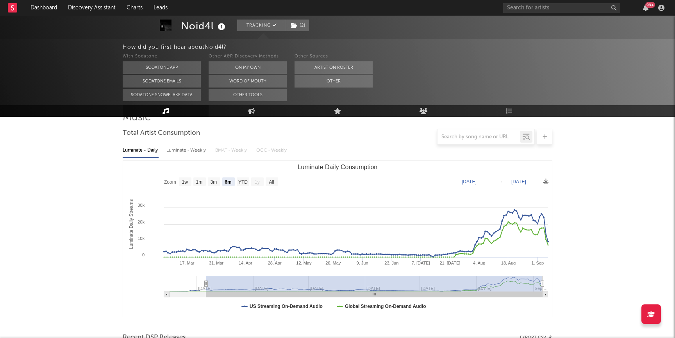
scroll to position [0, 0]
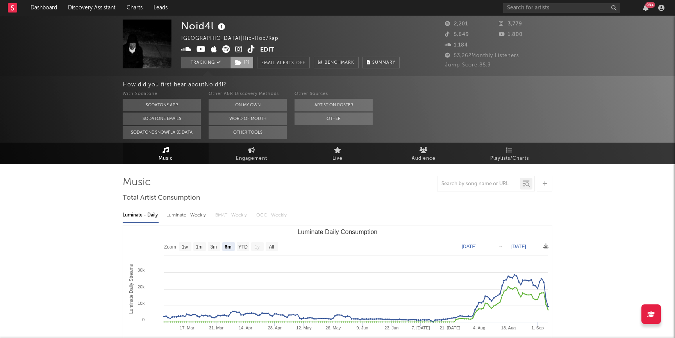
click at [245, 61] on span "( 2 )" at bounding box center [241, 63] width 23 height 12
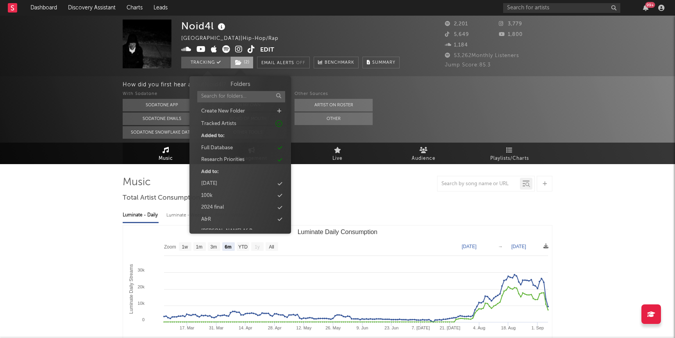
click at [246, 61] on span "( 2 )" at bounding box center [241, 63] width 23 height 12
click at [230, 160] on div "Research Priorities" at bounding box center [222, 160] width 43 height 8
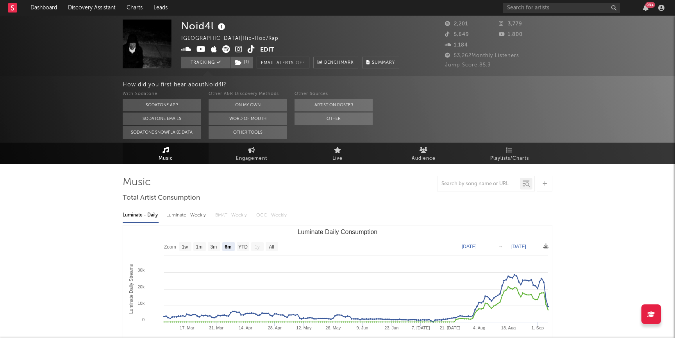
click at [47, 10] on link "Dashboard" at bounding box center [43, 8] width 37 height 16
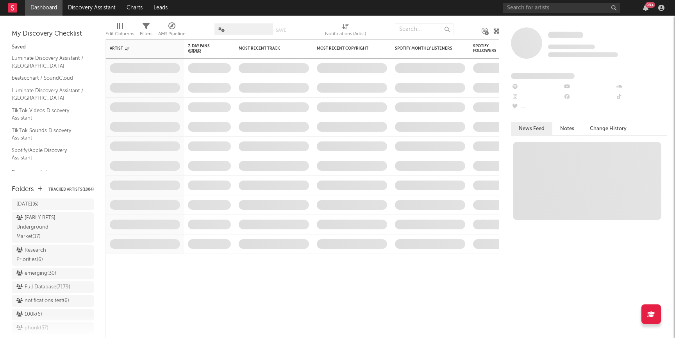
scroll to position [706, 0]
click at [35, 232] on div "Research Priorities ( 6 )" at bounding box center [43, 241] width 55 height 19
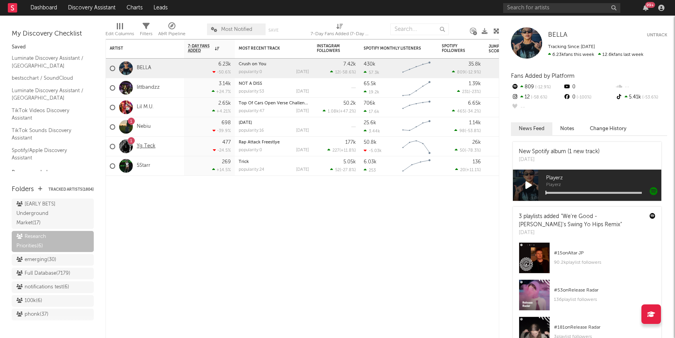
click at [144, 144] on link "Yg Teck" at bounding box center [146, 146] width 19 height 7
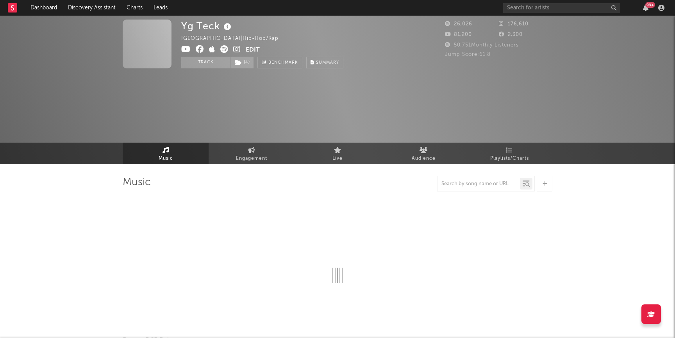
select select "6m"
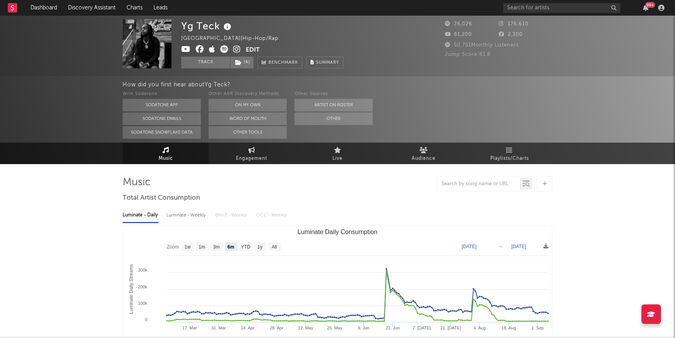
select select "6m"
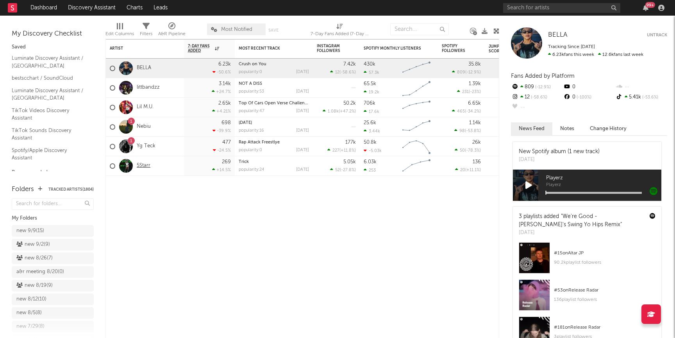
click at [144, 164] on link "5Starr" at bounding box center [144, 165] width 14 height 7
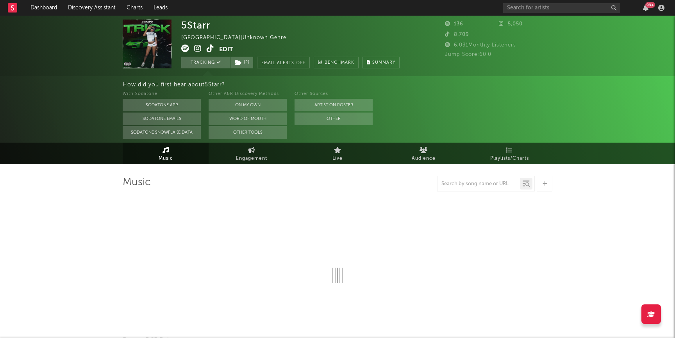
select select "1w"
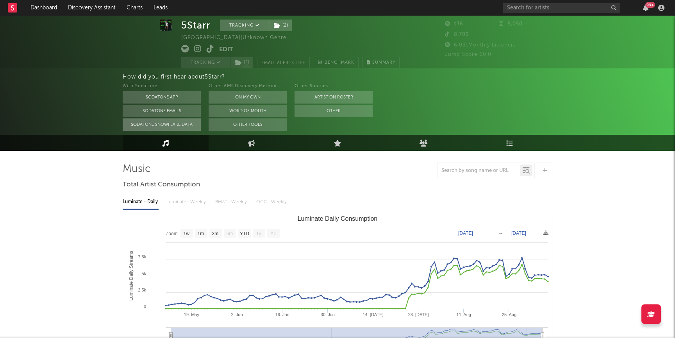
scroll to position [17, 0]
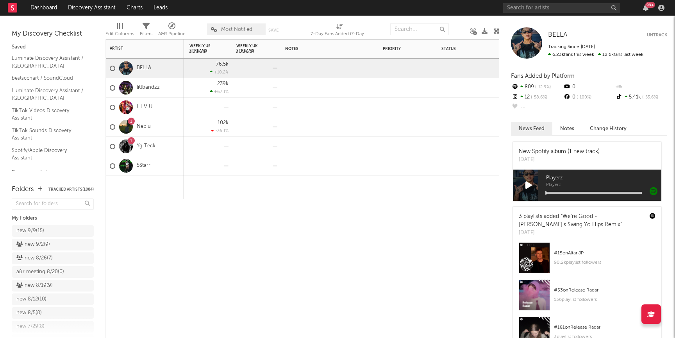
click at [141, 160] on div "5Starr" at bounding box center [130, 166] width 41 height 23
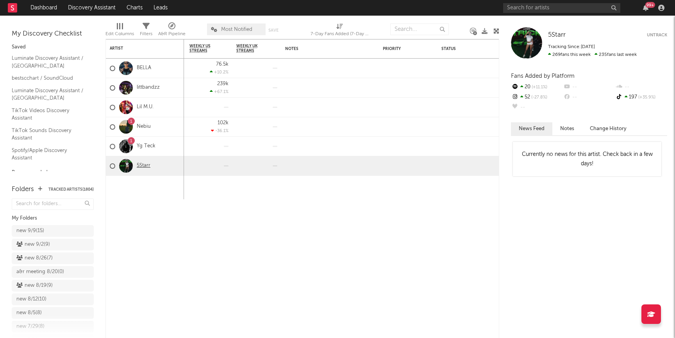
click at [141, 165] on link "5Starr" at bounding box center [144, 165] width 14 height 7
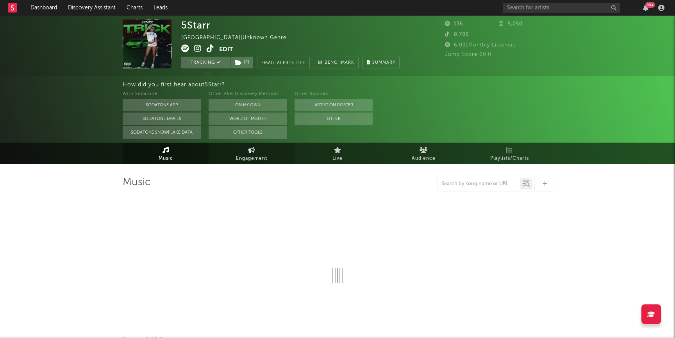
select select "1w"
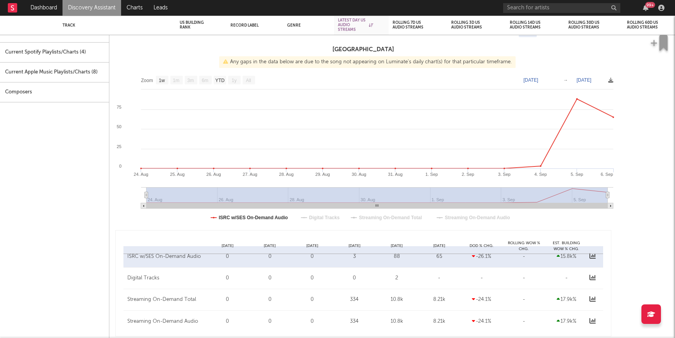
select select "1w"
click at [86, 3] on link "Discovery Assistant" at bounding box center [91, 8] width 59 height 16
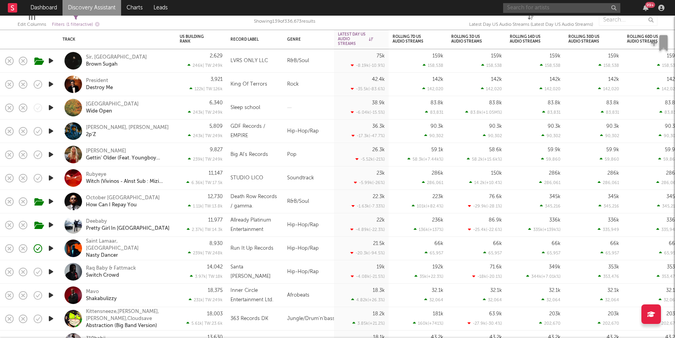
click at [574, 7] on input "text" at bounding box center [561, 8] width 117 height 10
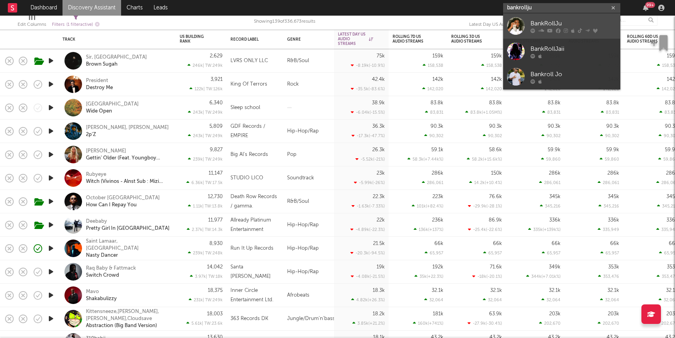
type input "bankrollju"
click at [578, 21] on div "BankRollJu" at bounding box center [573, 23] width 86 height 9
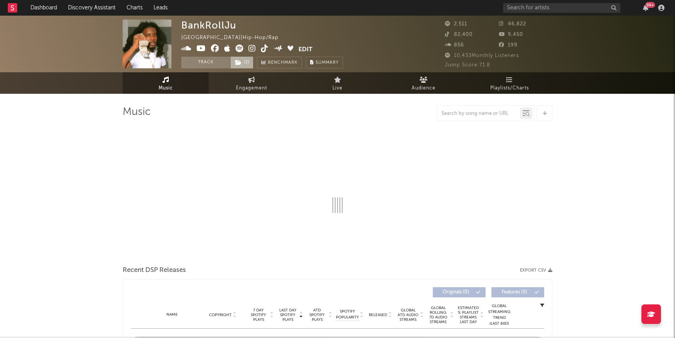
click at [242, 62] on span "( 2 )" at bounding box center [241, 63] width 23 height 12
select select "6m"
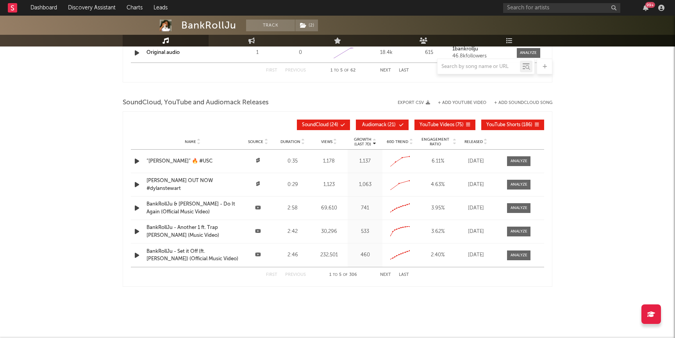
scroll to position [851, 0]
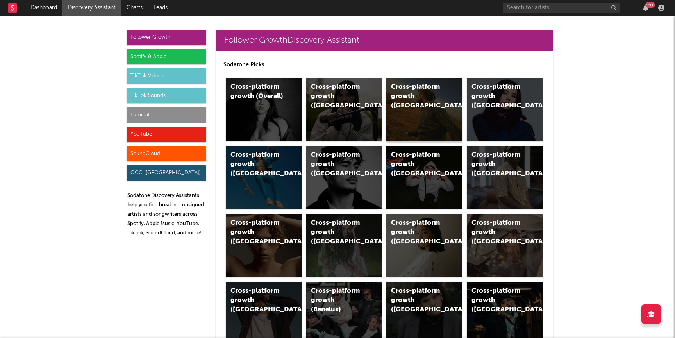
click at [422, 129] on div "Cross-platform growth ([GEOGRAPHIC_DATA])" at bounding box center [424, 109] width 76 height 63
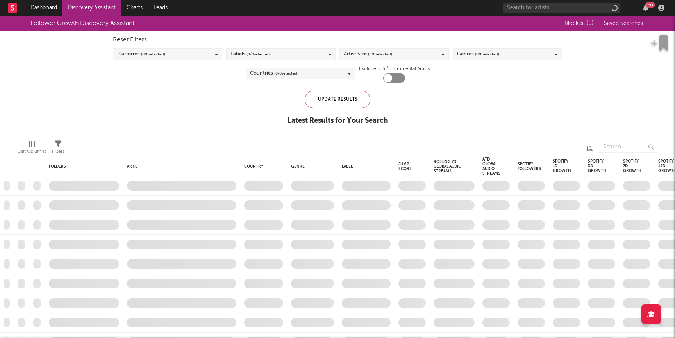
checkbox input "true"
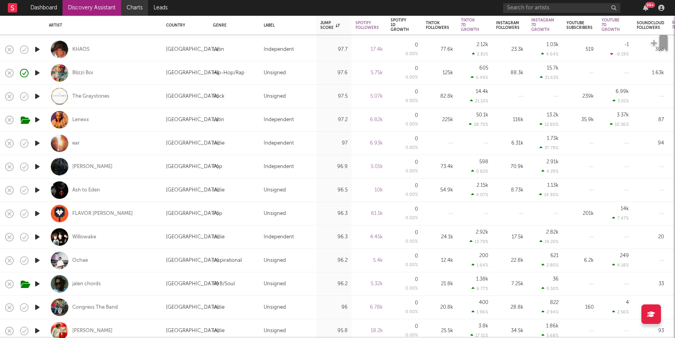
click at [130, 7] on link "Charts" at bounding box center [134, 8] width 27 height 16
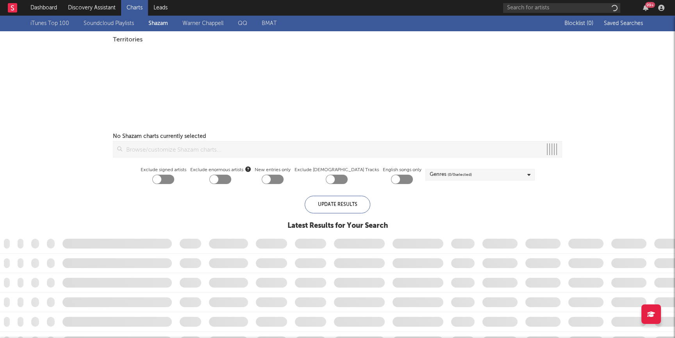
checkbox input "true"
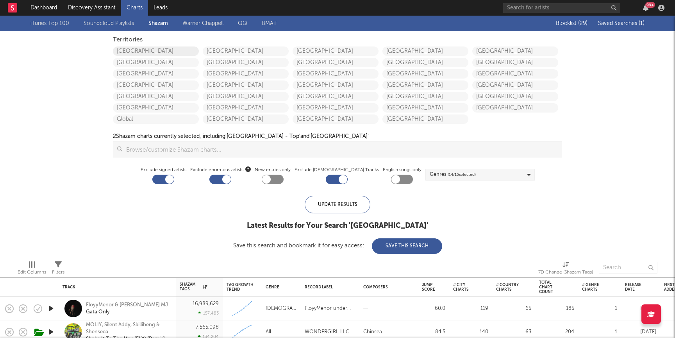
click at [144, 54] on link "[GEOGRAPHIC_DATA]" at bounding box center [156, 50] width 86 height 9
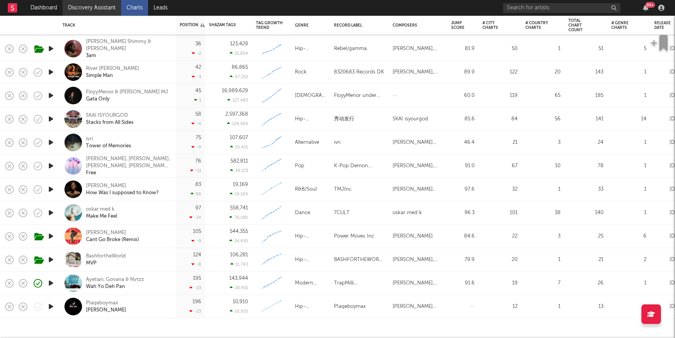
click at [86, 8] on link "Discovery Assistant" at bounding box center [91, 8] width 59 height 16
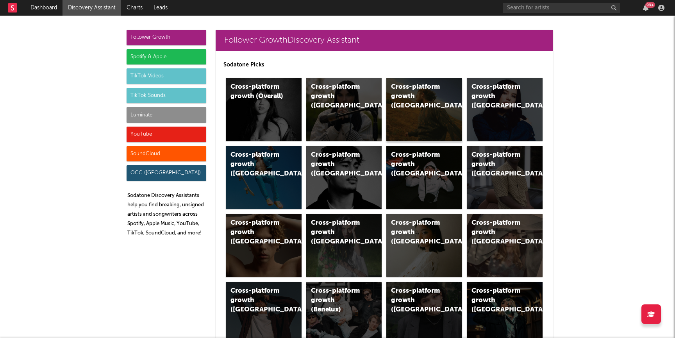
click at [396, 95] on div "Cross-platform growth (US)" at bounding box center [417, 96] width 53 height 28
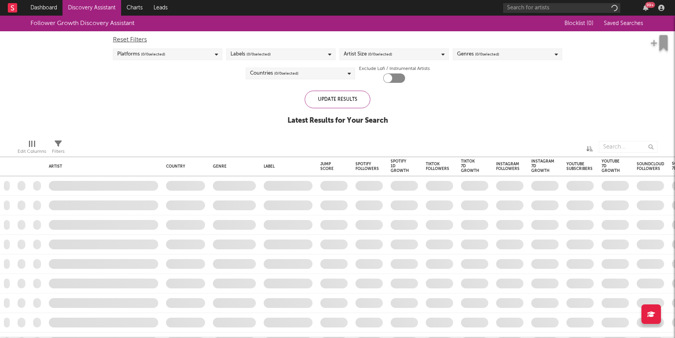
checkbox input "true"
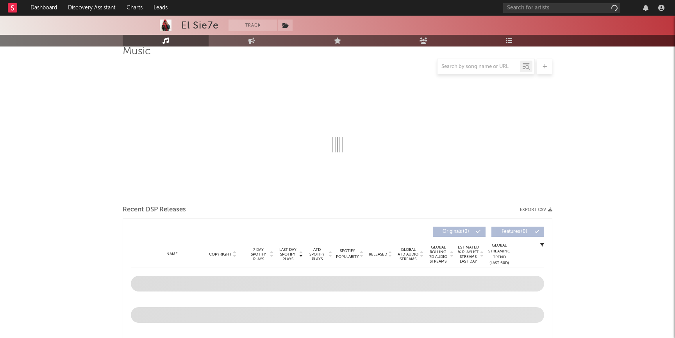
scroll to position [62, 0]
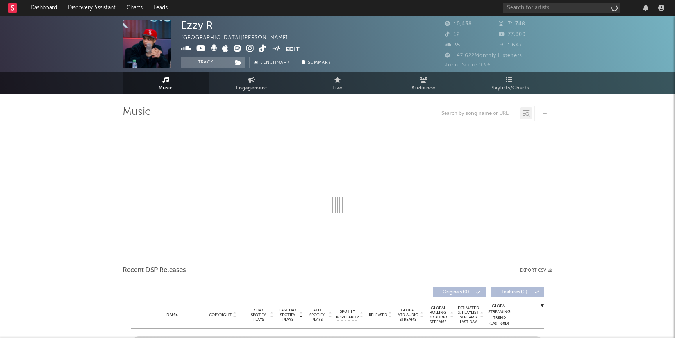
select select "6m"
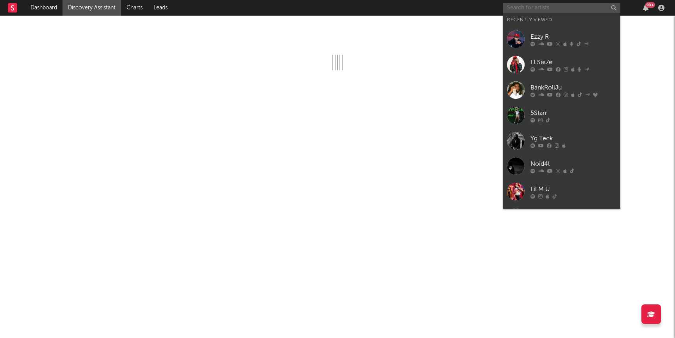
click at [542, 7] on input "text" at bounding box center [561, 8] width 117 height 10
paste input "https://www.tiktok.com/@hiwickee"
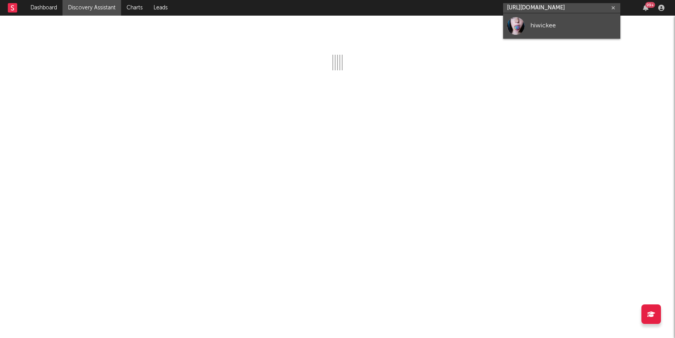
type input "https://www.tiktok.com/@hiwickee"
click at [546, 24] on div "hiwickee" at bounding box center [573, 25] width 86 height 9
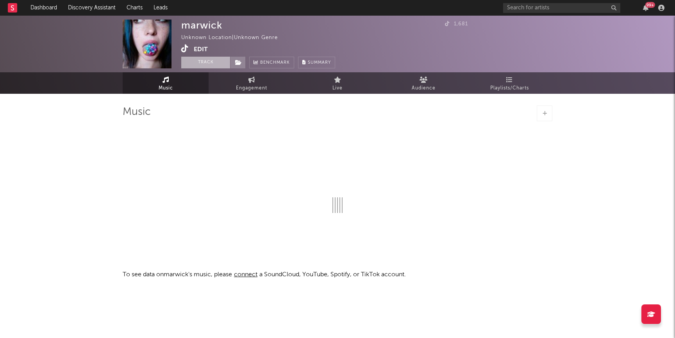
select select "1w"
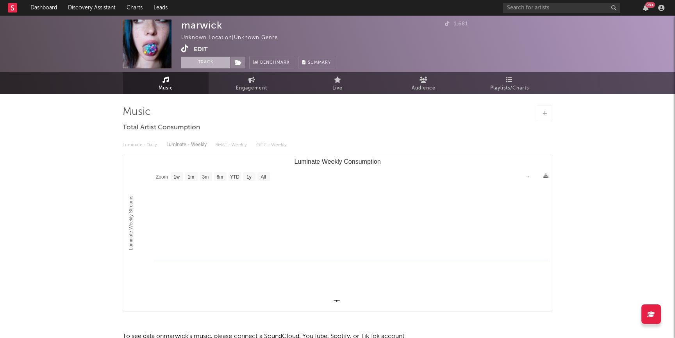
click at [209, 61] on button "Track" at bounding box center [205, 63] width 49 height 12
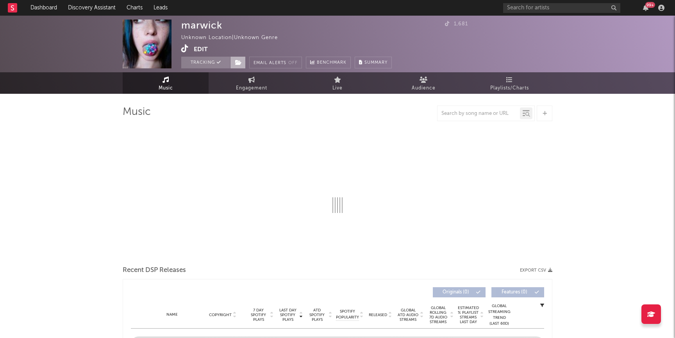
select select "1w"
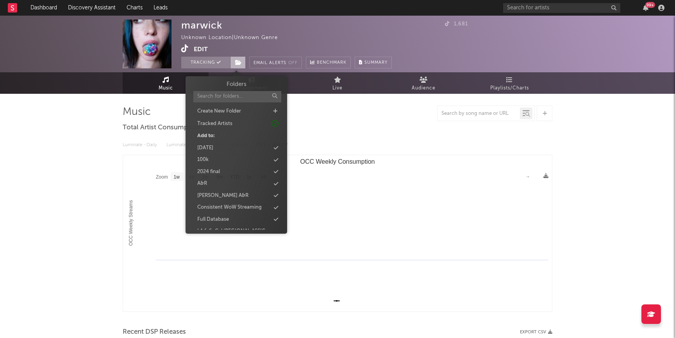
click at [242, 63] on span at bounding box center [238, 63] width 16 height 12
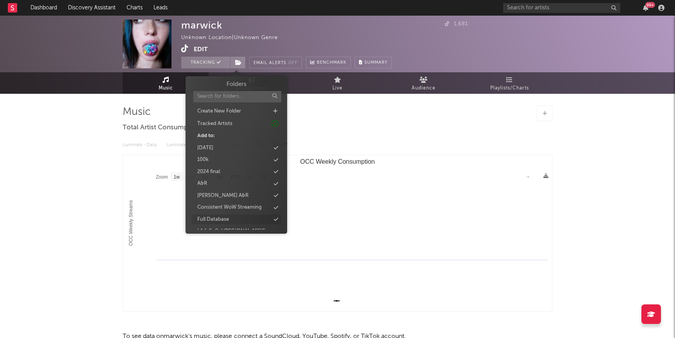
click at [227, 216] on div "Full Database" at bounding box center [213, 220] width 32 height 8
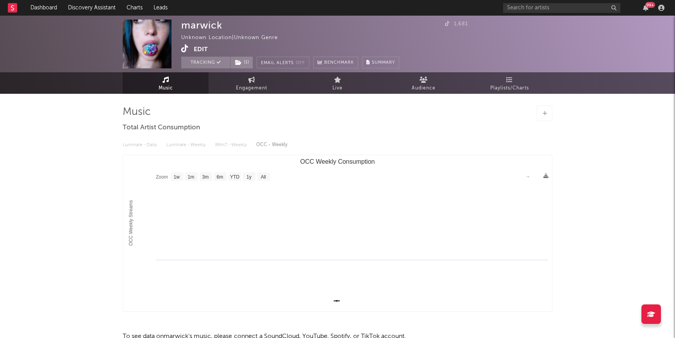
click at [53, 238] on div "marwick Unknown Location | Unknown Genre Edit Tracking ( 1 ) Email Alerts Off B…" at bounding box center [337, 199] width 675 height 367
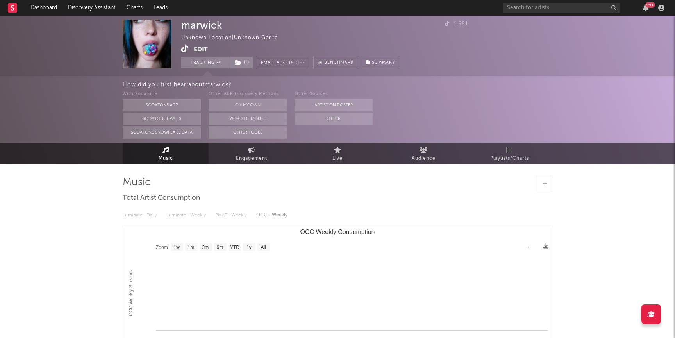
click at [183, 43] on div "marwick Unknown Location | Unknown Genre Edit Tracking ( 1 ) Email Alerts Off B…" at bounding box center [290, 44] width 218 height 49
click at [183, 48] on icon at bounding box center [184, 49] width 7 height 8
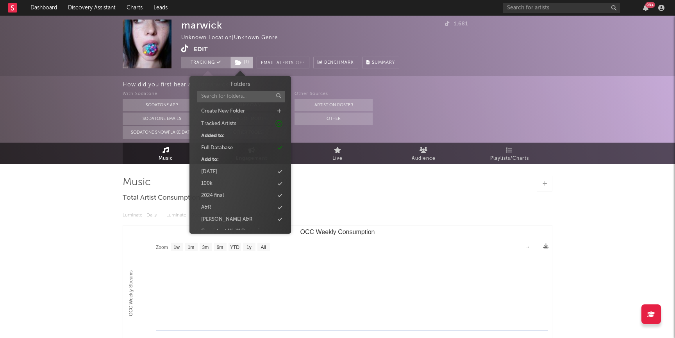
click at [239, 61] on icon at bounding box center [238, 62] width 7 height 5
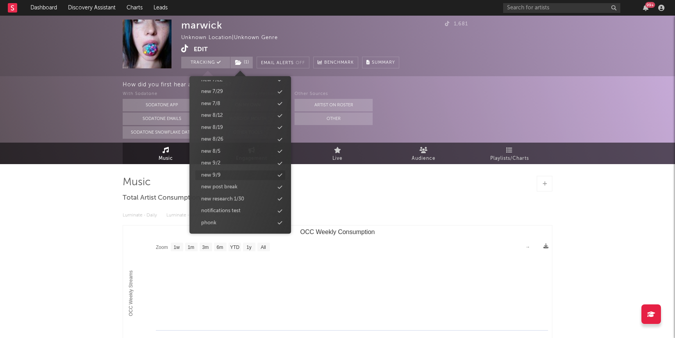
click at [223, 175] on div "new 9/9" at bounding box center [240, 175] width 90 height 10
click at [46, 8] on link "Dashboard" at bounding box center [43, 8] width 37 height 16
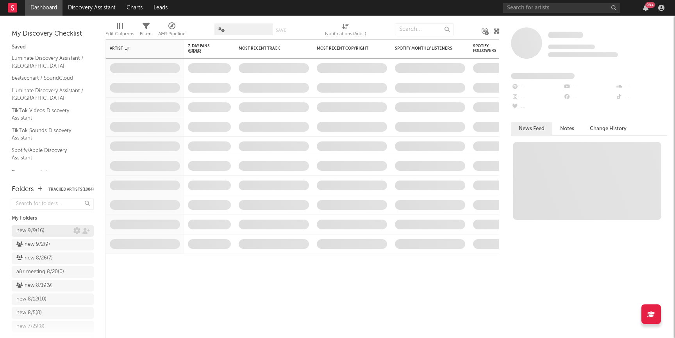
click at [33, 228] on div "new 9/9 ( 16 )" at bounding box center [30, 230] width 28 height 9
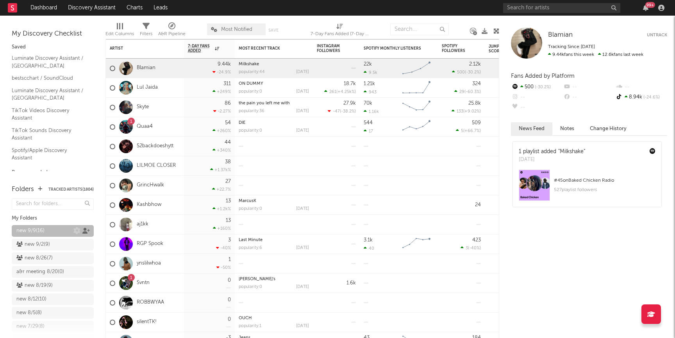
click at [86, 230] on icon at bounding box center [85, 231] width 7 height 6
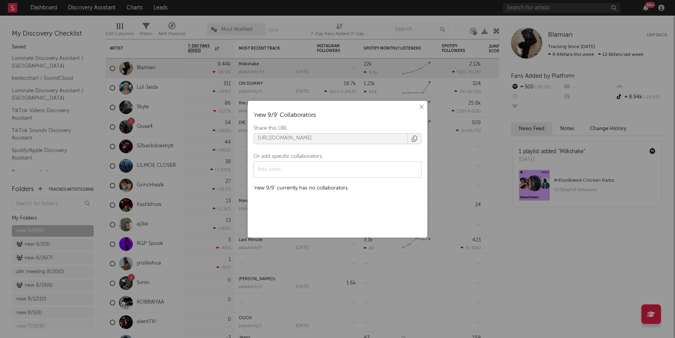
click at [325, 166] on div at bounding box center [337, 170] width 163 height 12
type input "jake cara"
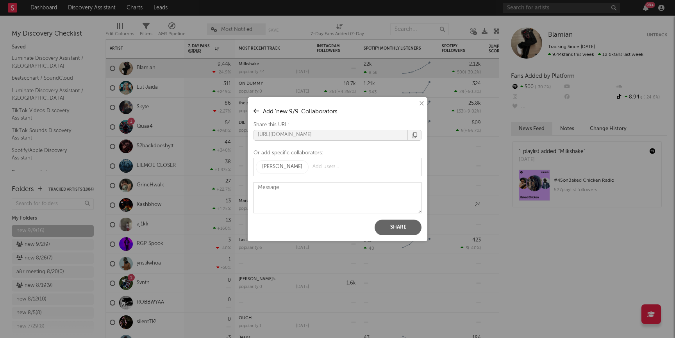
click at [391, 232] on button "Share" at bounding box center [398, 228] width 47 height 16
click at [419, 105] on button "×" at bounding box center [421, 104] width 9 height 9
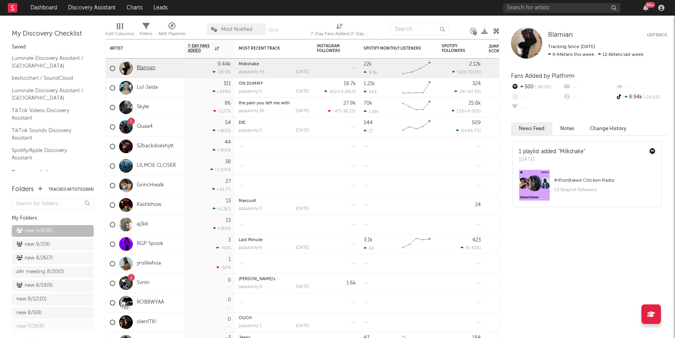
click at [147, 70] on link "Blamian" at bounding box center [146, 68] width 19 height 7
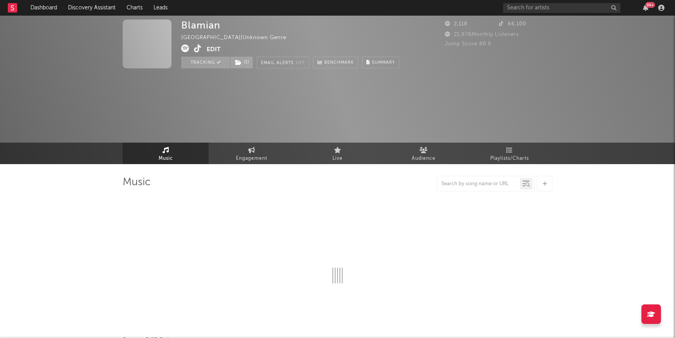
select select "1w"
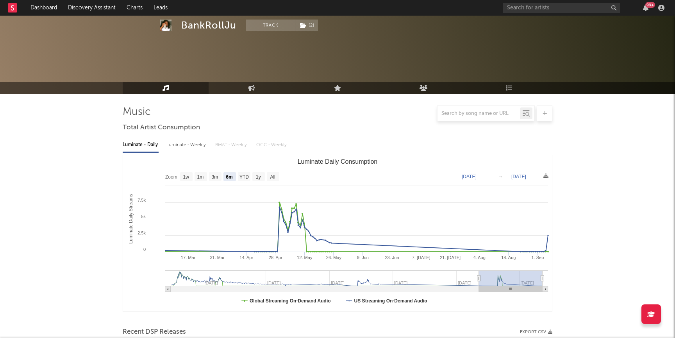
select select "6m"
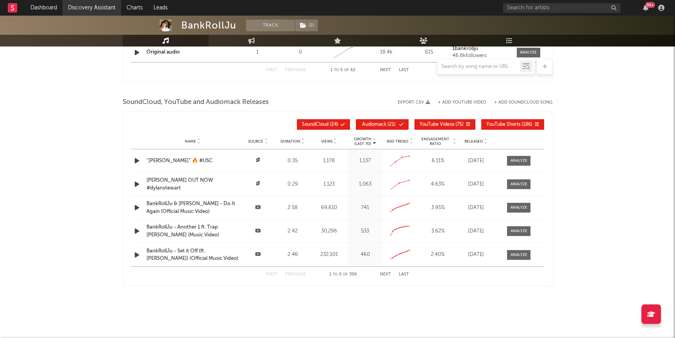
click at [104, 9] on link "Discovery Assistant" at bounding box center [91, 8] width 59 height 16
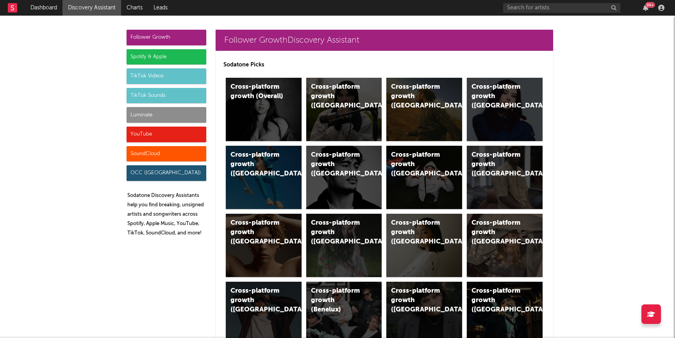
click at [161, 135] on div "YouTube" at bounding box center [167, 135] width 80 height 16
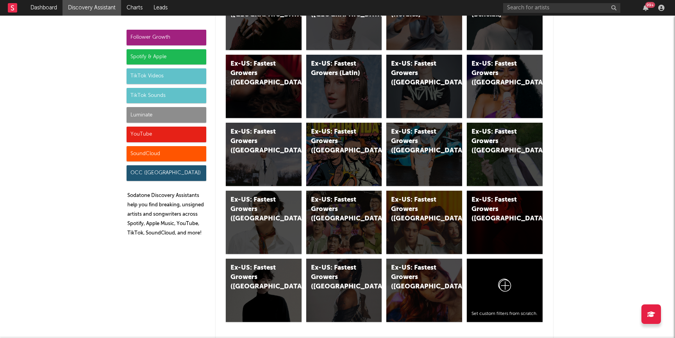
scroll to position [4447, 0]
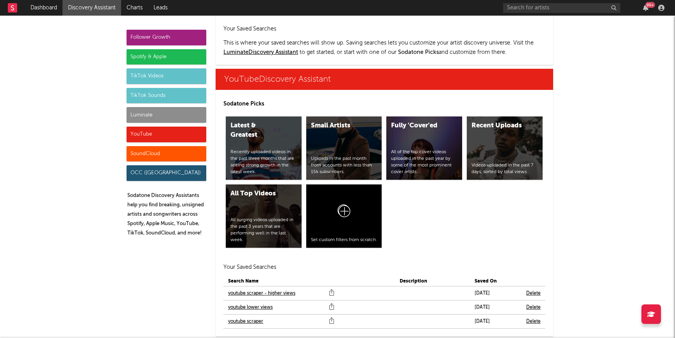
click at [248, 317] on link "youtube scraper" at bounding box center [245, 321] width 35 height 9
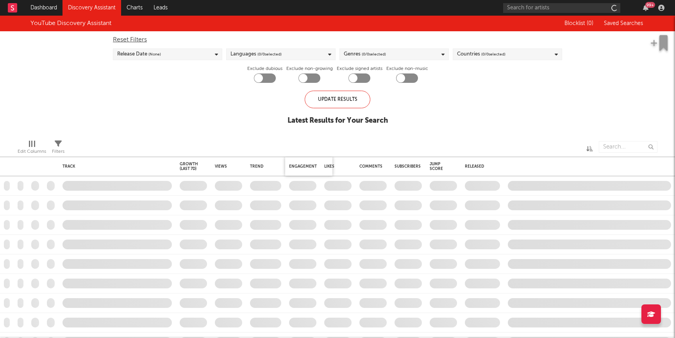
checkbox input "true"
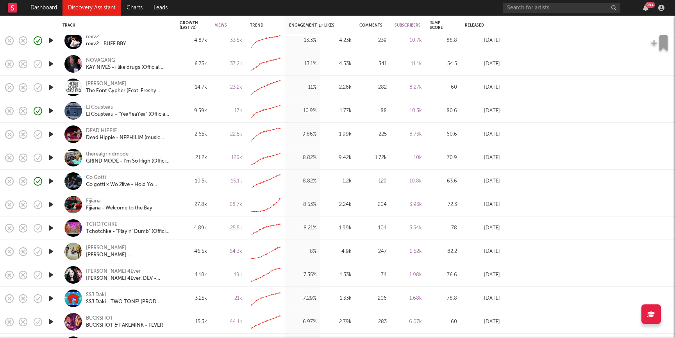
click at [50, 203] on icon "button" at bounding box center [51, 205] width 8 height 10
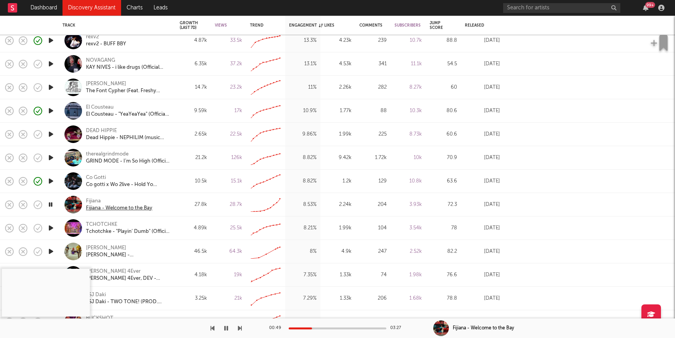
click at [112, 209] on div "Fijiana - Welcome to the Bay" at bounding box center [119, 208] width 66 height 7
